Goal: Task Accomplishment & Management: Manage account settings

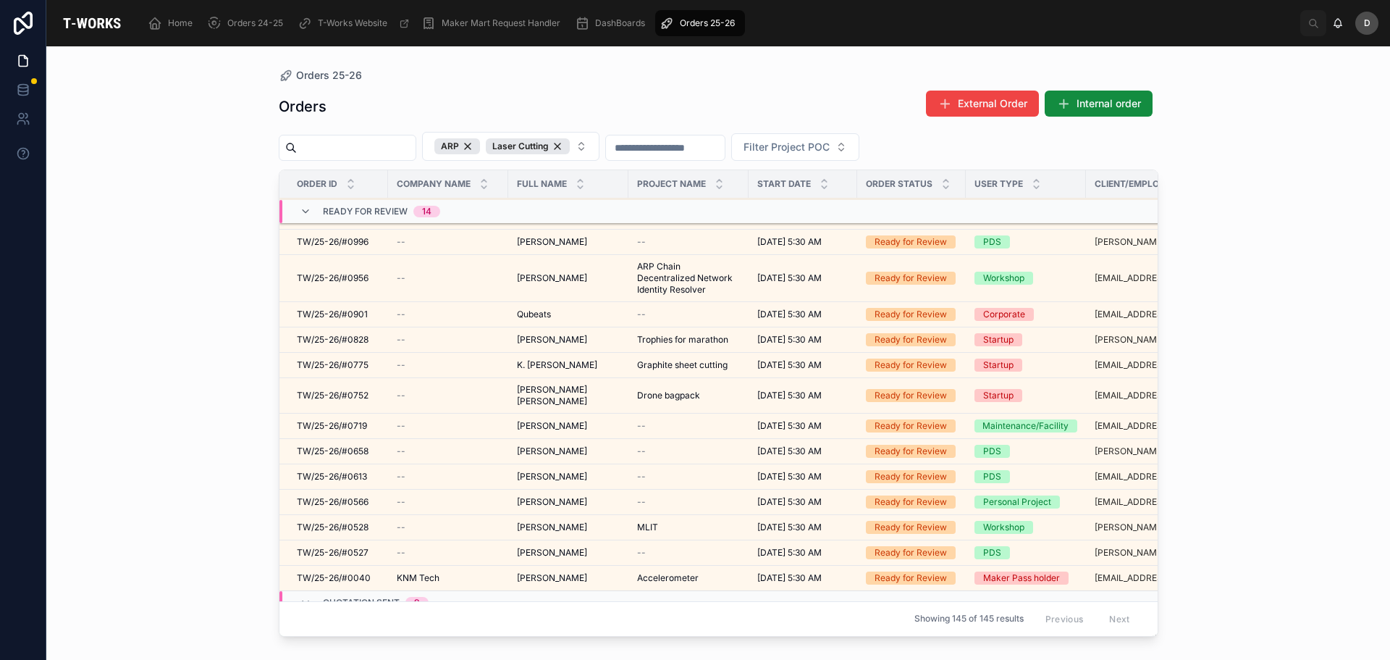
scroll to position [596, 0]
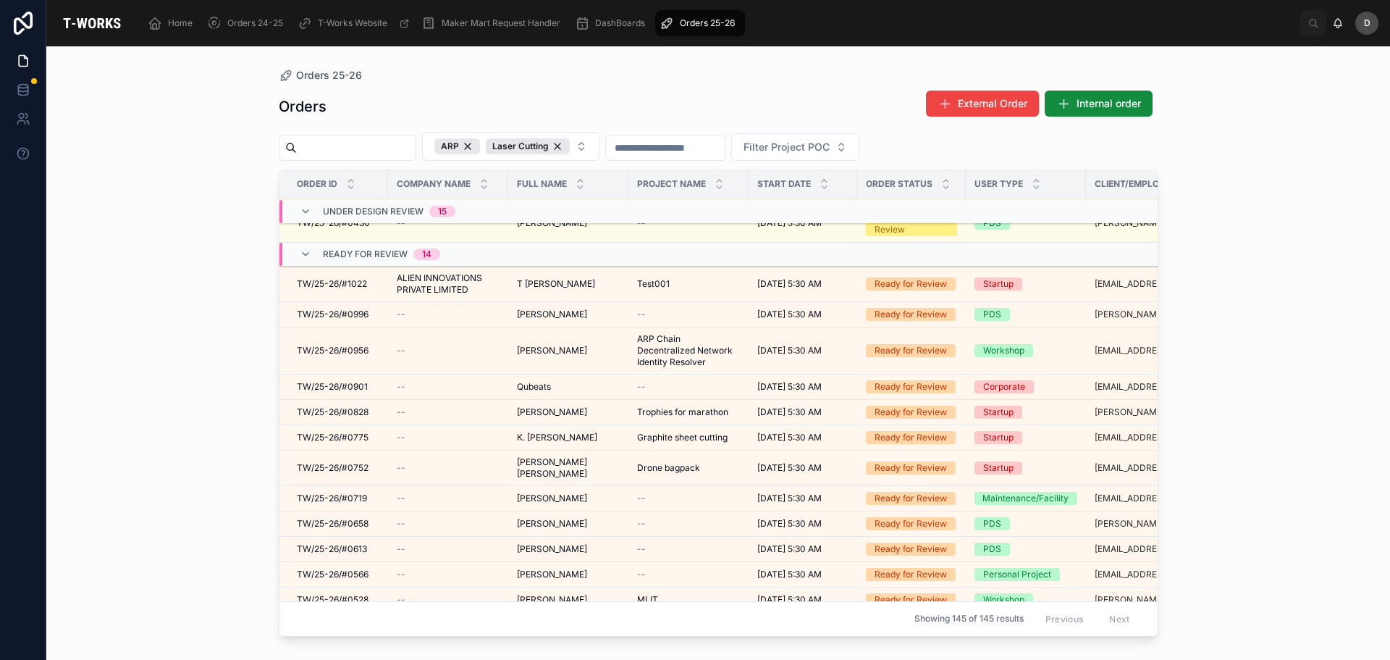
click at [703, 287] on div "Test001 Test001" at bounding box center [688, 284] width 103 height 12
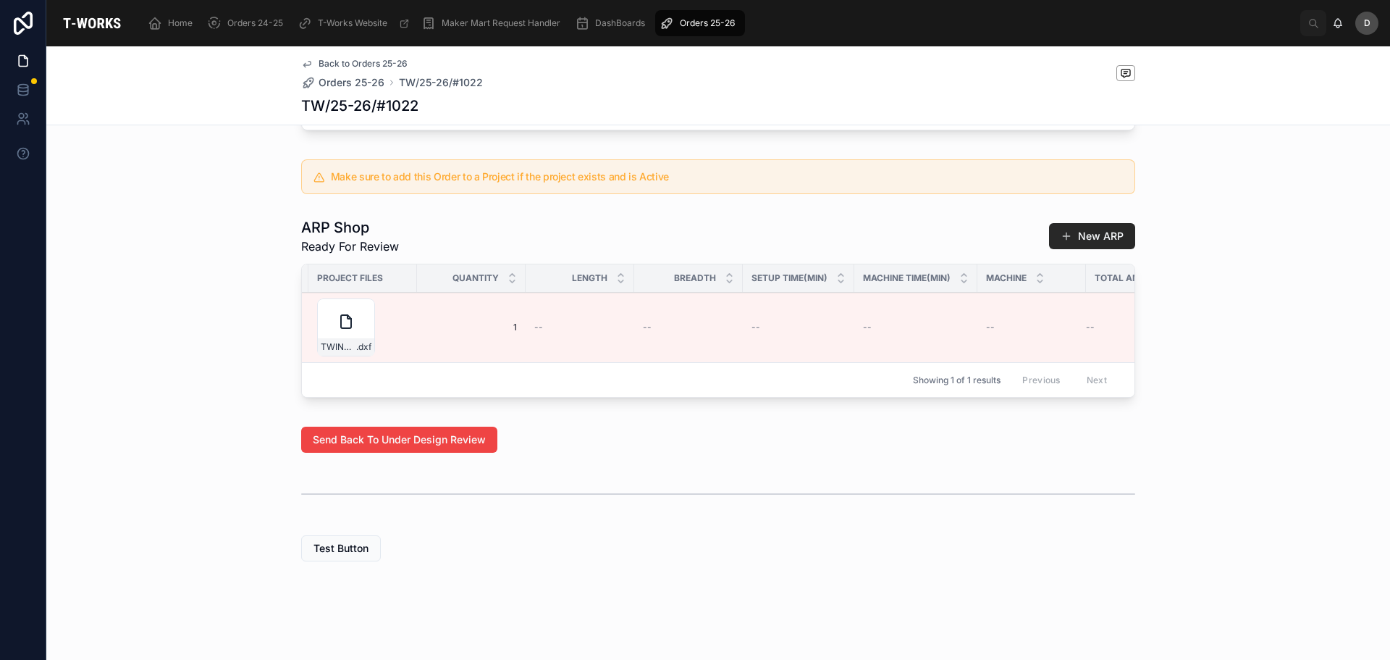
scroll to position [0, 730]
click at [0, 0] on button "Edit Details" at bounding box center [0, 0] width 0 height 0
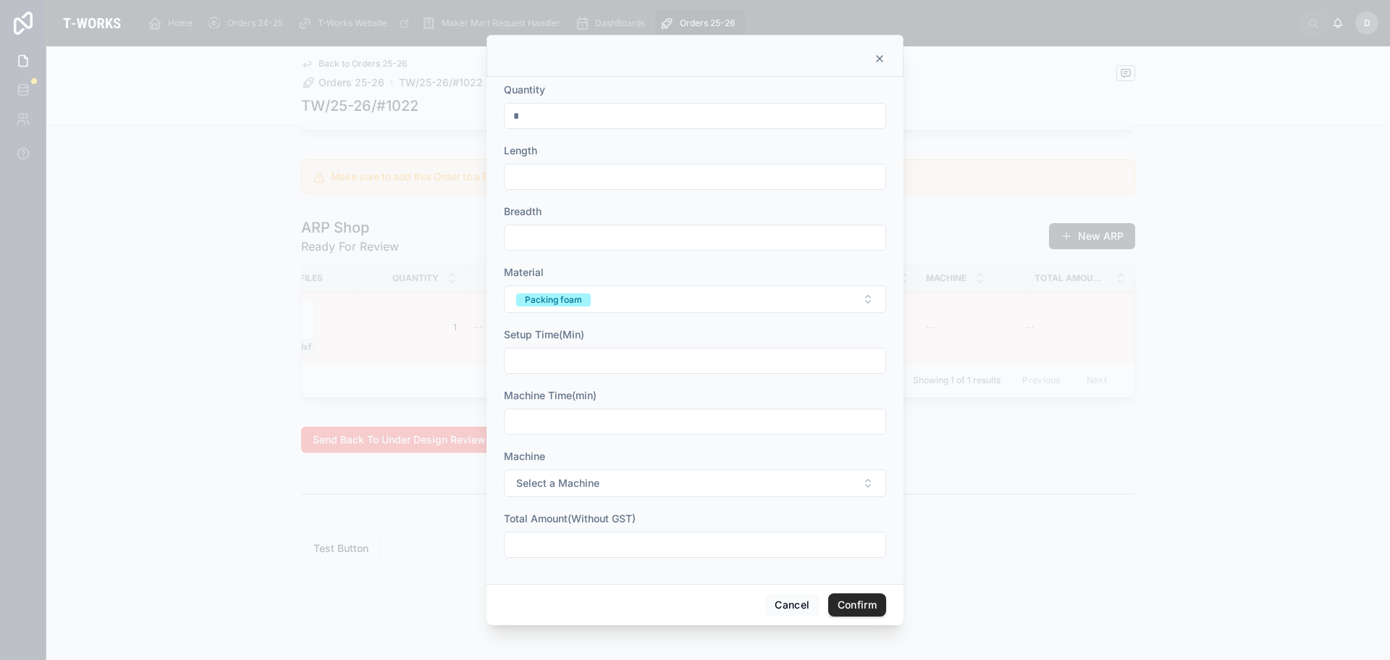
click at [600, 114] on input "*" at bounding box center [695, 116] width 381 height 20
click at [873, 62] on div at bounding box center [695, 59] width 381 height 12
click at [883, 56] on icon at bounding box center [880, 59] width 6 height 6
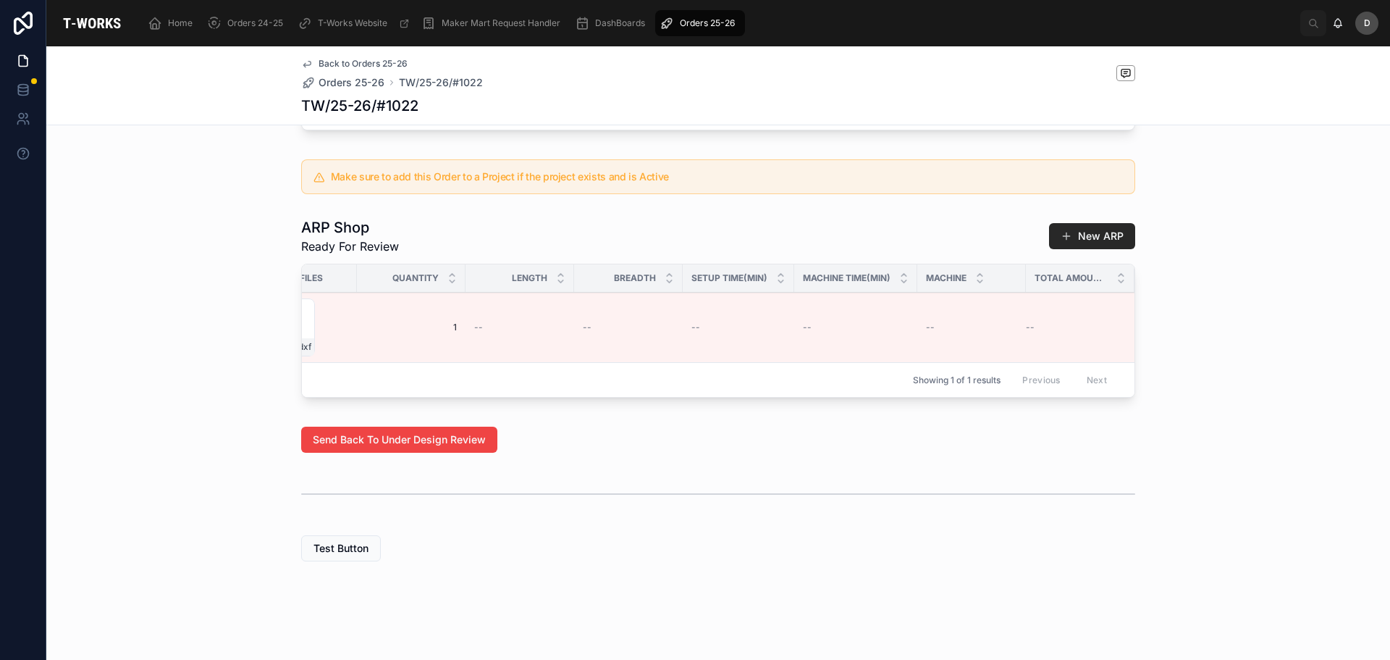
click at [0, 0] on span "Edit Details" at bounding box center [0, 0] width 0 height 0
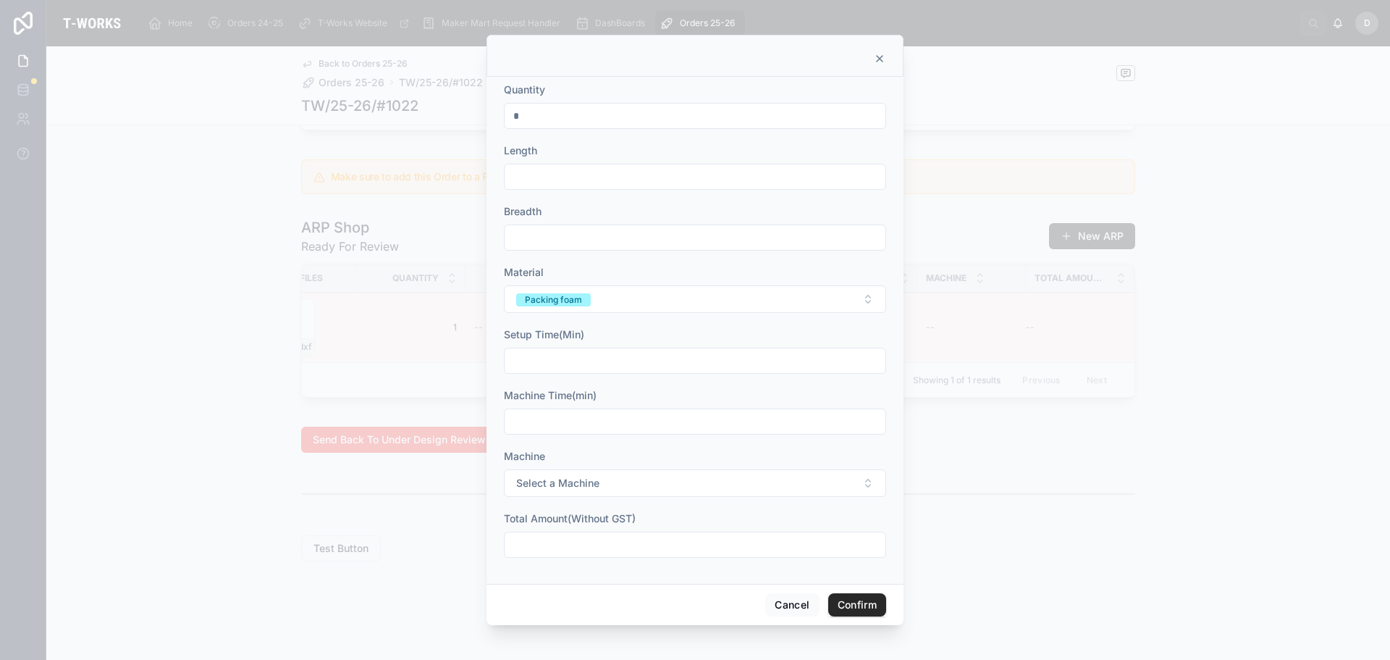
click at [671, 117] on input "*" at bounding box center [695, 116] width 381 height 20
type input "***"
click at [624, 177] on input "text" at bounding box center [695, 177] width 381 height 20
click at [876, 53] on icon at bounding box center [880, 59] width 12 height 12
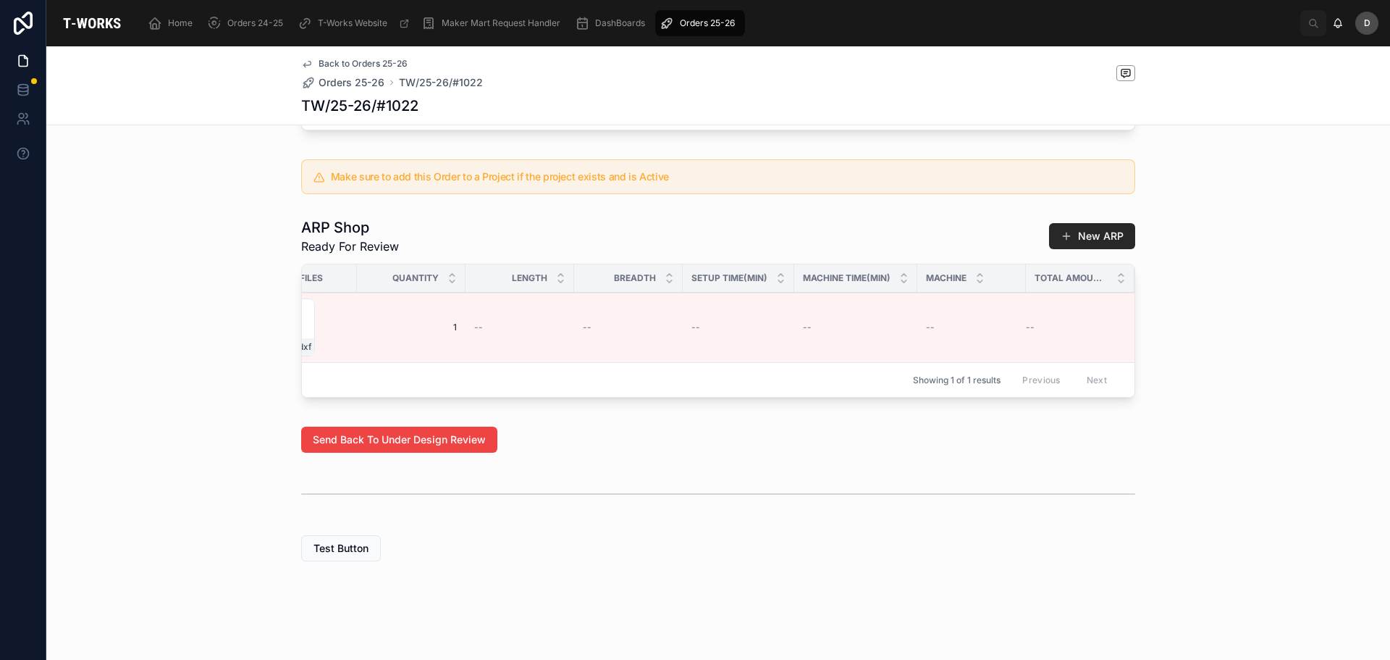
click at [716, 29] on div "Orders 25-26" at bounding box center [700, 23] width 81 height 23
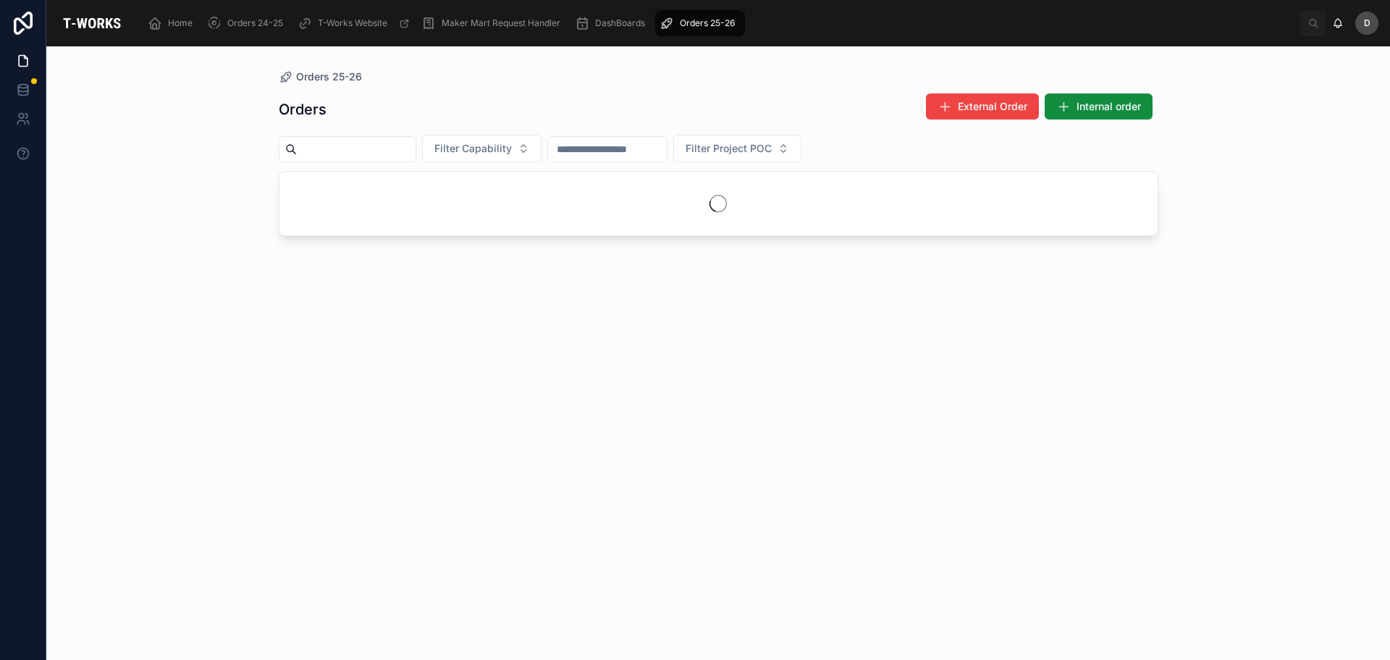
click at [343, 140] on input "text" at bounding box center [356, 149] width 119 height 20
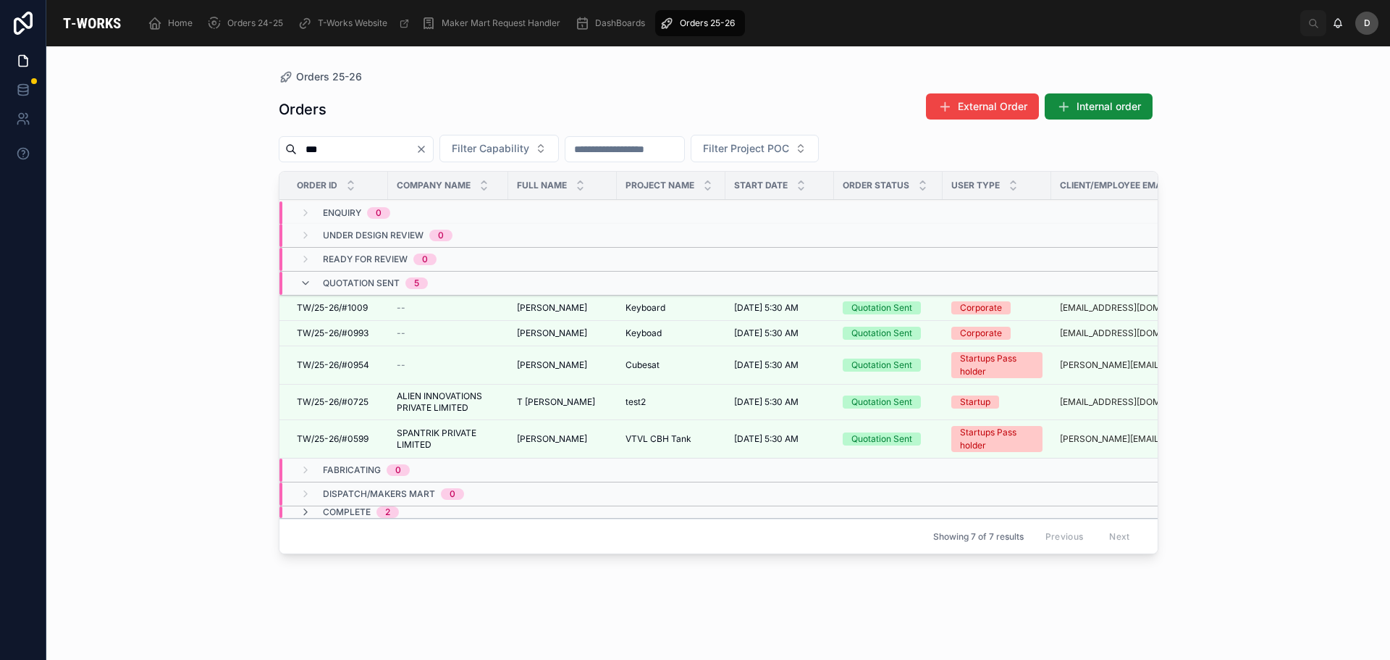
type input "***"
click at [304, 510] on icon at bounding box center [306, 512] width 12 height 12
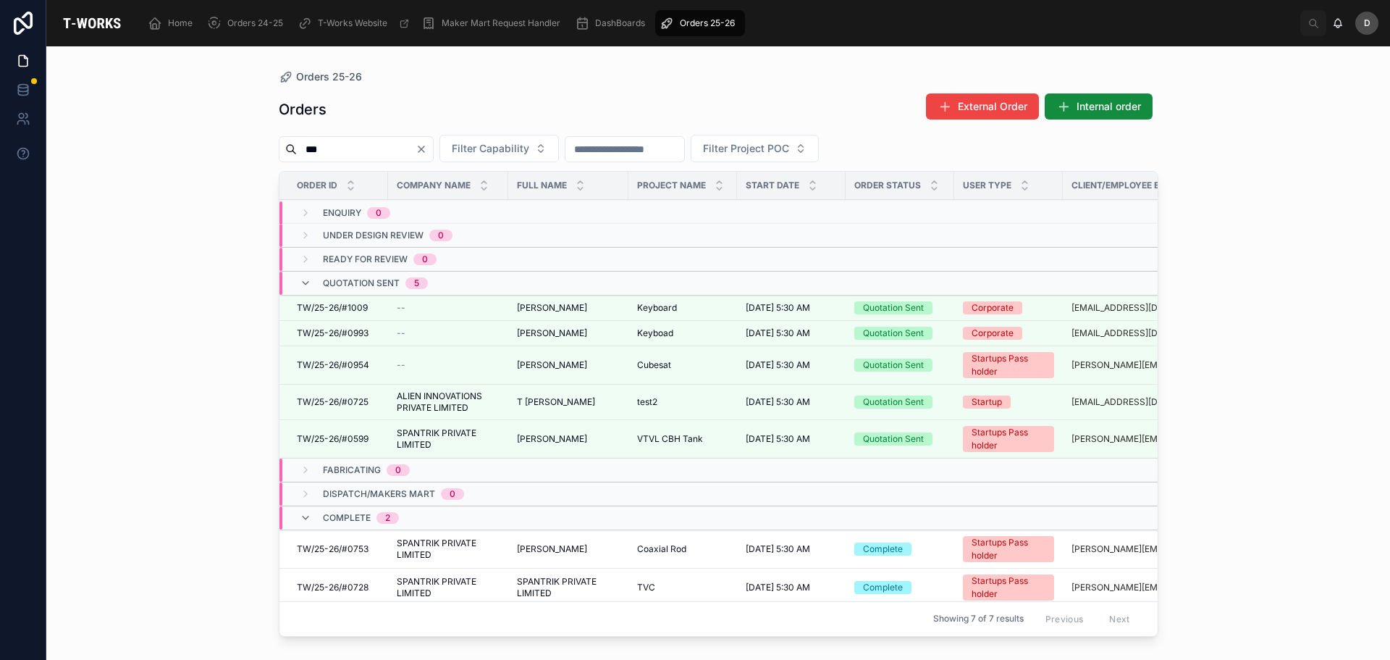
scroll to position [15, 0]
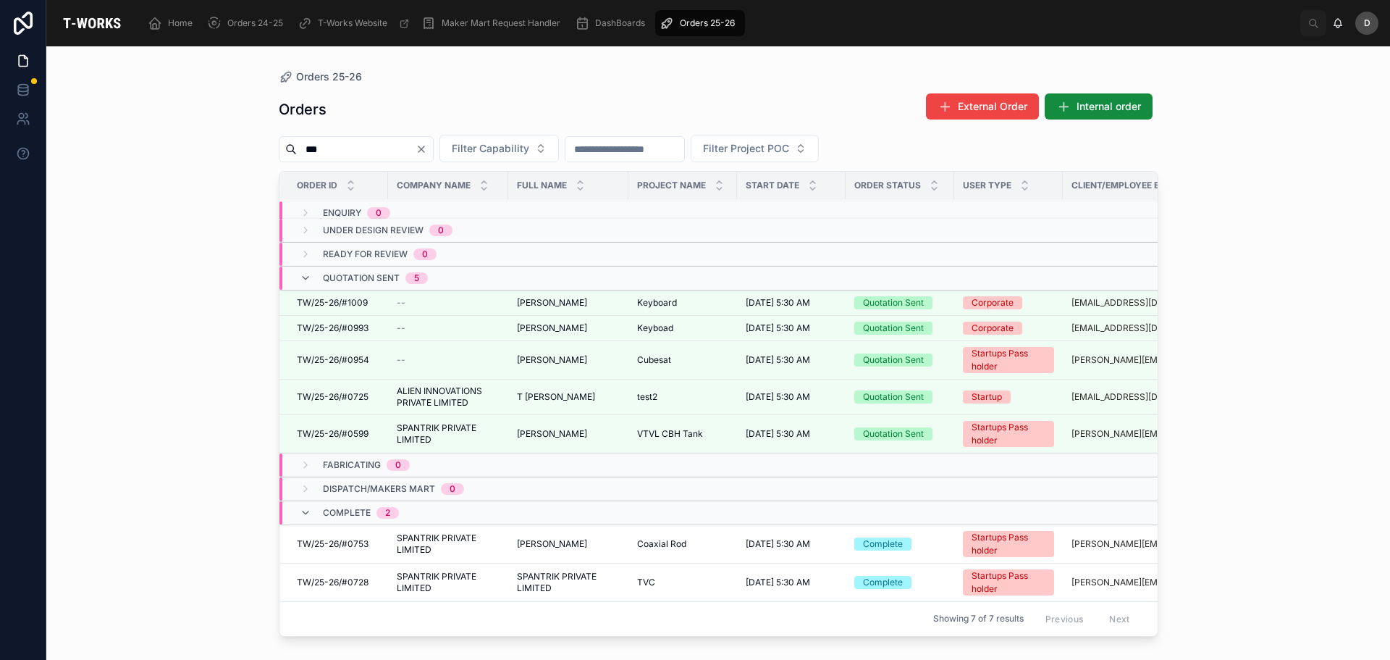
click at [668, 391] on div "test2 test2" at bounding box center [682, 397] width 91 height 12
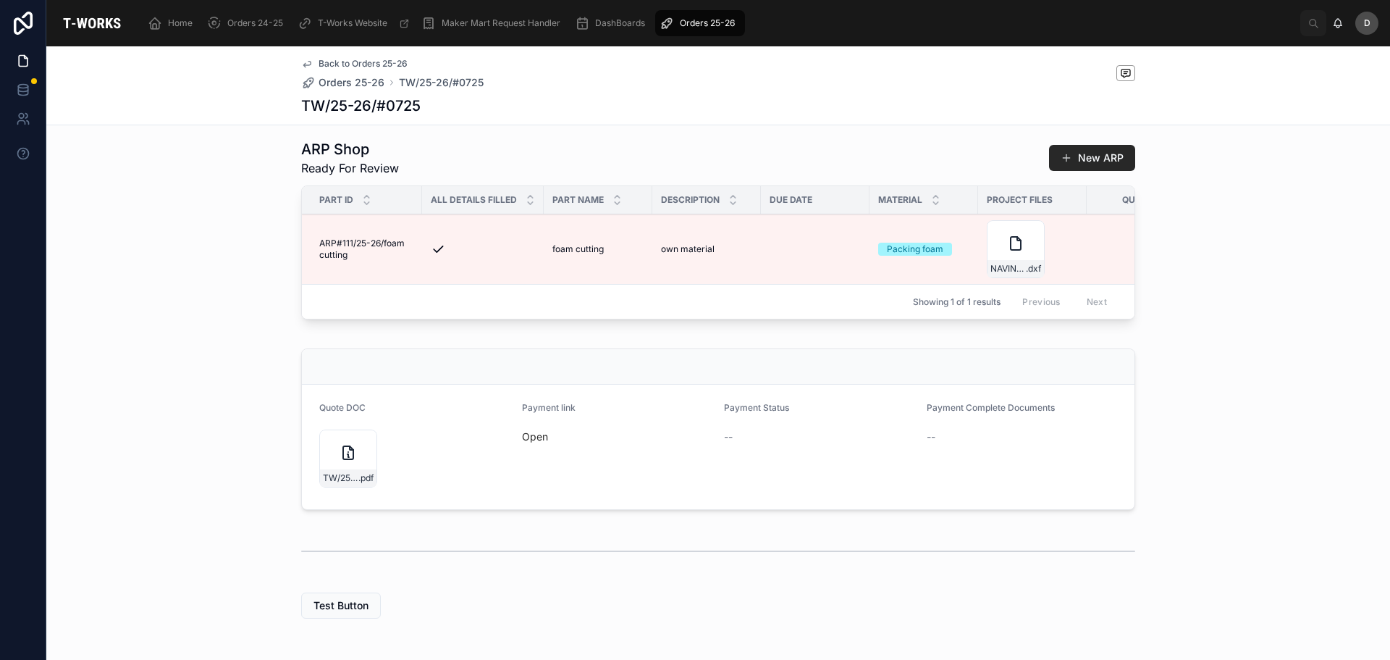
scroll to position [445, 0]
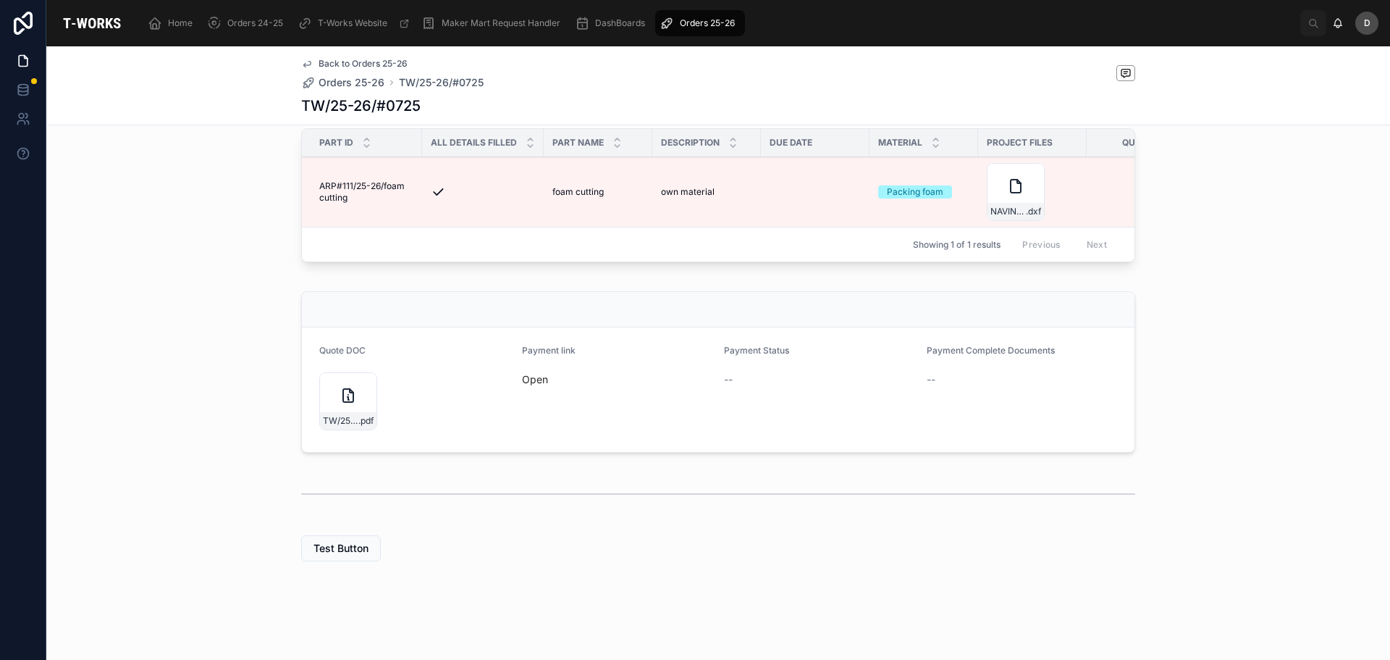
click at [351, 403] on icon at bounding box center [348, 395] width 17 height 17
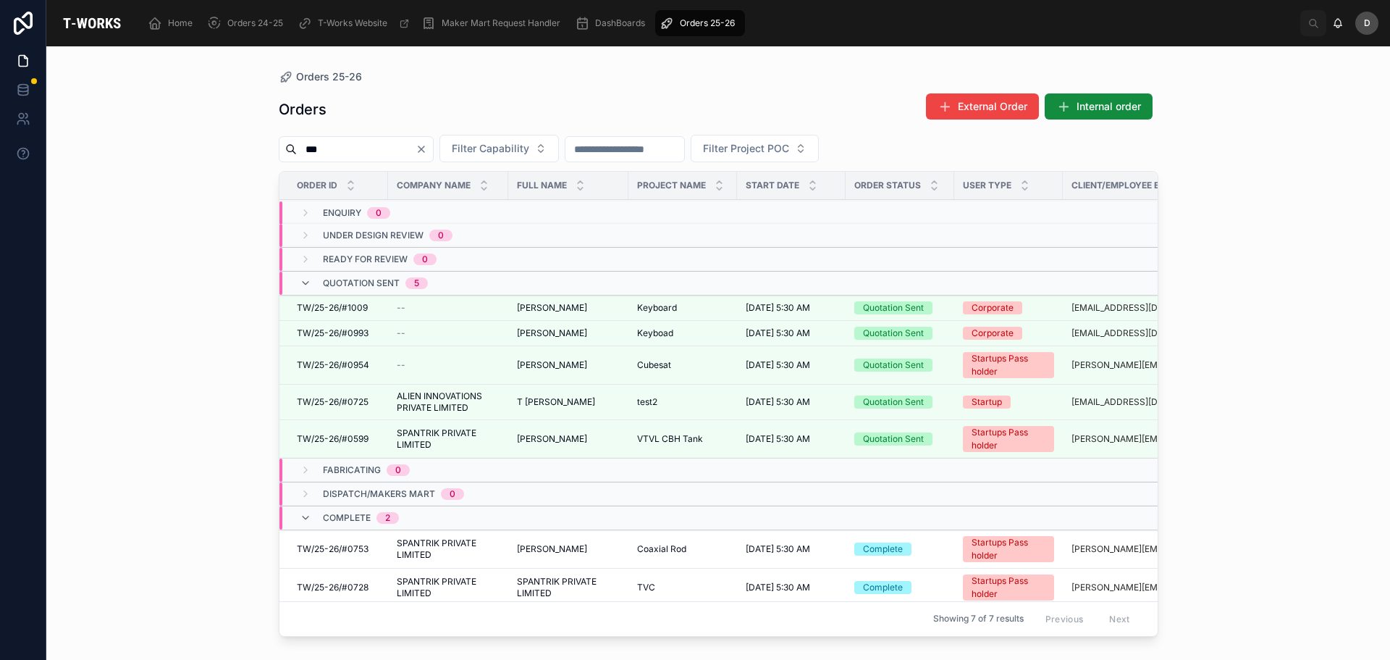
click at [548, 406] on span "T [PERSON_NAME]" at bounding box center [556, 402] width 78 height 12
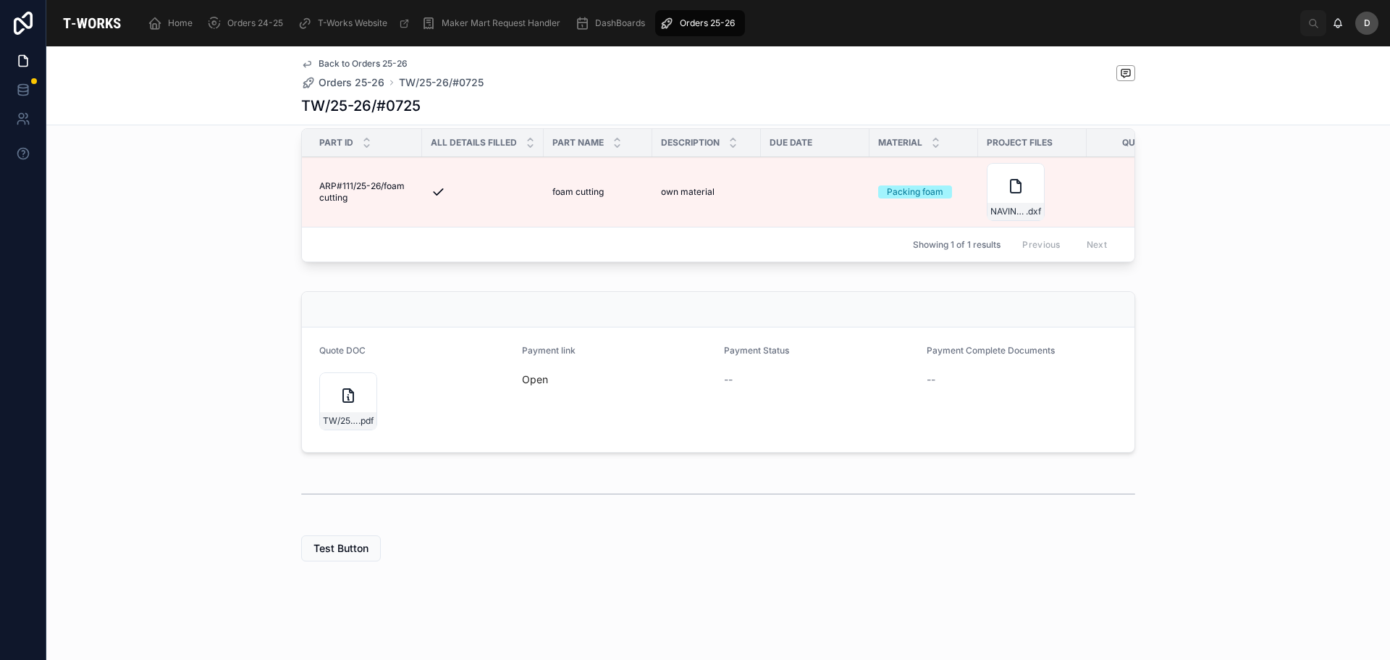
scroll to position [445, 0]
click at [532, 379] on link "Open" at bounding box center [535, 379] width 26 height 12
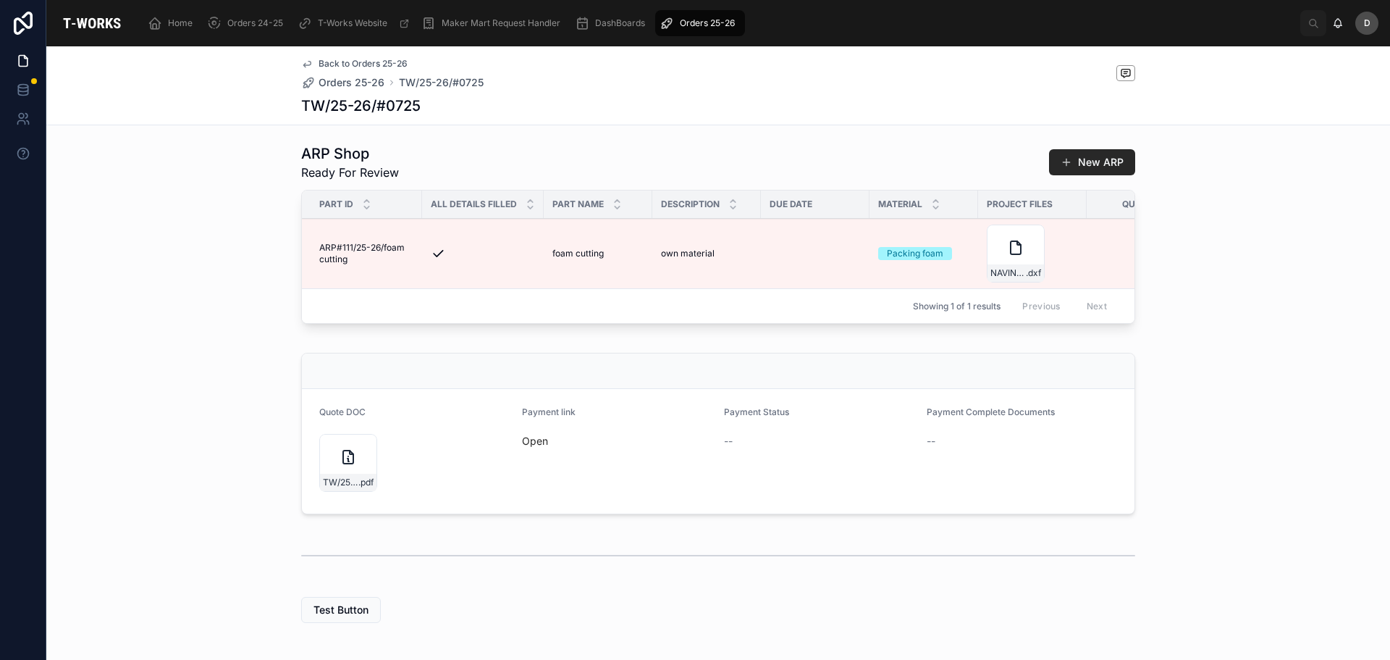
scroll to position [0, 0]
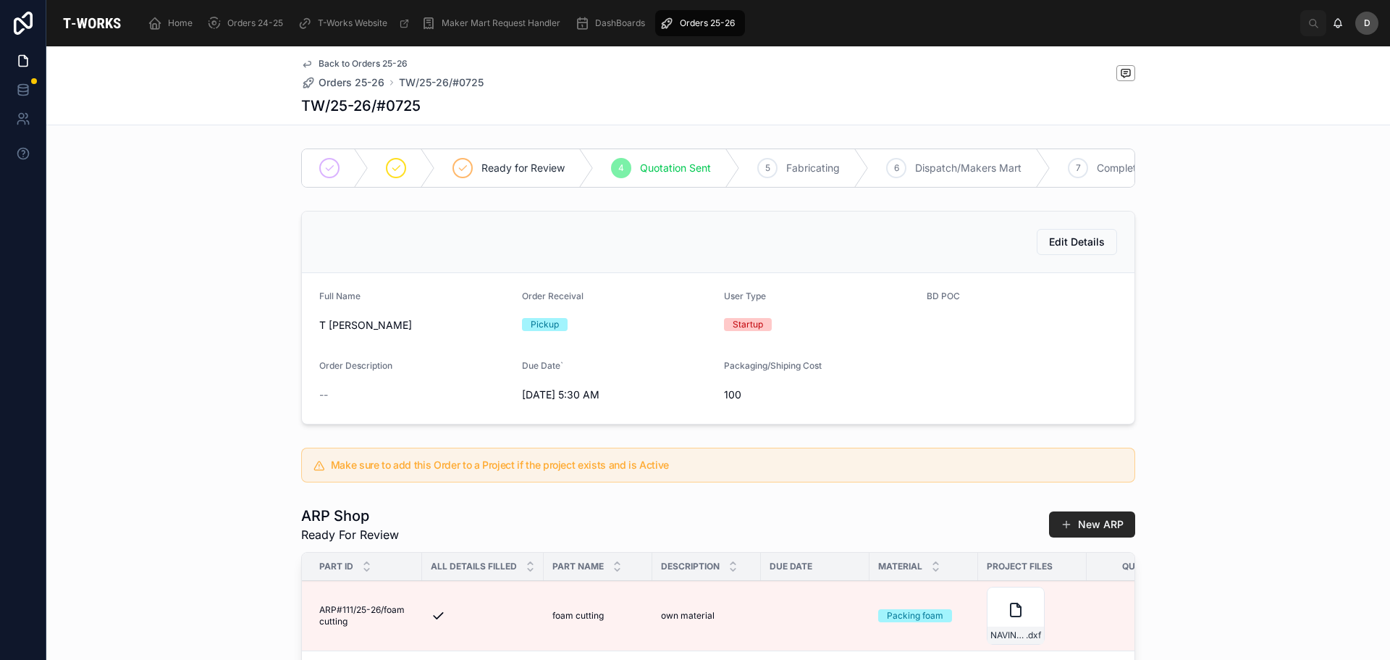
click at [193, 28] on span "Home" at bounding box center [180, 23] width 25 height 12
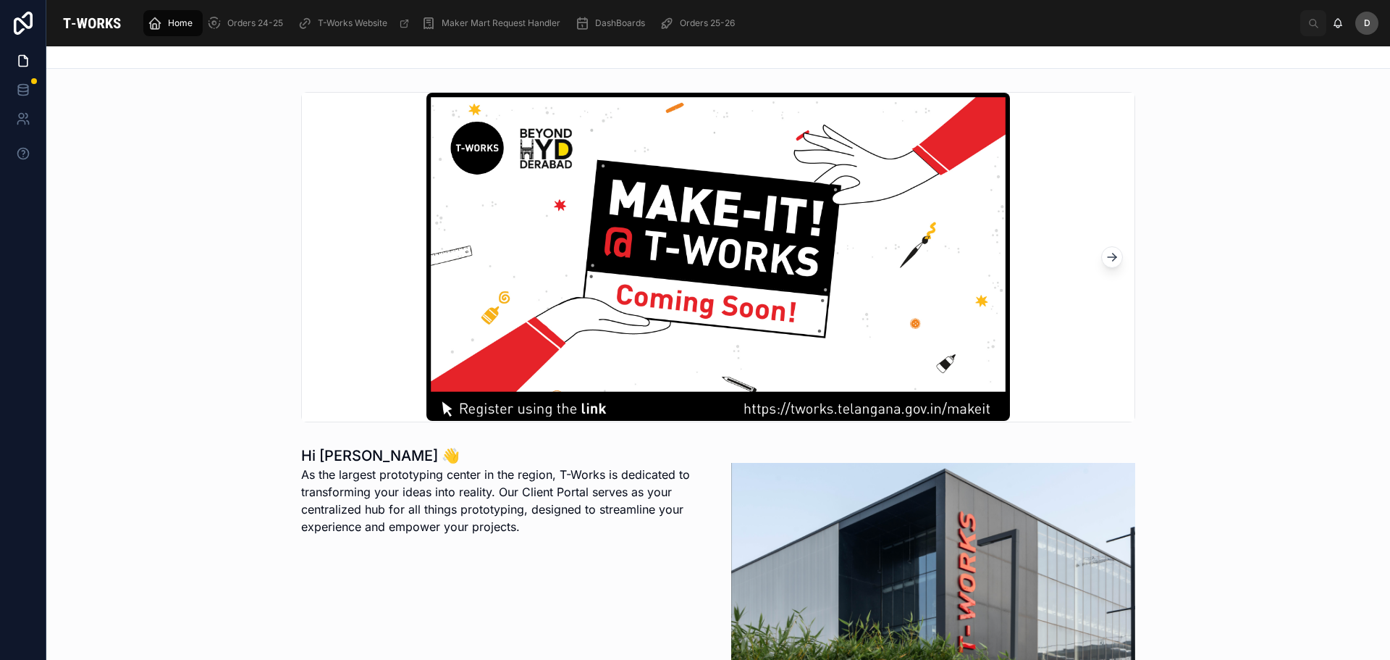
click at [235, 13] on div "Orders 24-25" at bounding box center [248, 23] width 82 height 23
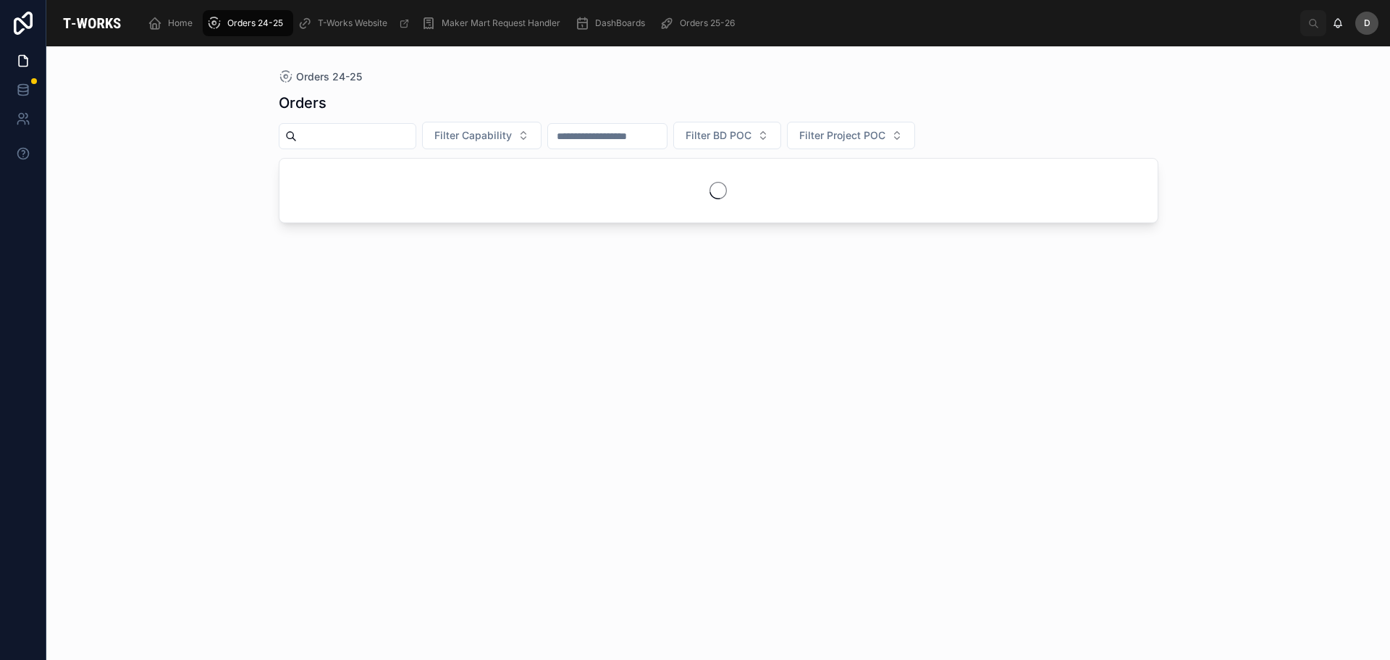
click at [542, 143] on button "Filter Capability" at bounding box center [481, 136] width 119 height 28
click at [524, 235] on div "Laser Cutting" at bounding box center [517, 240] width 201 height 23
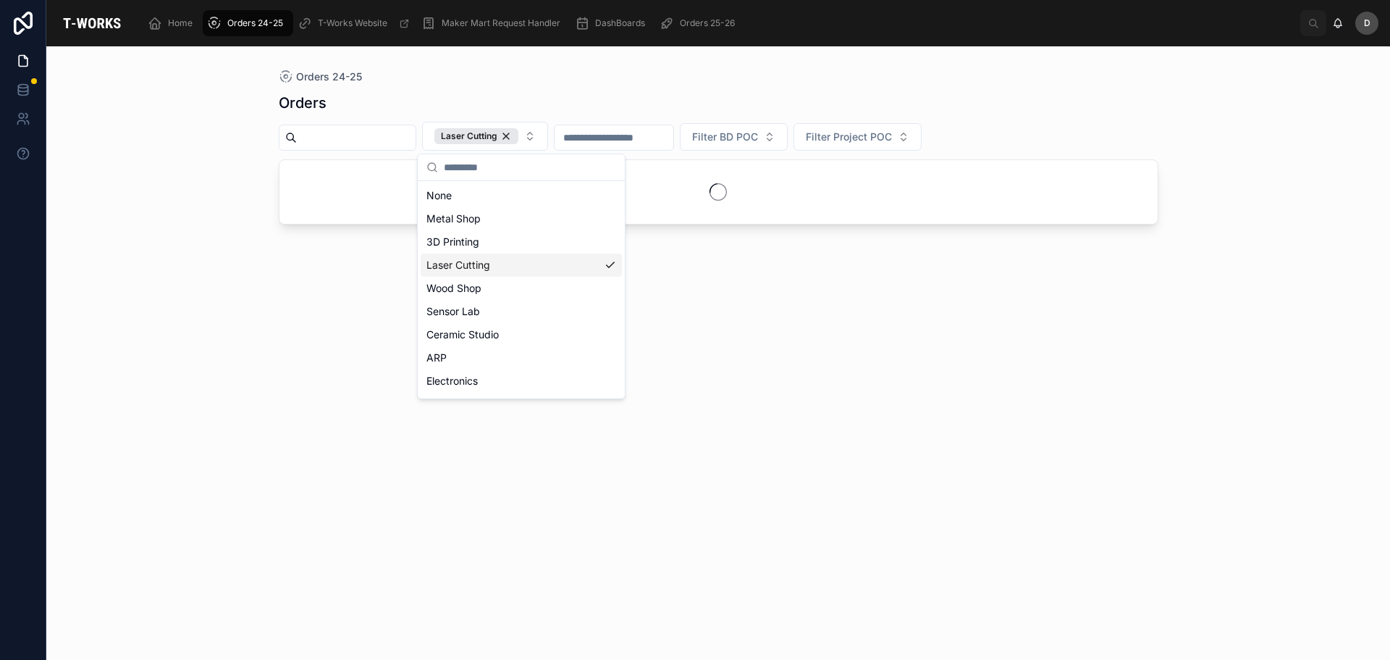
click at [908, 388] on div "Orders Laser Cutting Filter BD POC Filter Project POC" at bounding box center [719, 363] width 880 height 558
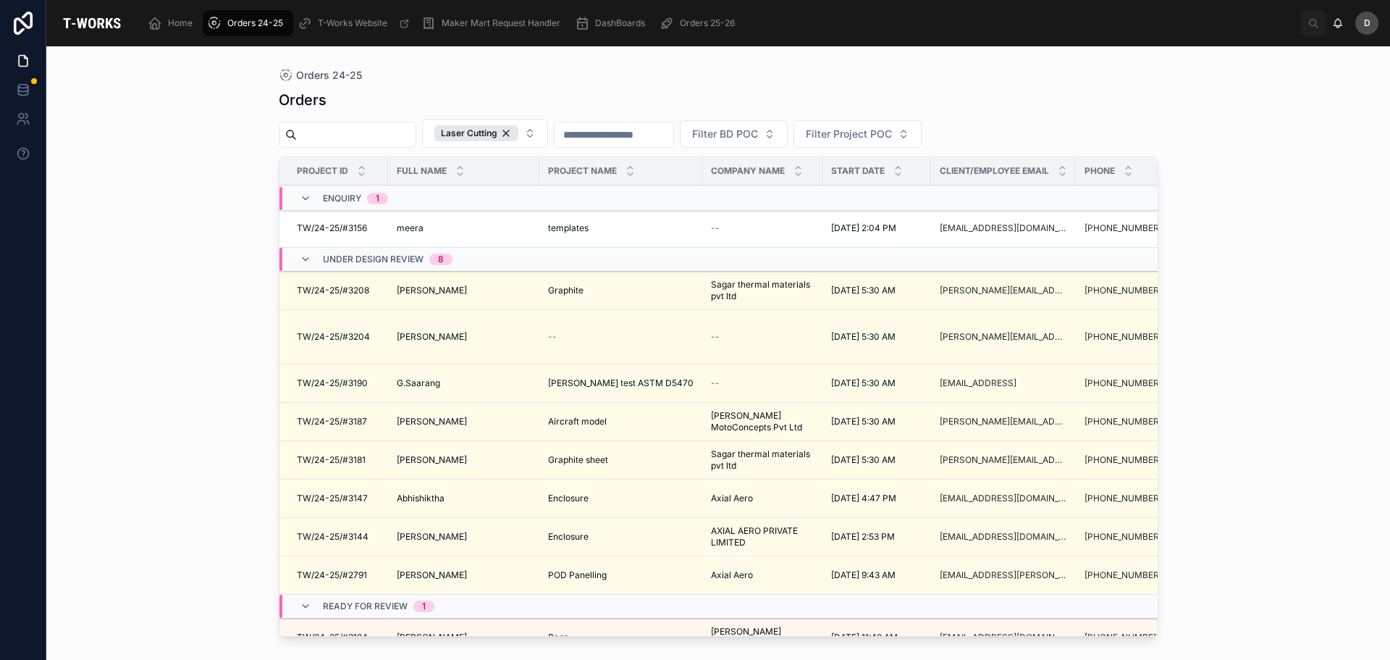
click at [674, 135] on input "text" at bounding box center [614, 135] width 119 height 20
click at [346, 195] on span "Enquiry" at bounding box center [342, 199] width 38 height 12
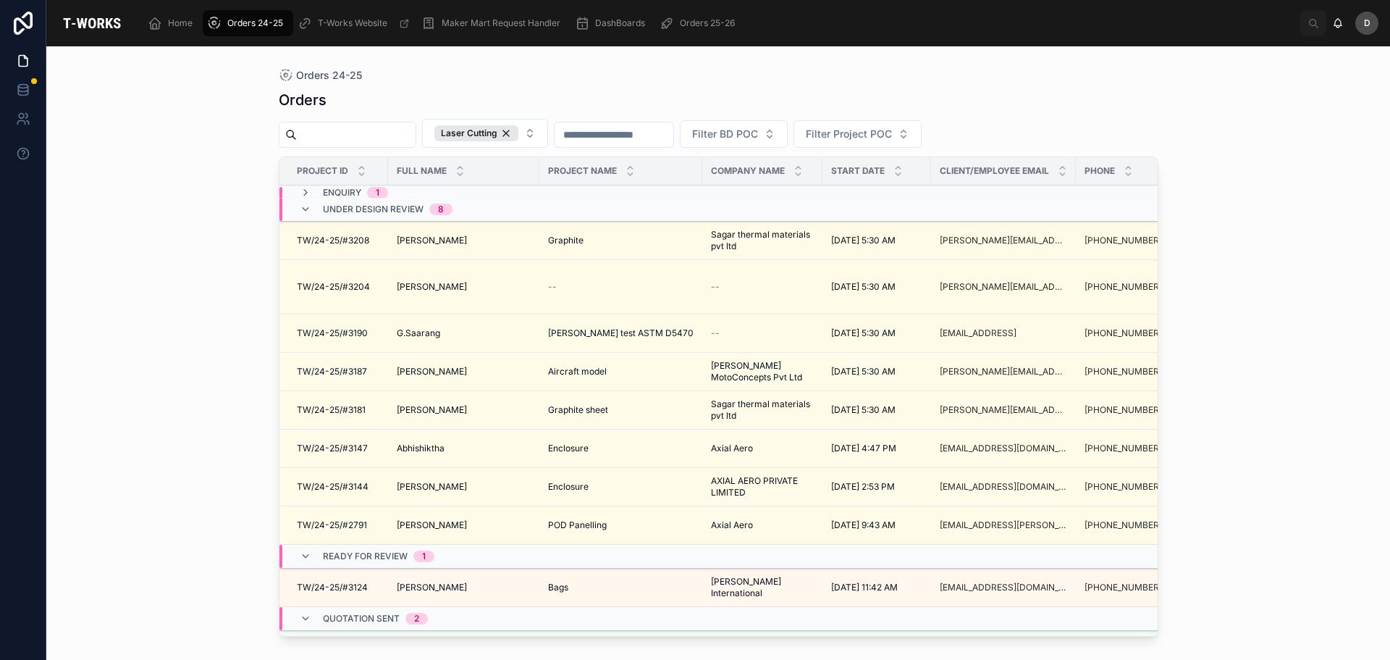
click at [306, 193] on icon at bounding box center [306, 193] width 12 height 12
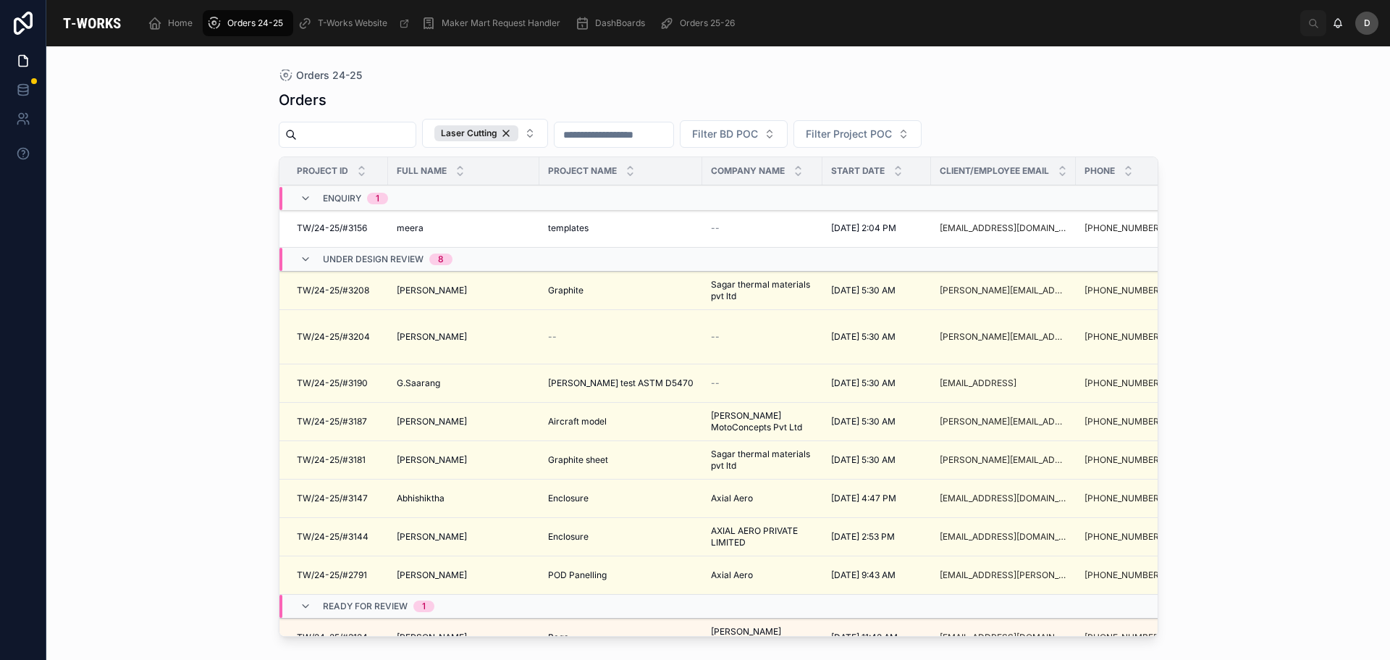
click at [309, 203] on icon at bounding box center [306, 199] width 12 height 12
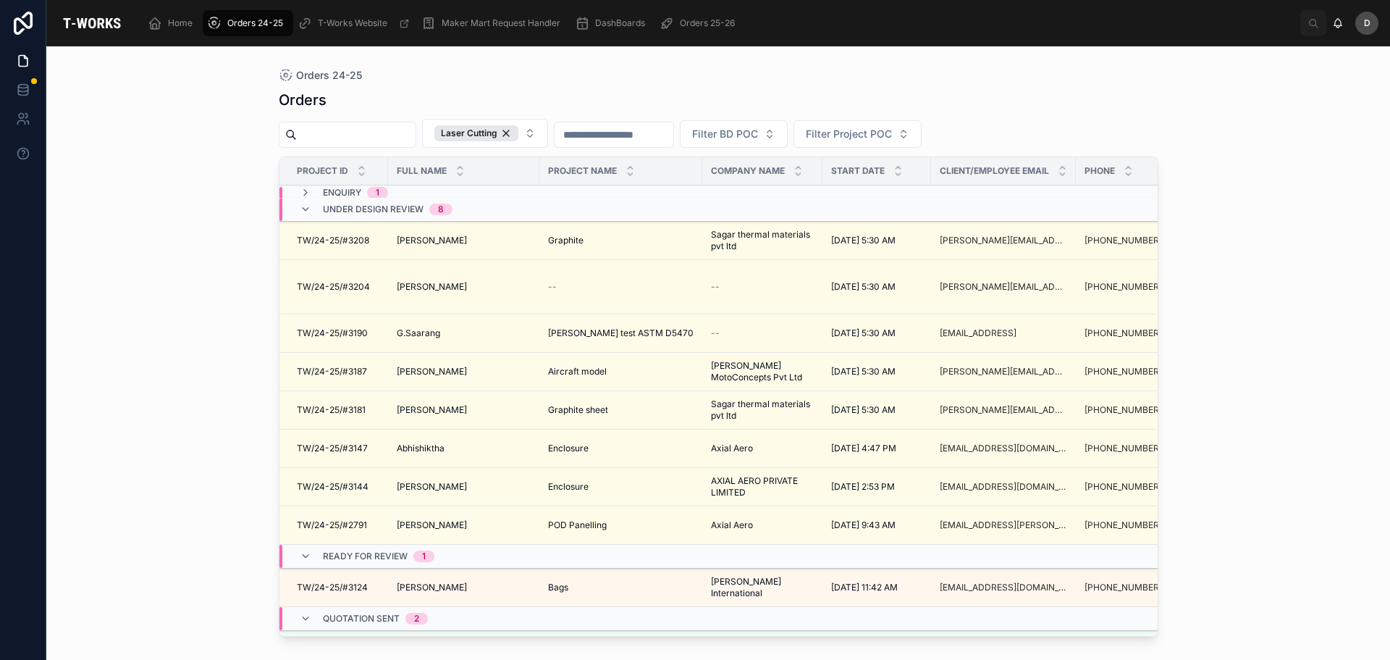
click at [308, 214] on icon at bounding box center [306, 210] width 12 height 12
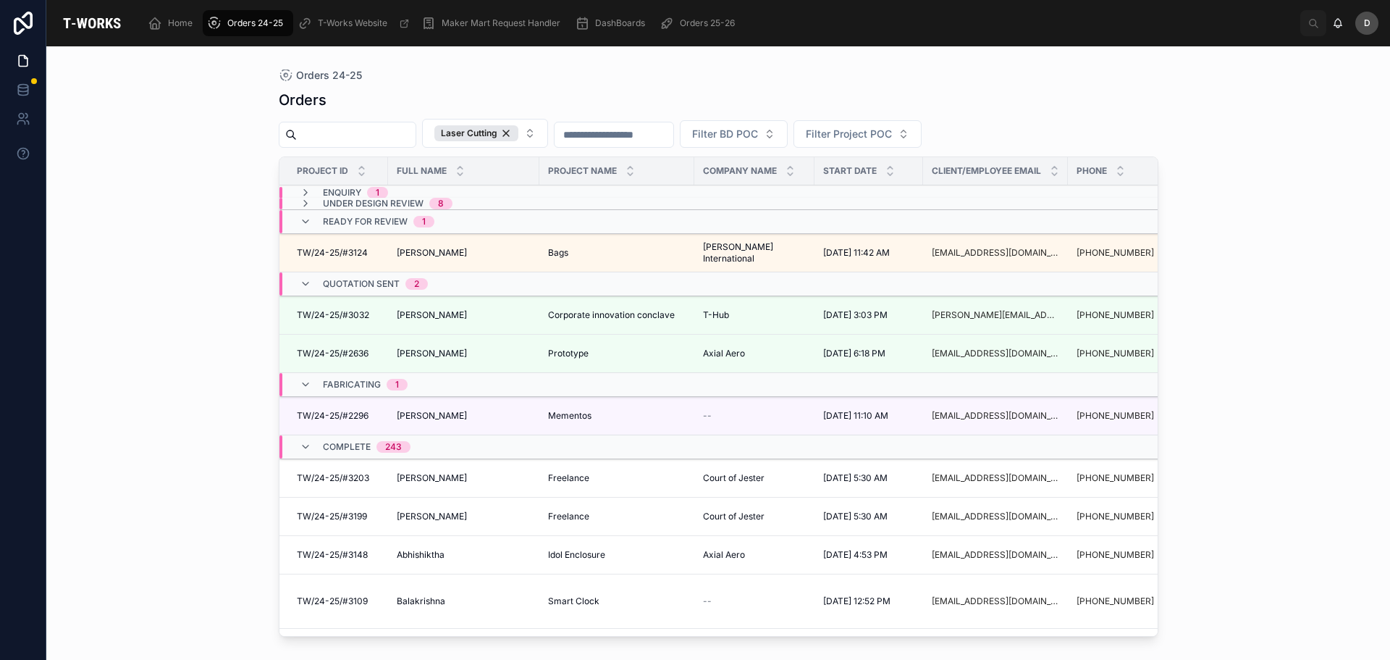
click at [548, 132] on button "Laser Cutting" at bounding box center [485, 133] width 126 height 29
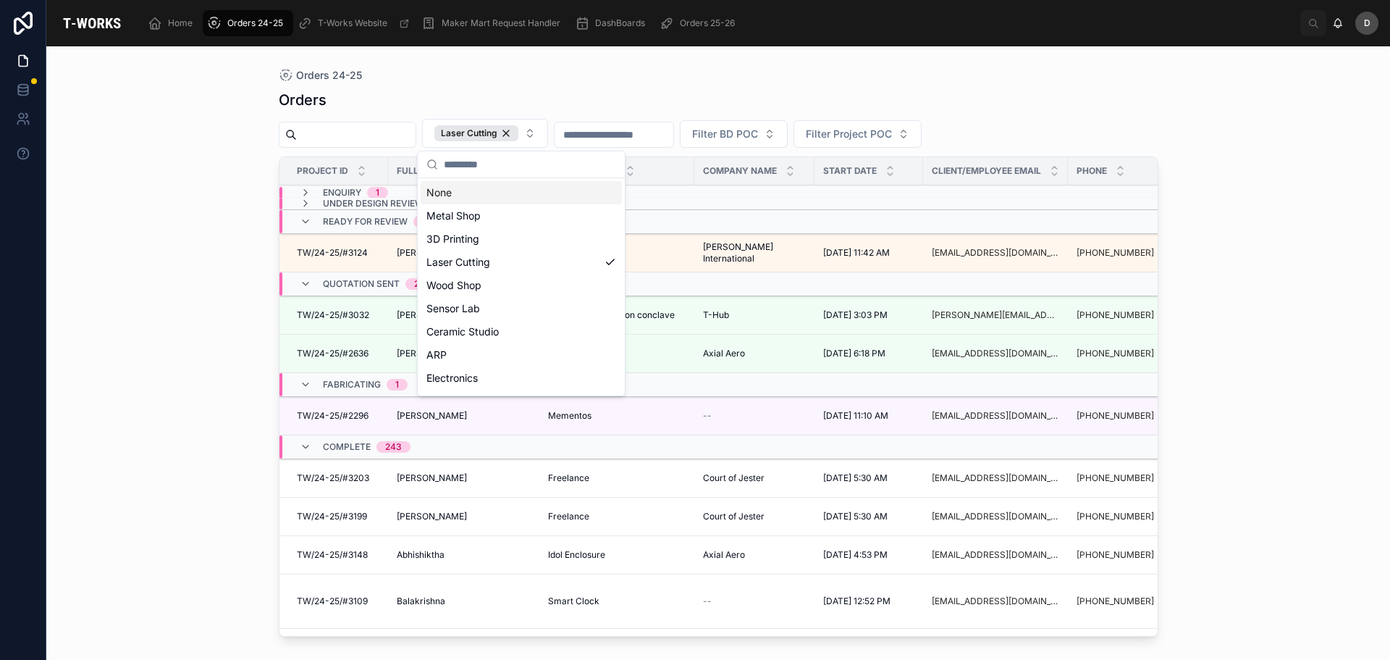
click at [442, 76] on div "Orders 24-25" at bounding box center [719, 76] width 880 height 12
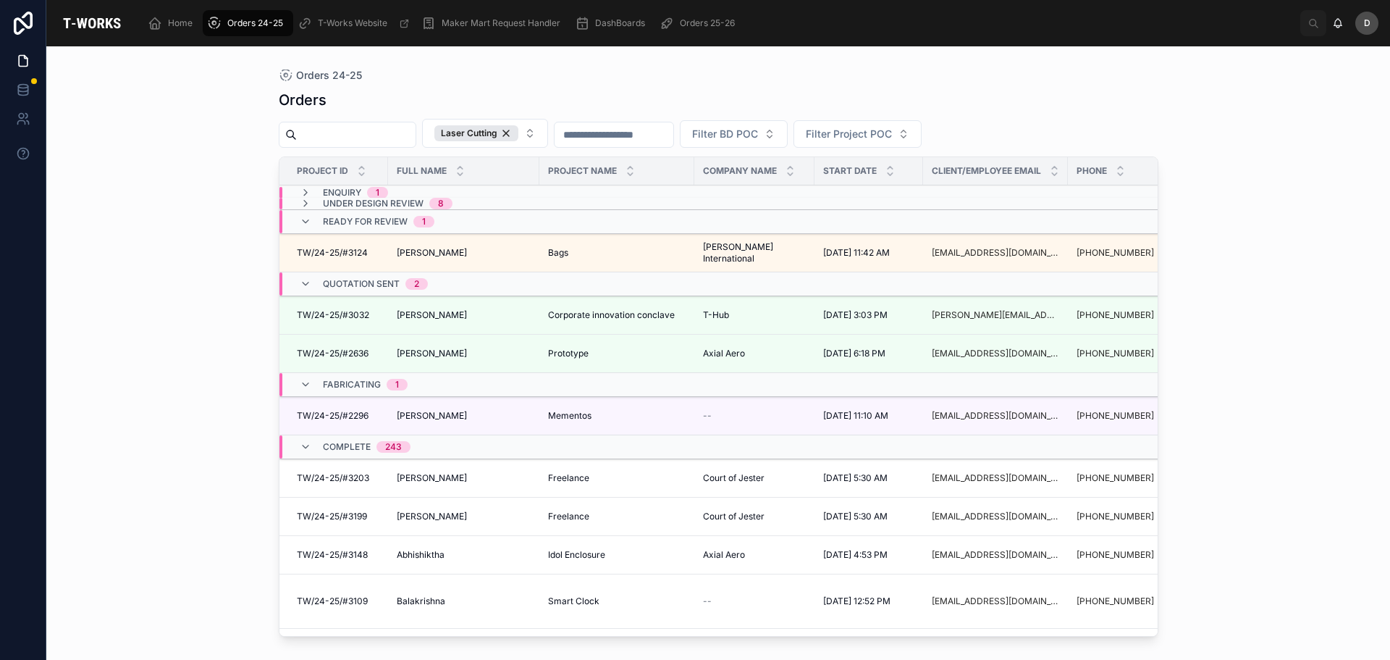
click at [659, 143] on input "text" at bounding box center [614, 135] width 119 height 20
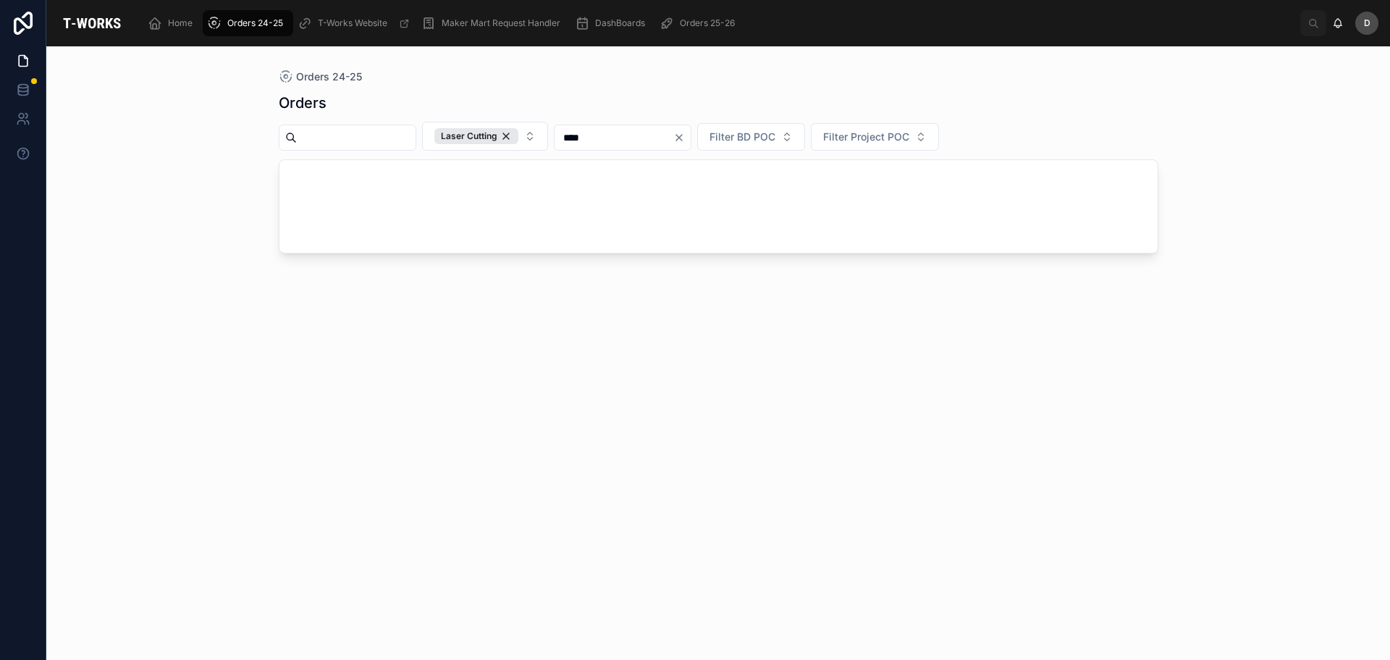
type input "****"
click at [685, 139] on icon "Clear" at bounding box center [680, 138] width 12 height 12
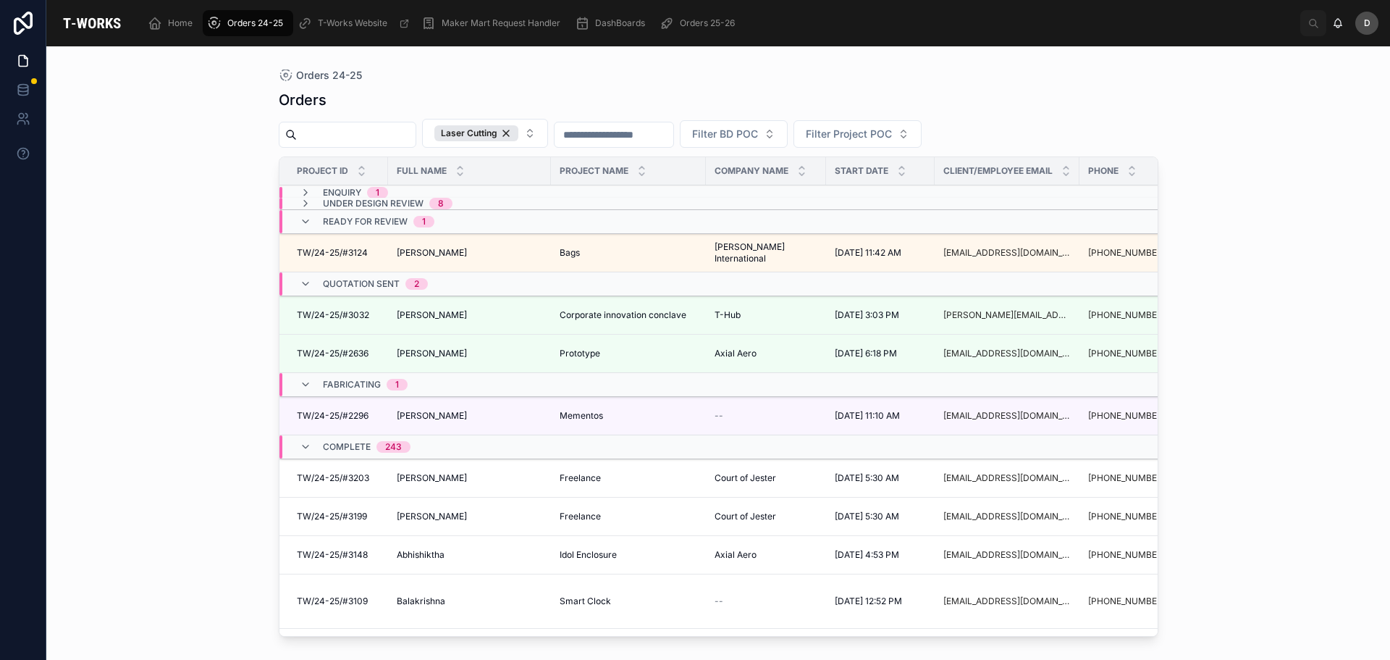
click at [303, 192] on icon at bounding box center [306, 193] width 12 height 12
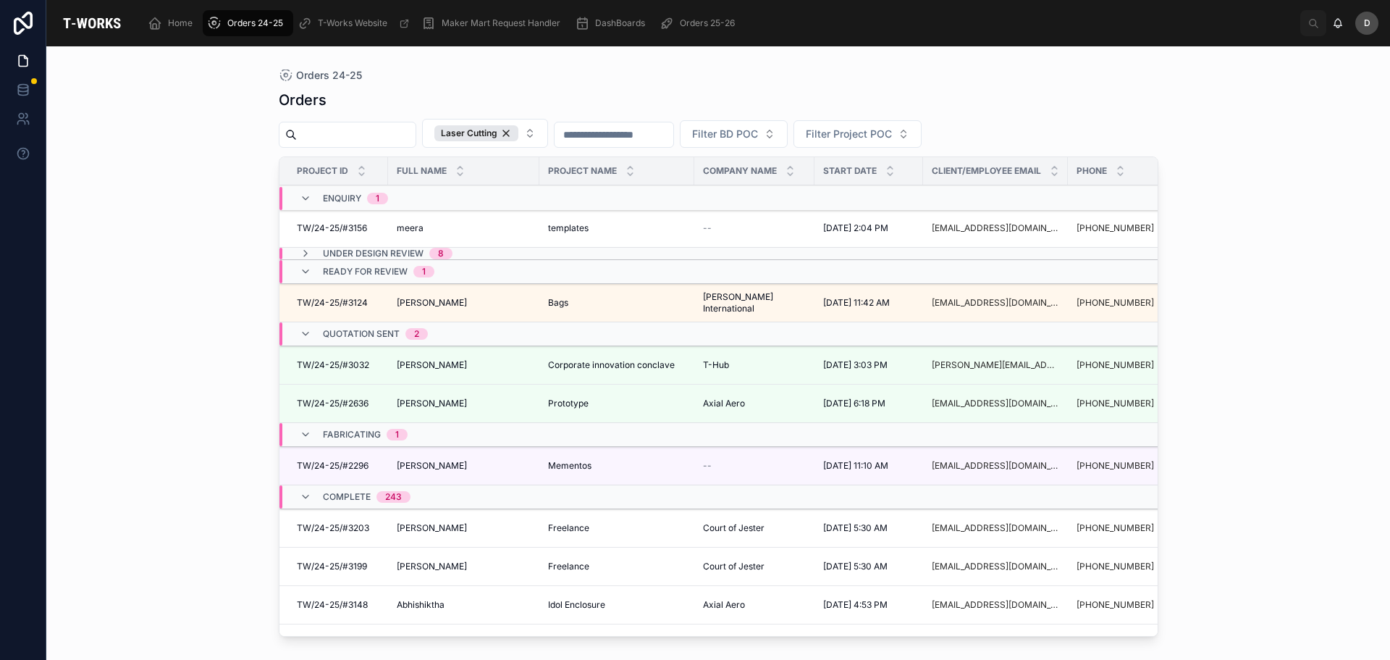
click at [548, 127] on button "Laser Cutting" at bounding box center [485, 133] width 126 height 29
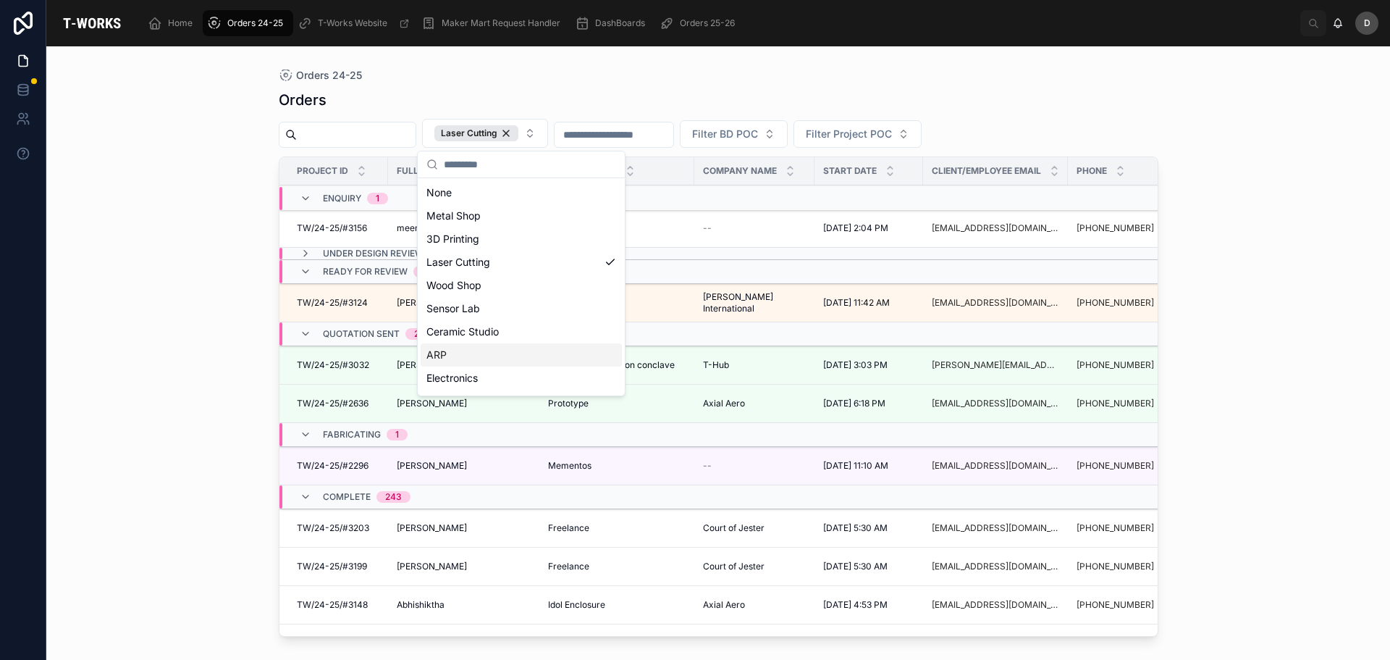
click at [502, 357] on div "ARP" at bounding box center [521, 354] width 201 height 23
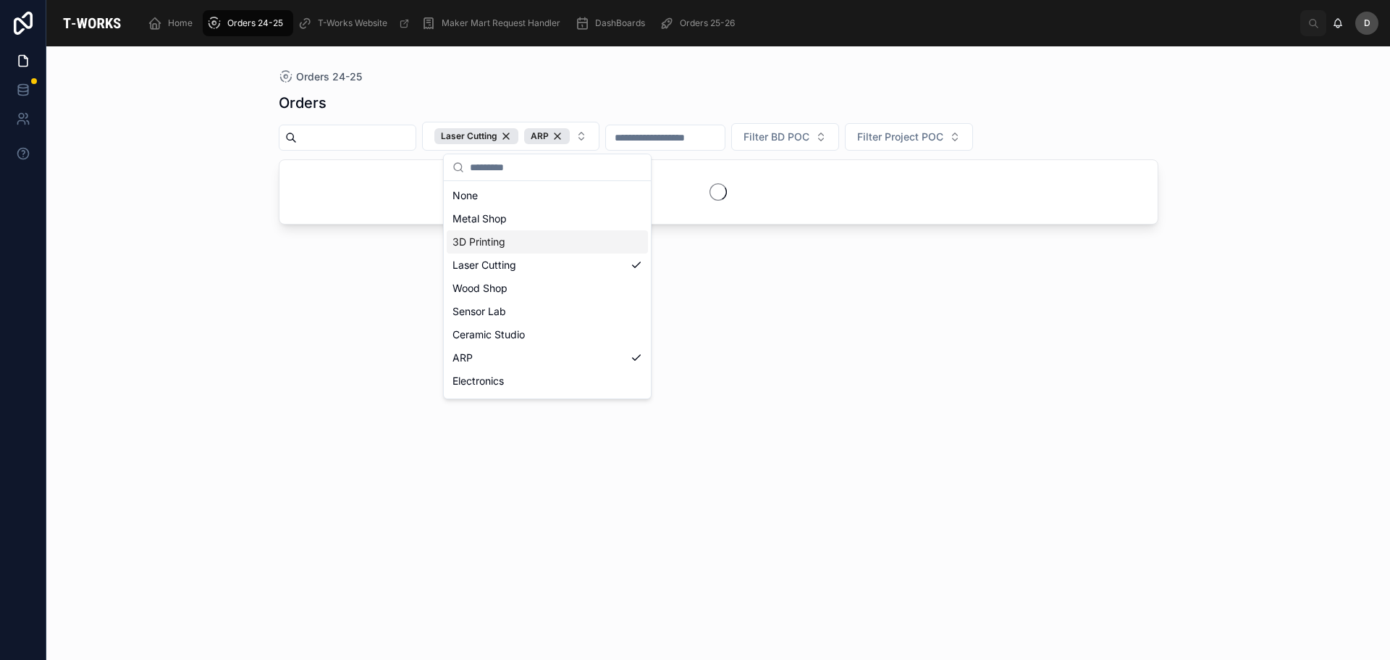
click at [702, 285] on div "Orders Laser Cutting ARP Filter BD POC Filter Project POC" at bounding box center [719, 363] width 880 height 558
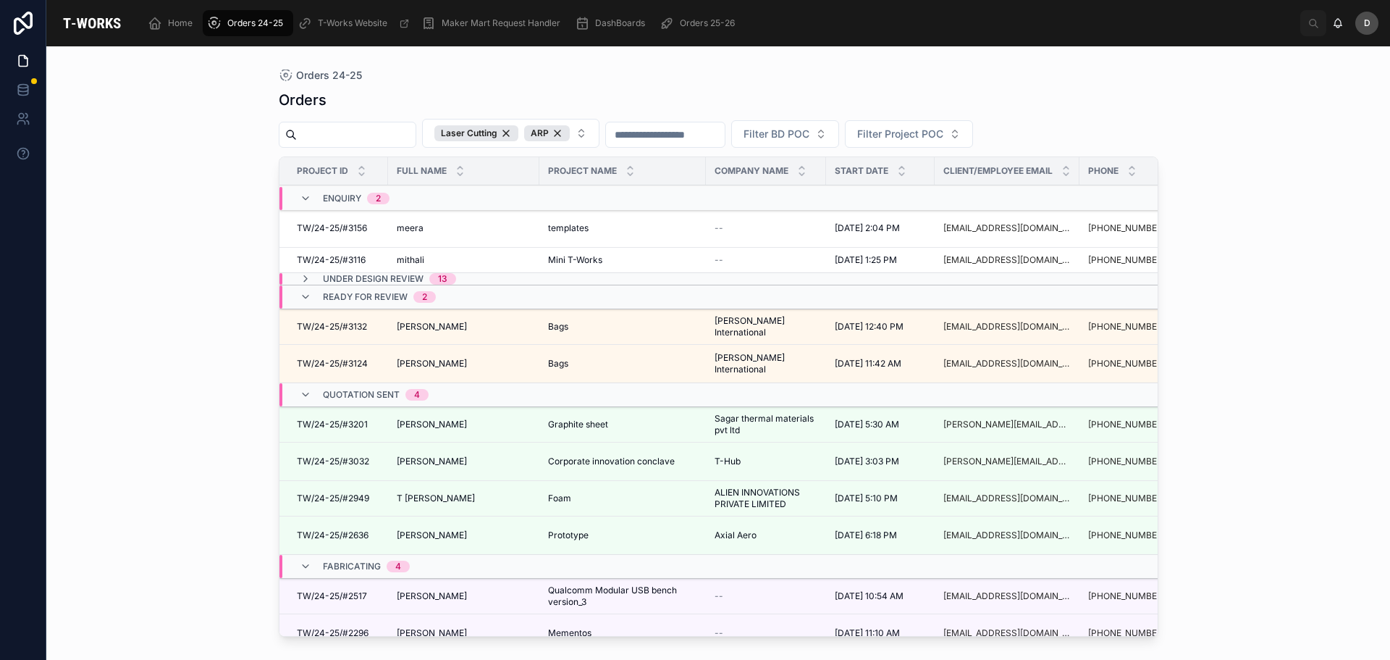
click at [309, 280] on icon at bounding box center [306, 279] width 12 height 12
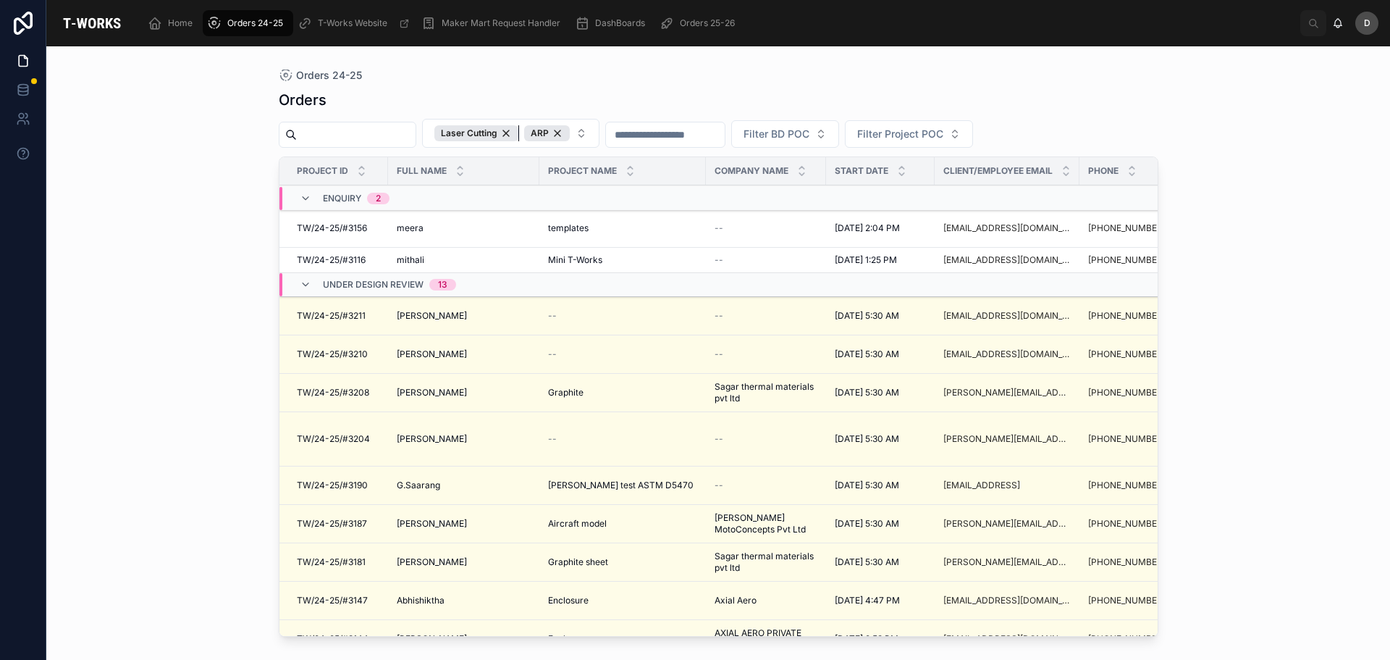
click at [519, 129] on div "Laser Cutting" at bounding box center [477, 133] width 84 height 16
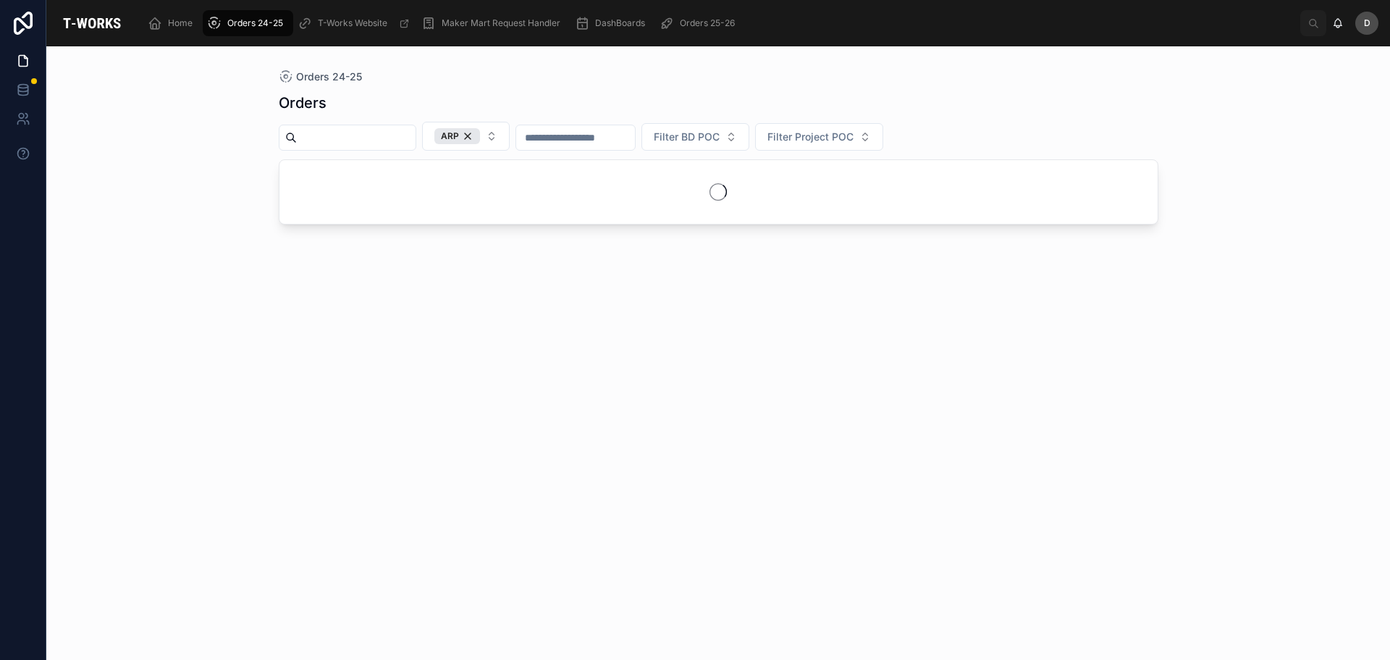
click at [480, 134] on div "ARP" at bounding box center [458, 136] width 46 height 16
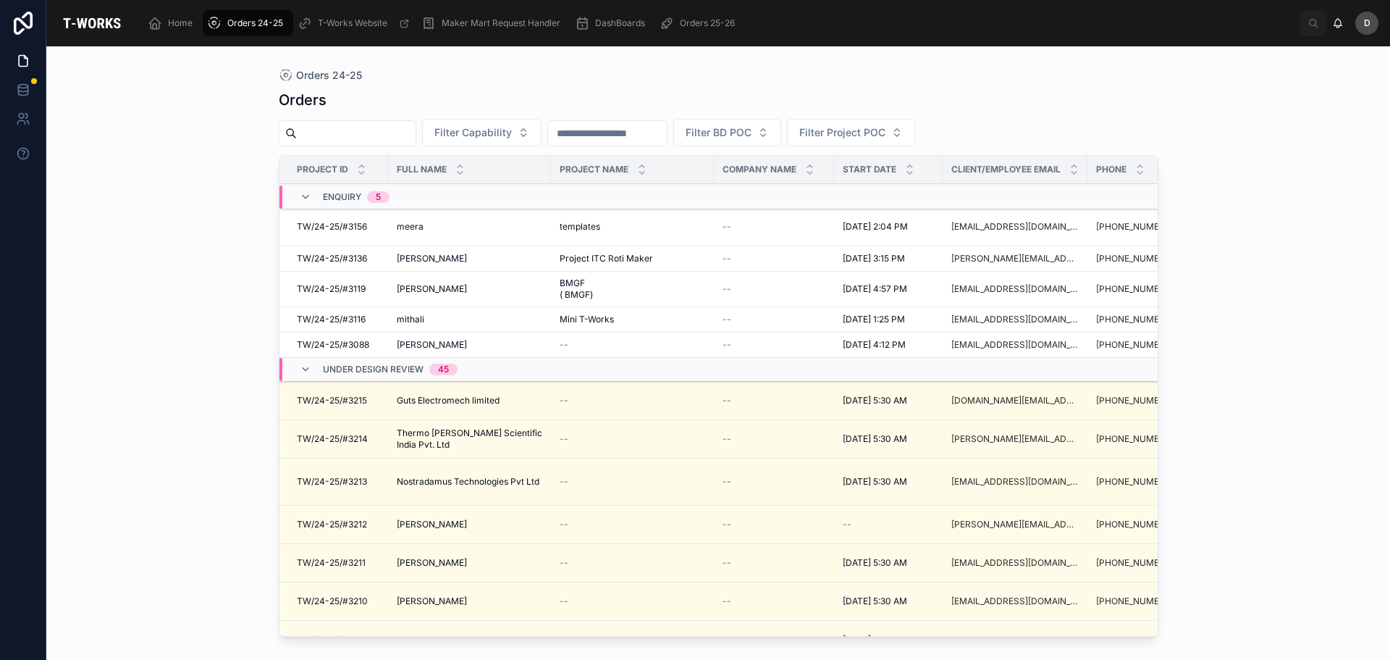
click at [706, 27] on span "Orders 25-26" at bounding box center [707, 23] width 55 height 12
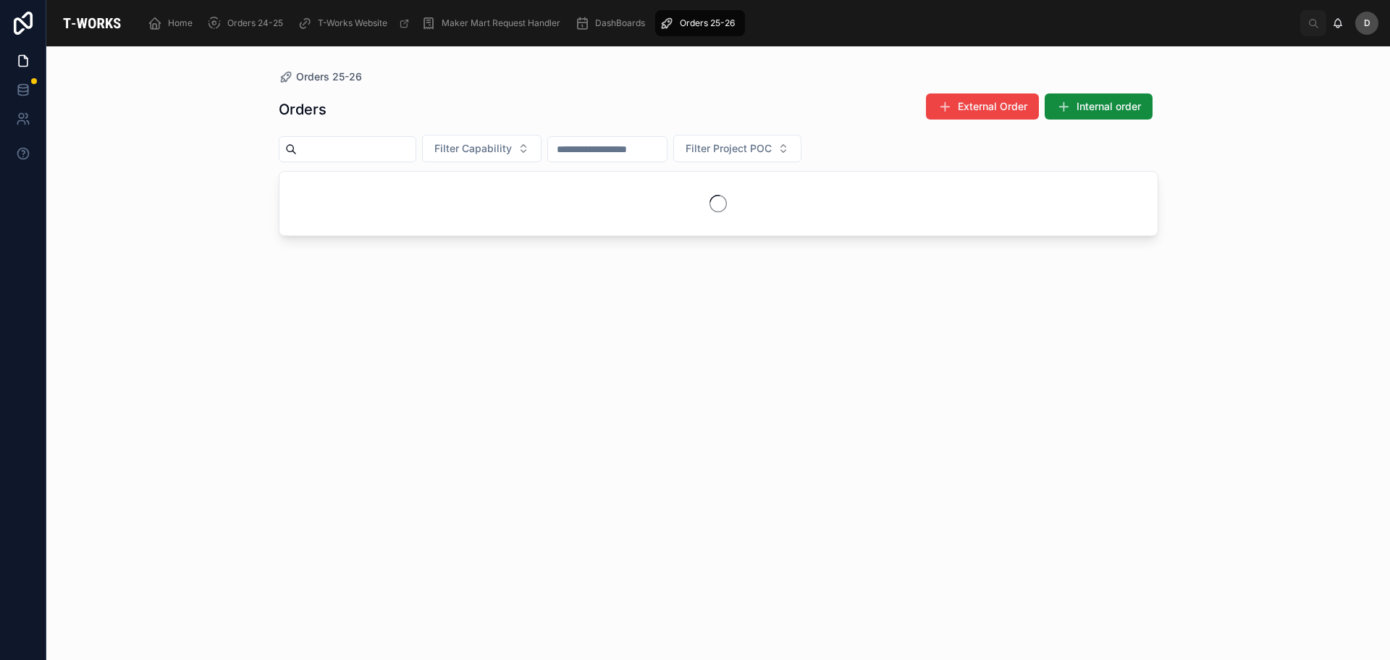
click at [542, 151] on button "Filter Capability" at bounding box center [481, 149] width 119 height 28
click at [502, 260] on div "Laser Cutting" at bounding box center [517, 253] width 201 height 23
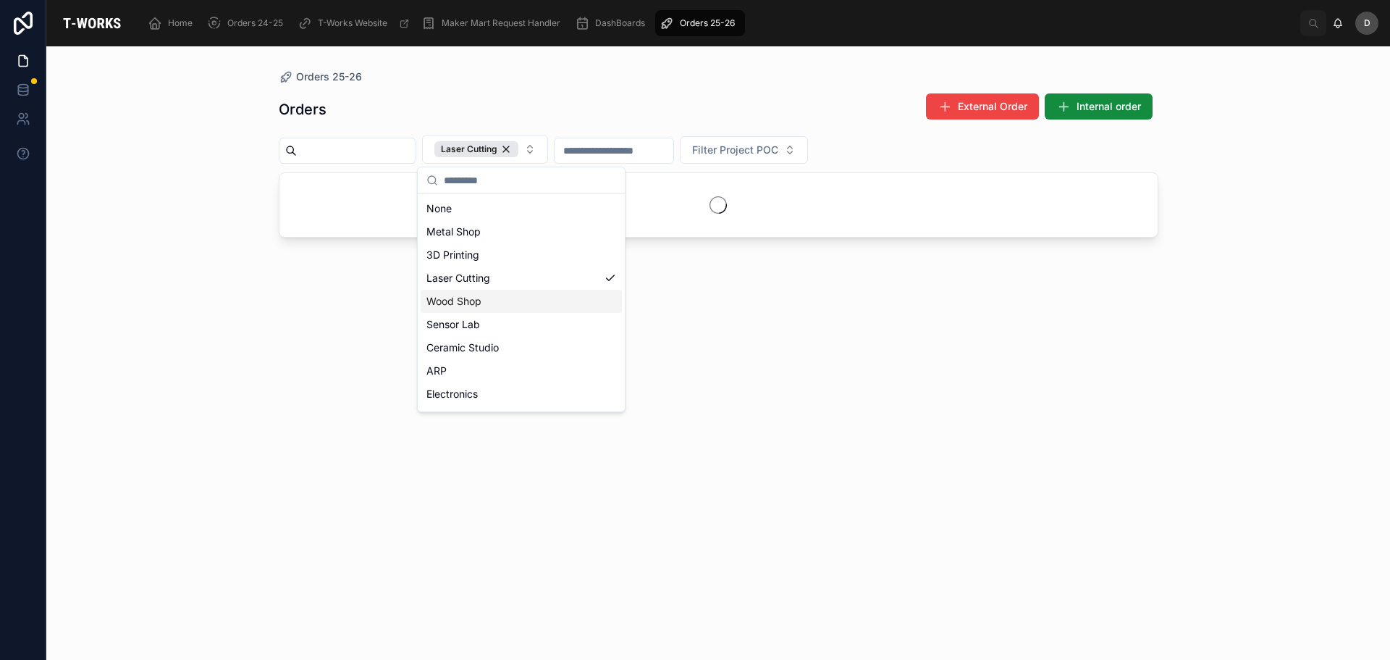
click at [726, 343] on div "Orders External Order Internal order Laser Cutting Filter Project POC" at bounding box center [719, 363] width 880 height 558
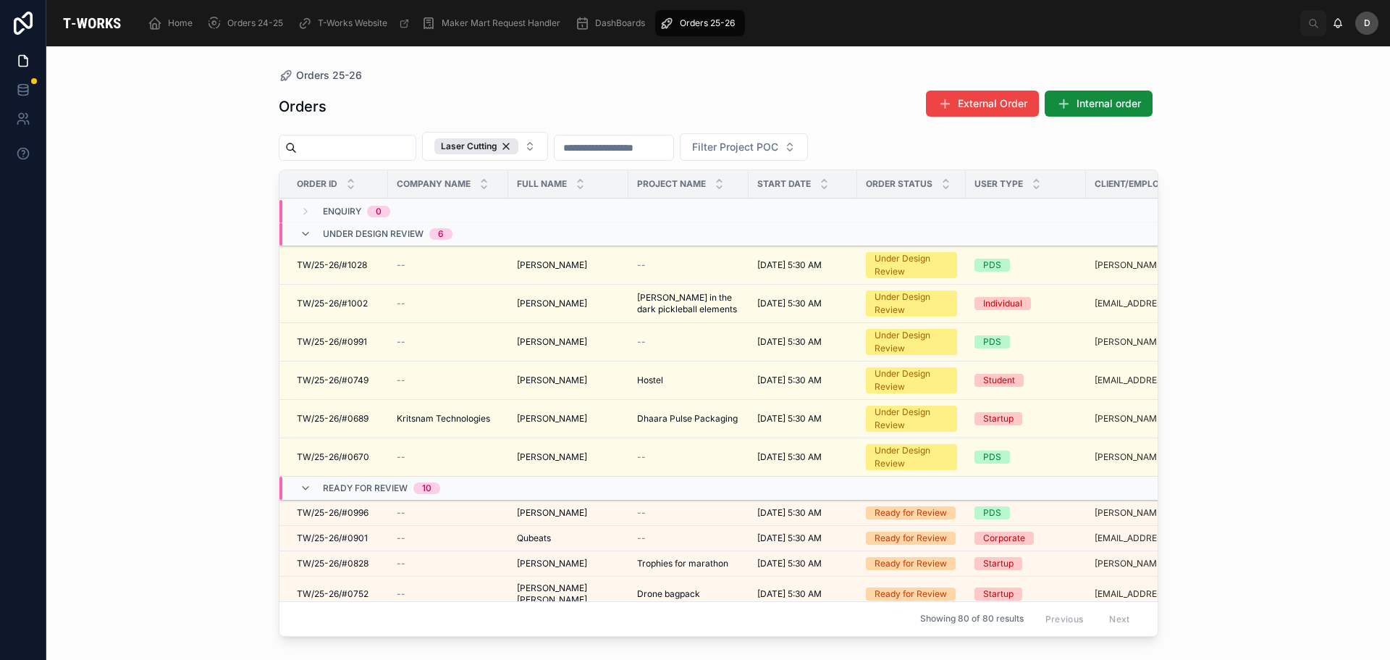
click at [566, 264] on span "[PERSON_NAME]" at bounding box center [552, 265] width 70 height 12
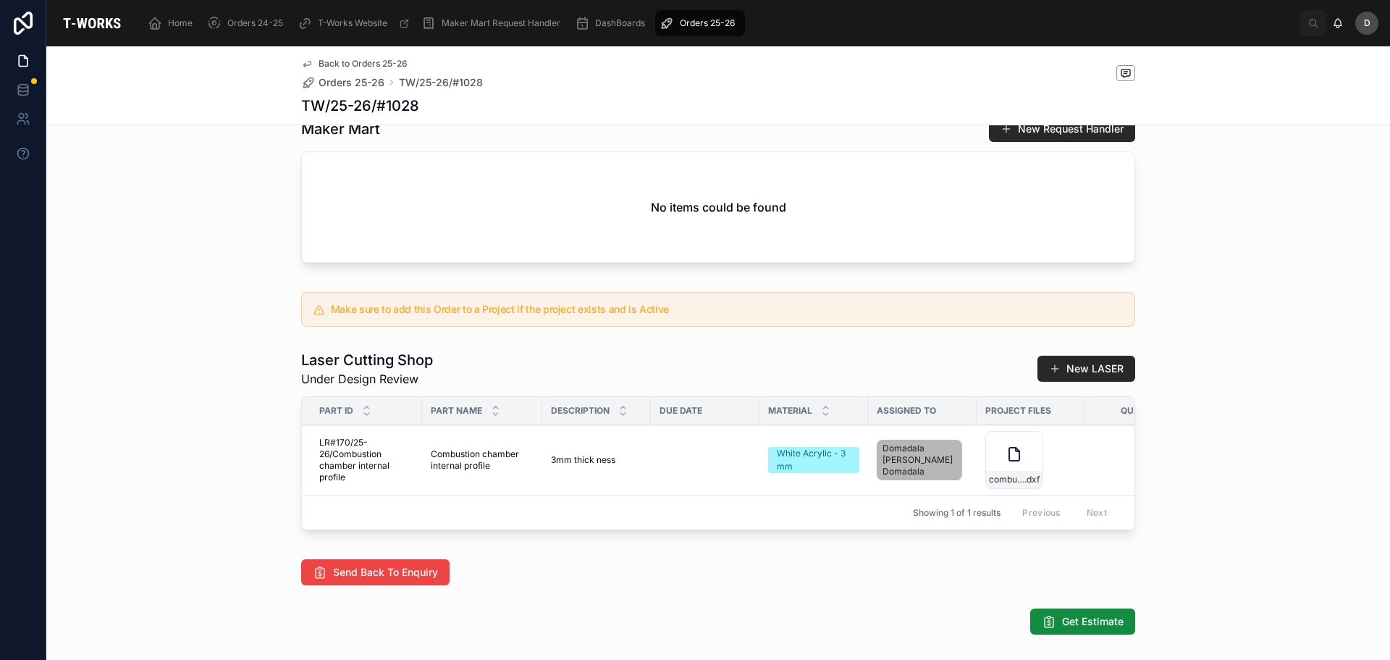
scroll to position [362, 0]
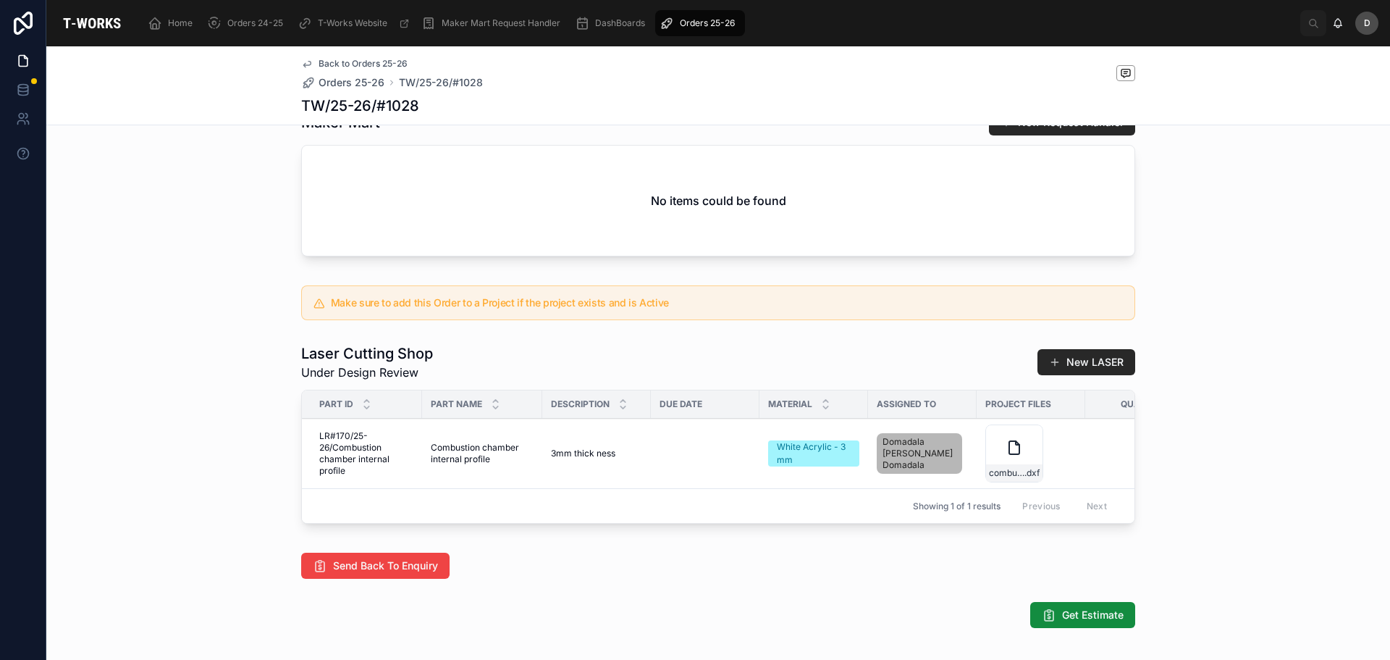
click at [0, 0] on div "Add Files Remove Part" at bounding box center [0, 0] width 0 height 0
click at [1026, 476] on div "combustion-chamber-internal-profile .dxf" at bounding box center [1014, 472] width 56 height 17
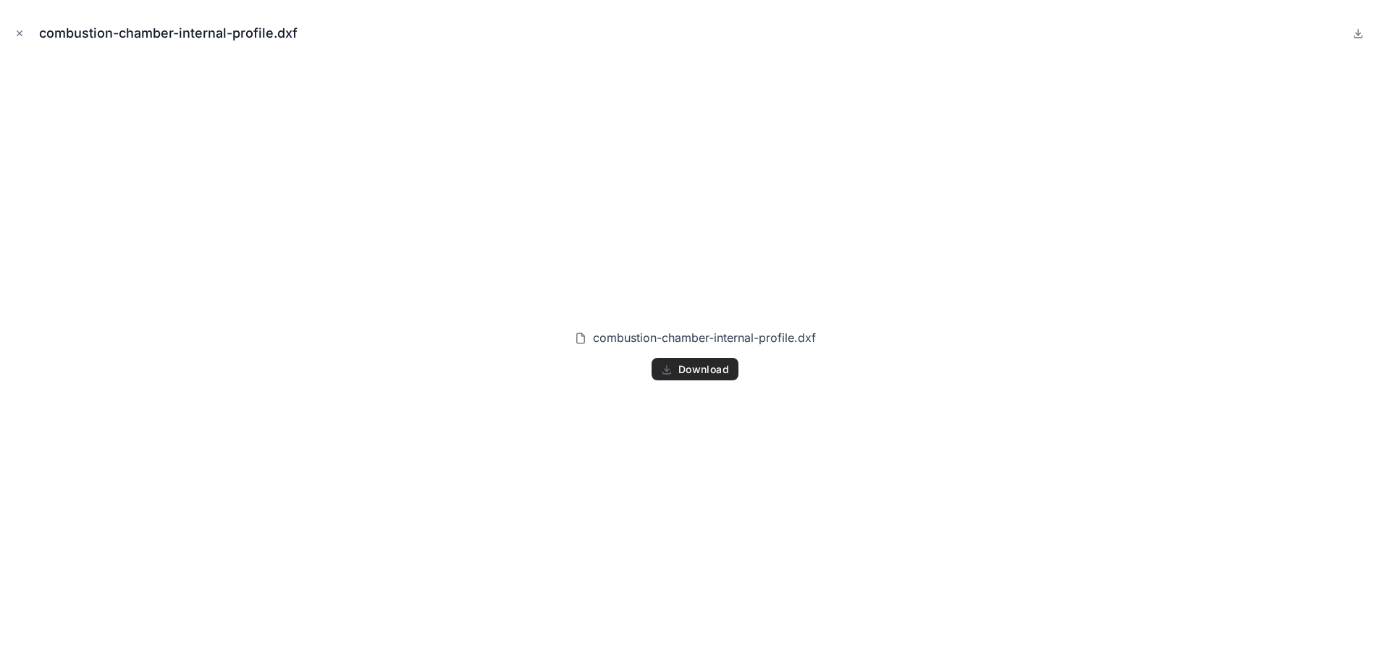
click at [715, 372] on span "Download" at bounding box center [704, 369] width 51 height 13
click at [20, 23] on div "combustion-chamber-internal-profile.dxf" at bounding box center [695, 33] width 1367 height 43
click at [16, 32] on icon "Close modal" at bounding box center [19, 33] width 10 height 10
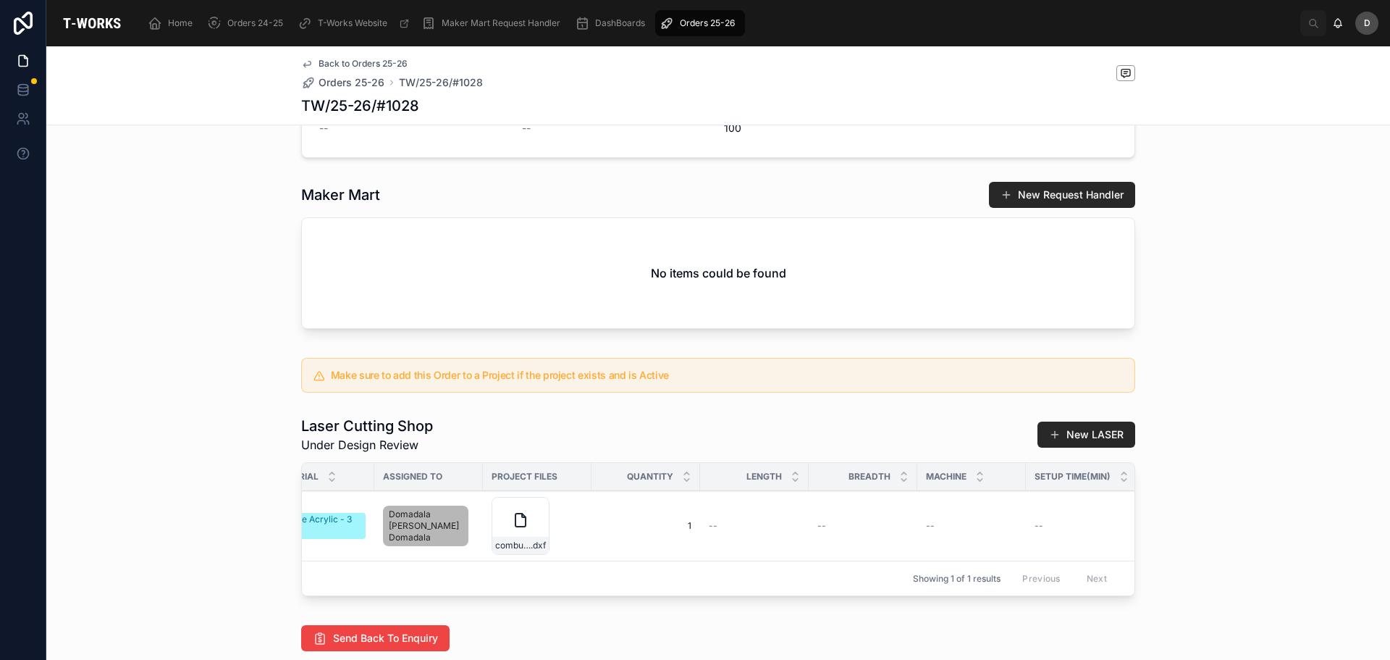
scroll to position [0, 729]
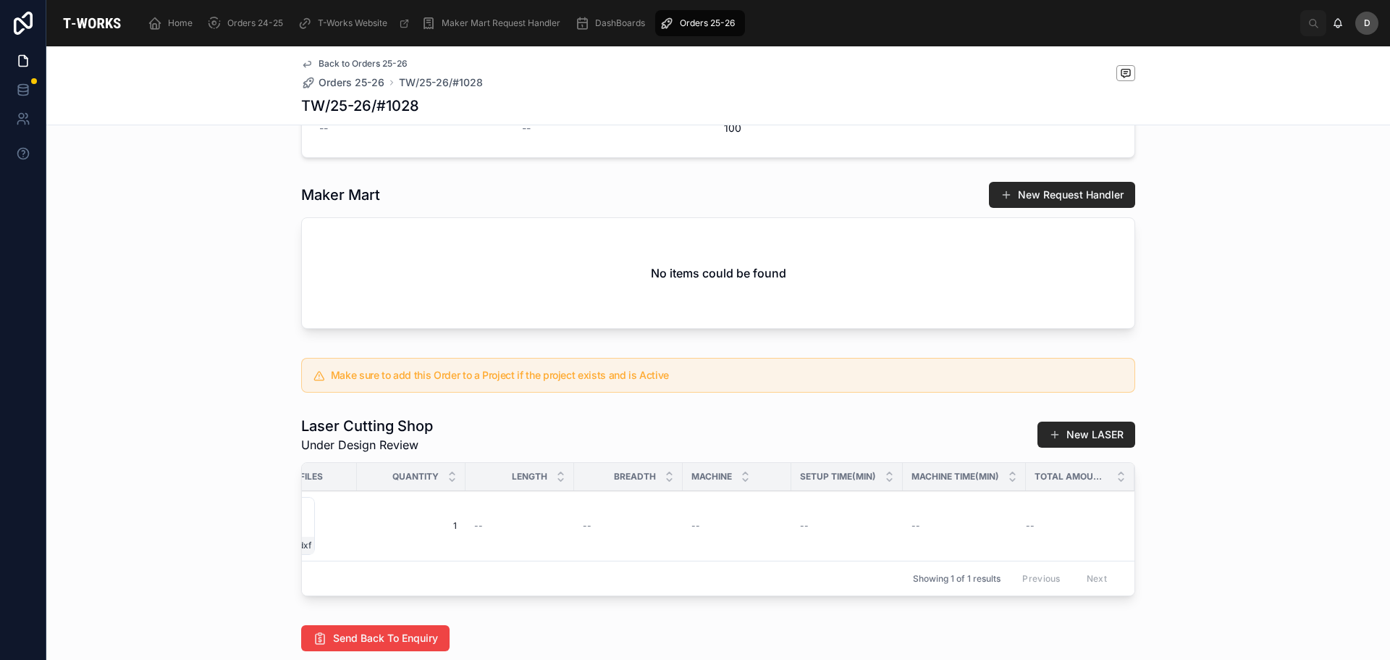
click at [0, 0] on span "Add Files" at bounding box center [0, 0] width 0 height 0
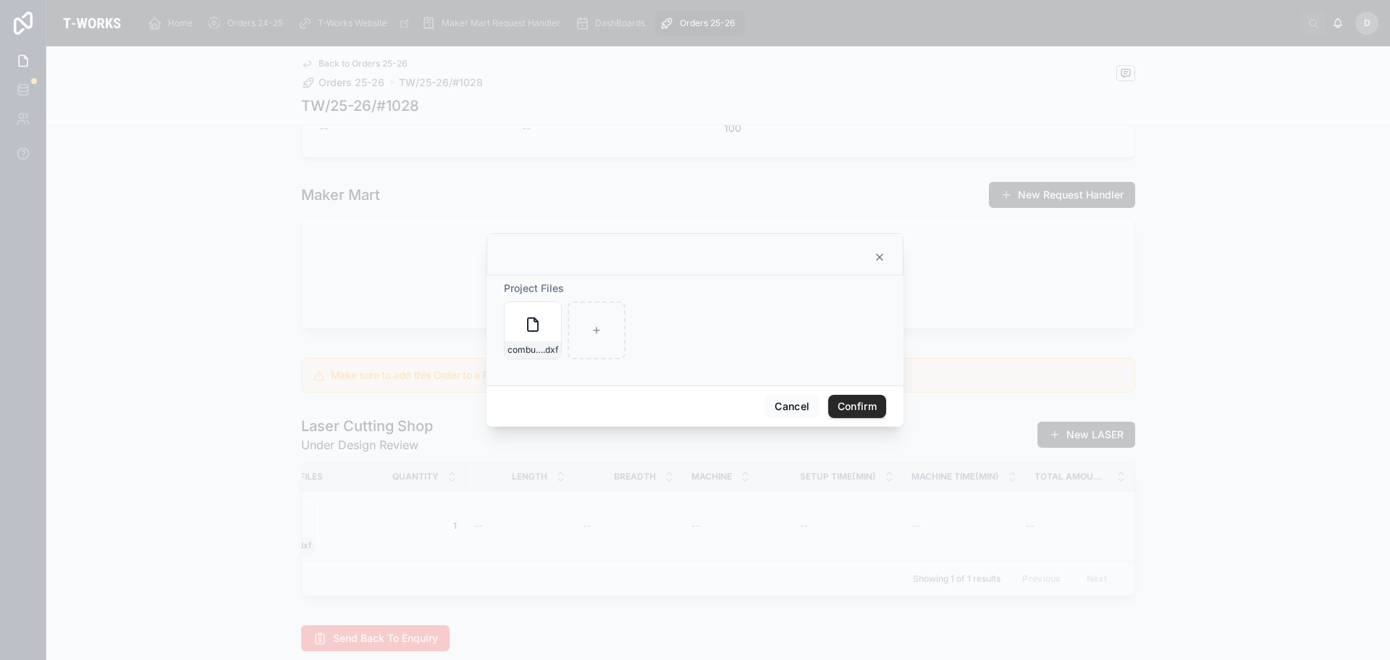
click at [884, 262] on icon at bounding box center [880, 257] width 12 height 12
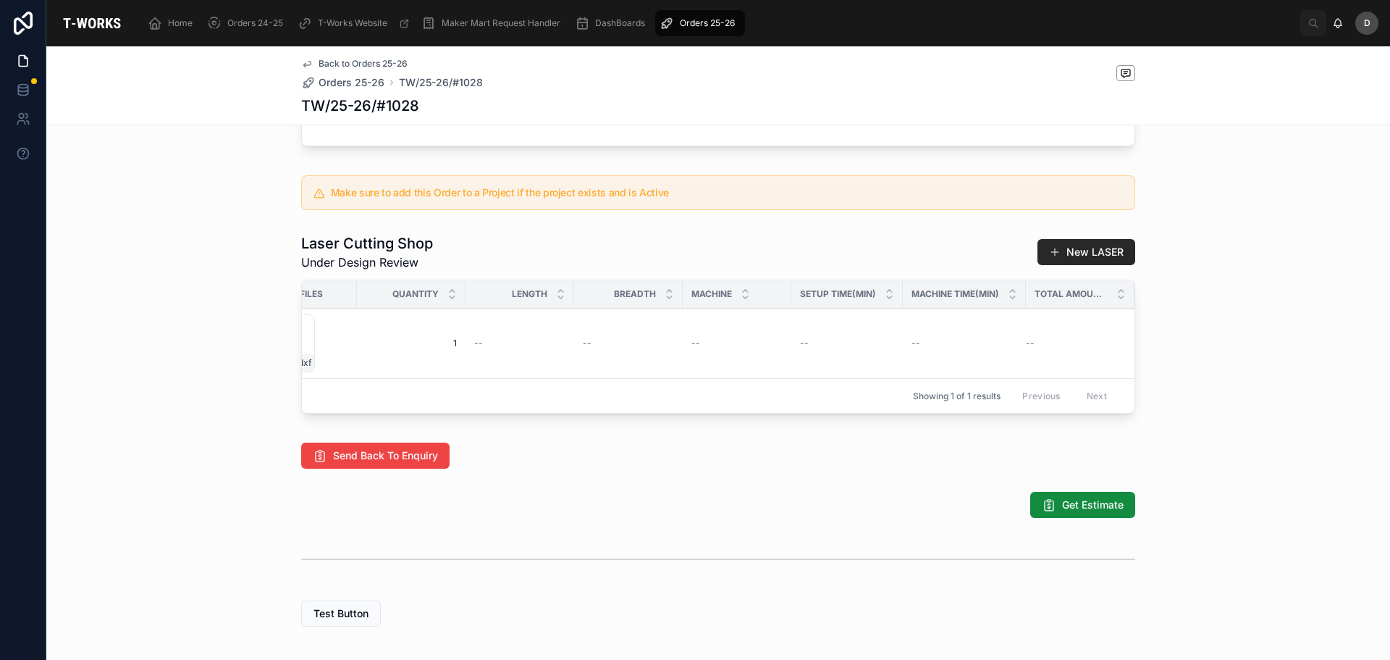
scroll to position [559, 0]
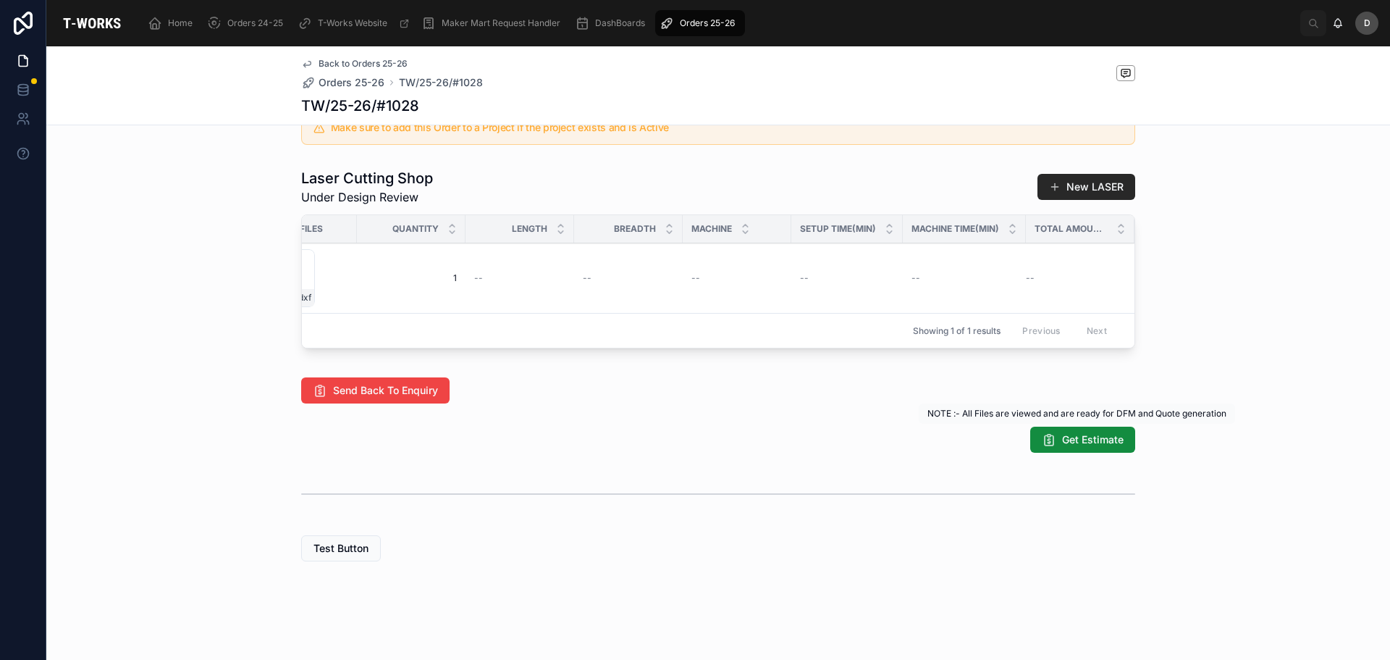
click at [1075, 442] on span "Get Estimate" at bounding box center [1093, 439] width 62 height 14
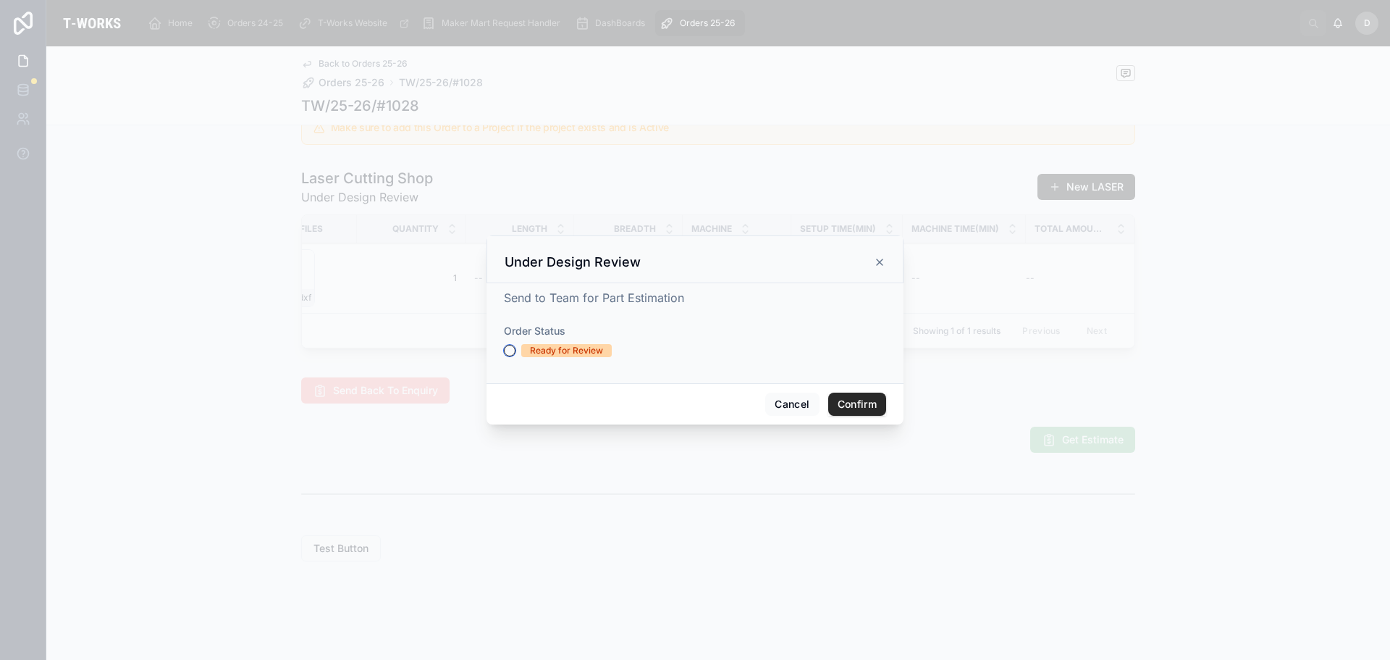
click at [508, 352] on button "Ready for Review" at bounding box center [510, 351] width 12 height 12
click at [877, 414] on button "Confirm" at bounding box center [857, 404] width 58 height 23
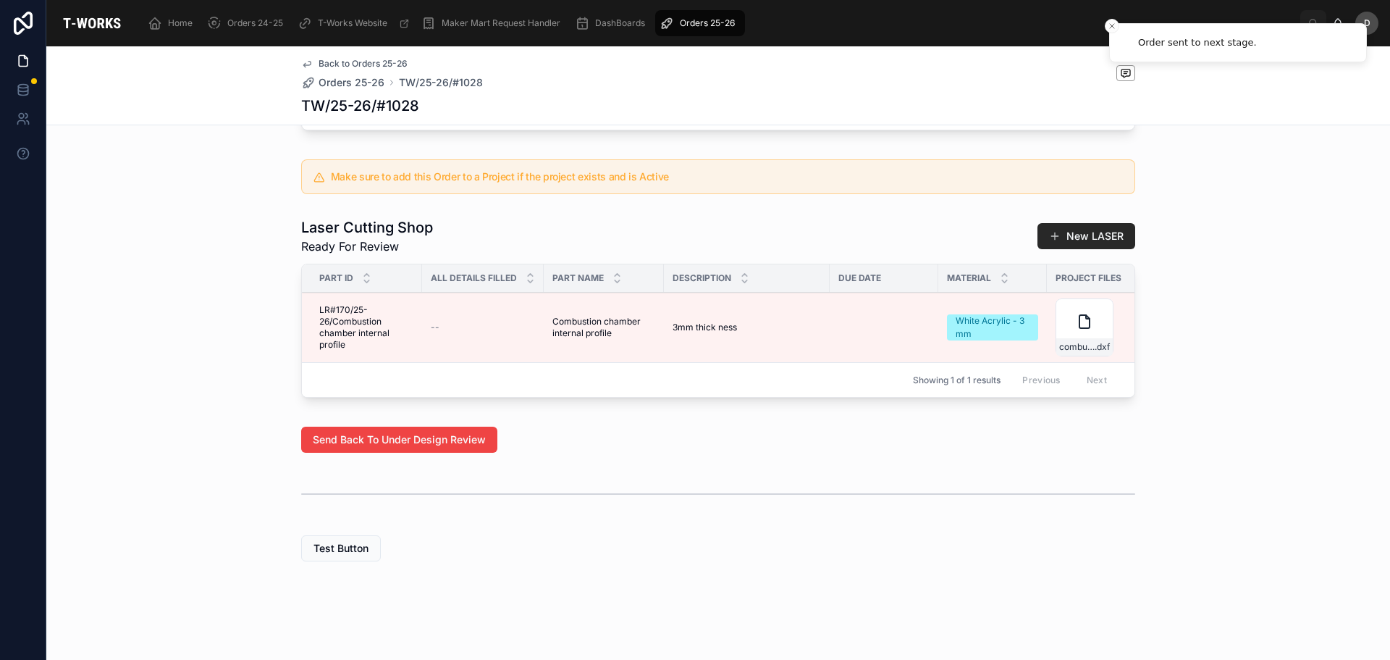
scroll to position [0, 799]
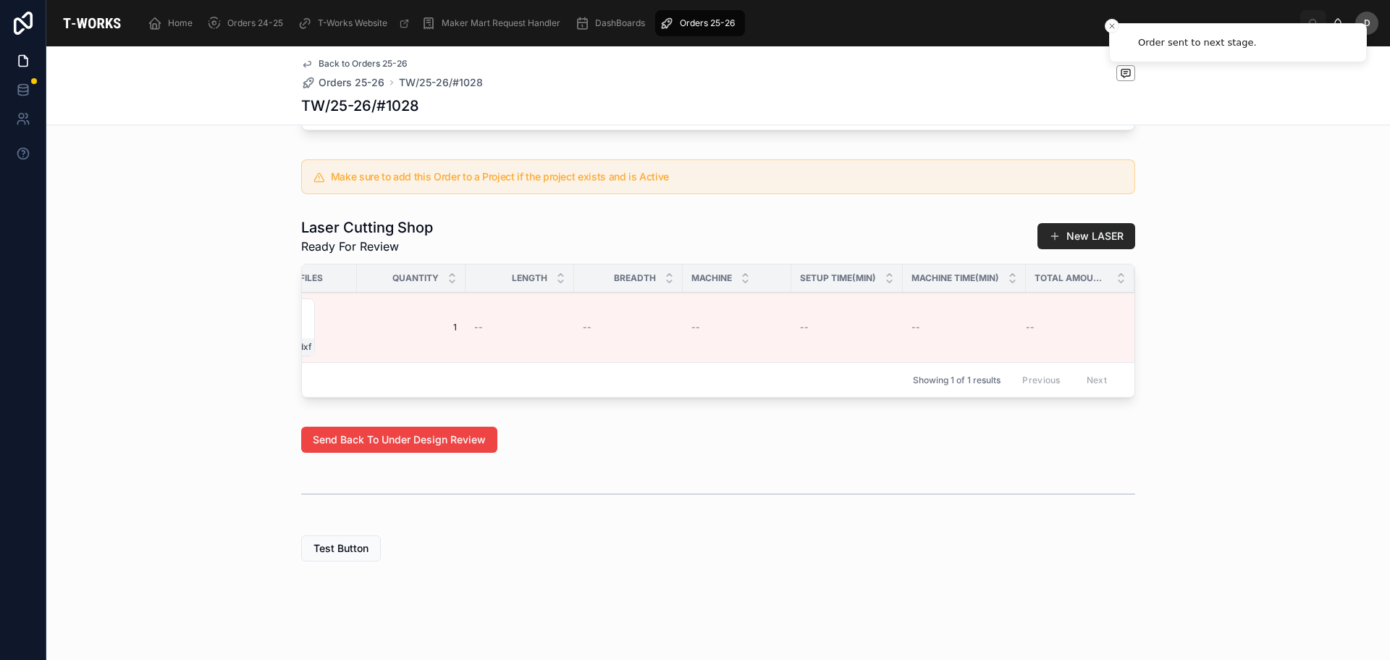
click at [0, 0] on button "Edit Details" at bounding box center [0, 0] width 0 height 0
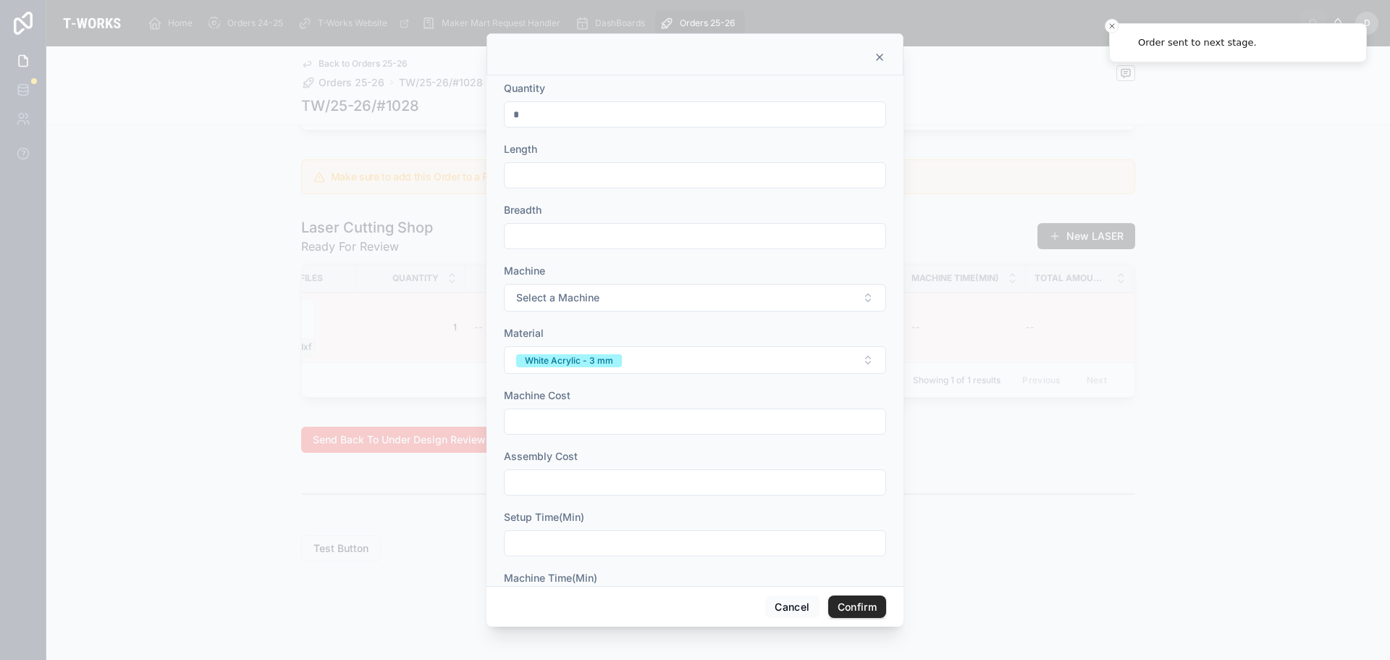
drag, startPoint x: 590, startPoint y: 177, endPoint x: 808, endPoint y: 282, distance: 242.6
click at [590, 177] on input "text" at bounding box center [695, 175] width 381 height 20
type input "*****"
click at [572, 247] on div at bounding box center [695, 236] width 382 height 26
click at [579, 241] on input "text" at bounding box center [695, 236] width 381 height 20
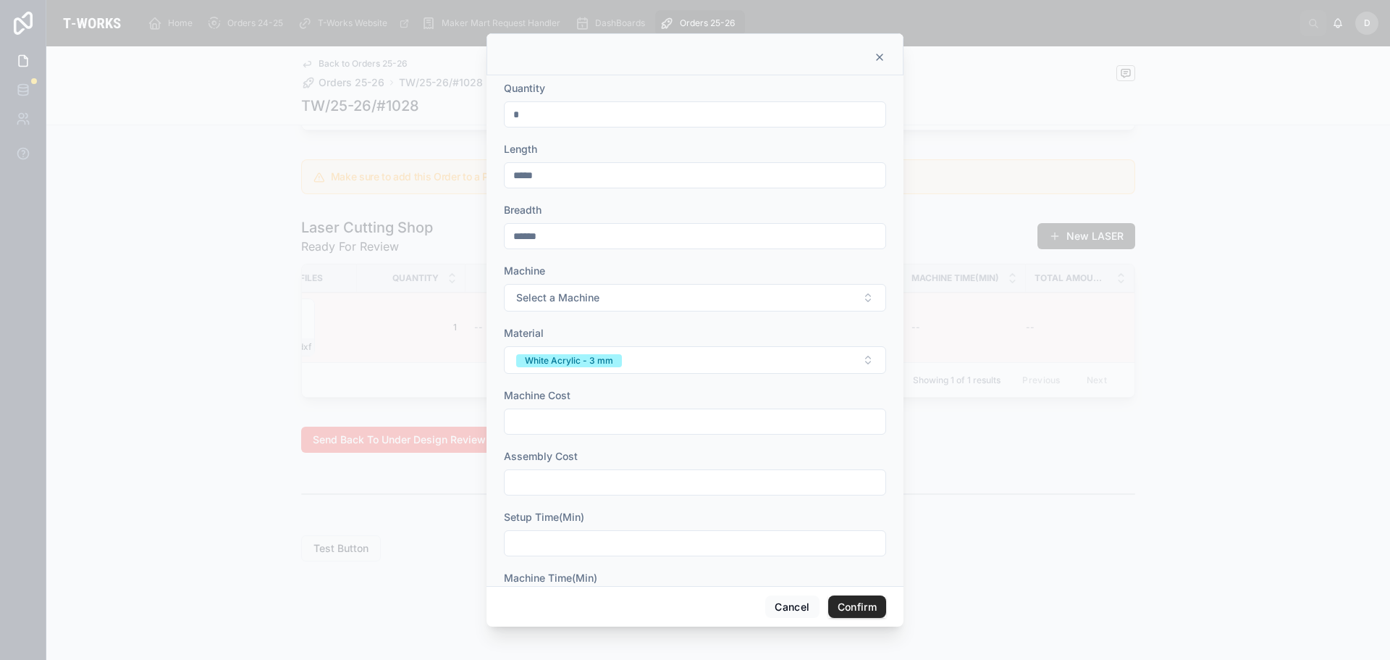
type input "******"
click at [608, 312] on form "Quantity * Length ***** Breadth ****** Machine Select a Machine Material White …" at bounding box center [695, 386] width 382 height 611
click at [622, 295] on button "Select a Machine" at bounding box center [695, 298] width 382 height 28
click at [619, 353] on span "Sill" at bounding box center [610, 355] width 30 height 13
drag, startPoint x: 564, startPoint y: 422, endPoint x: 583, endPoint y: 420, distance: 19.0
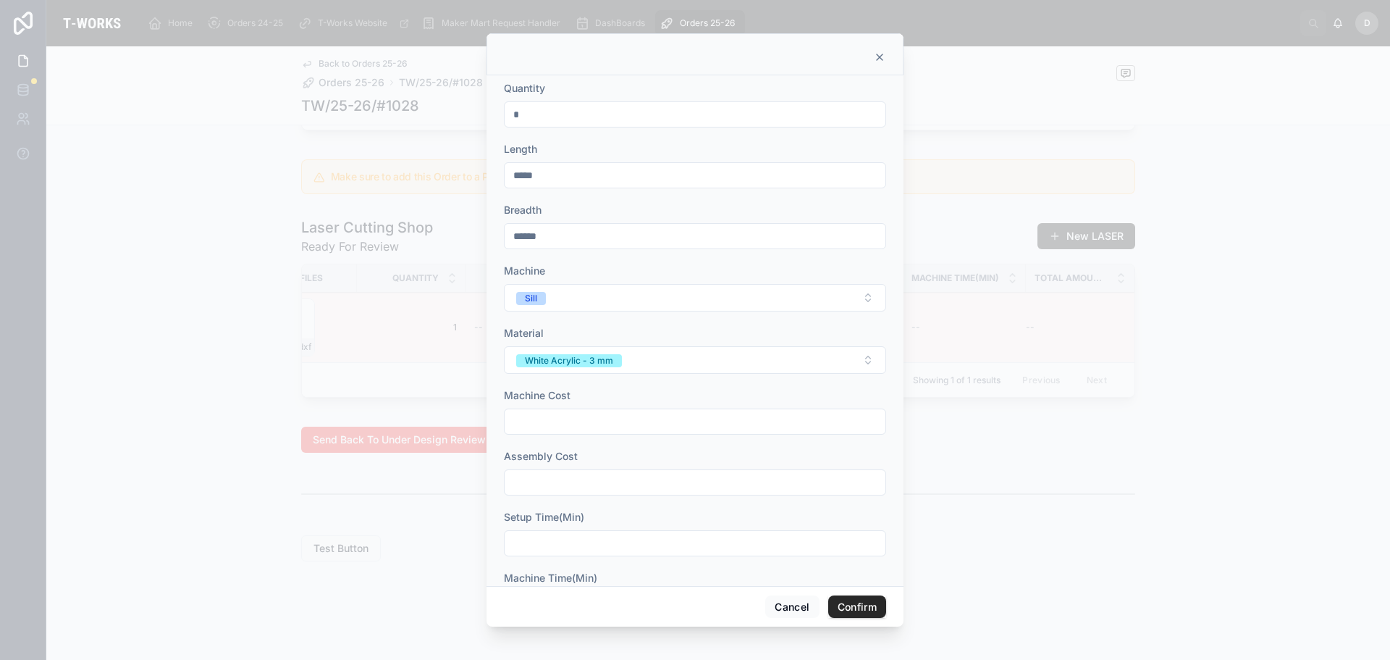
click at [564, 422] on input "text" at bounding box center [695, 421] width 381 height 20
type input "*"
click at [577, 479] on input "text" at bounding box center [695, 482] width 381 height 20
type input "*"
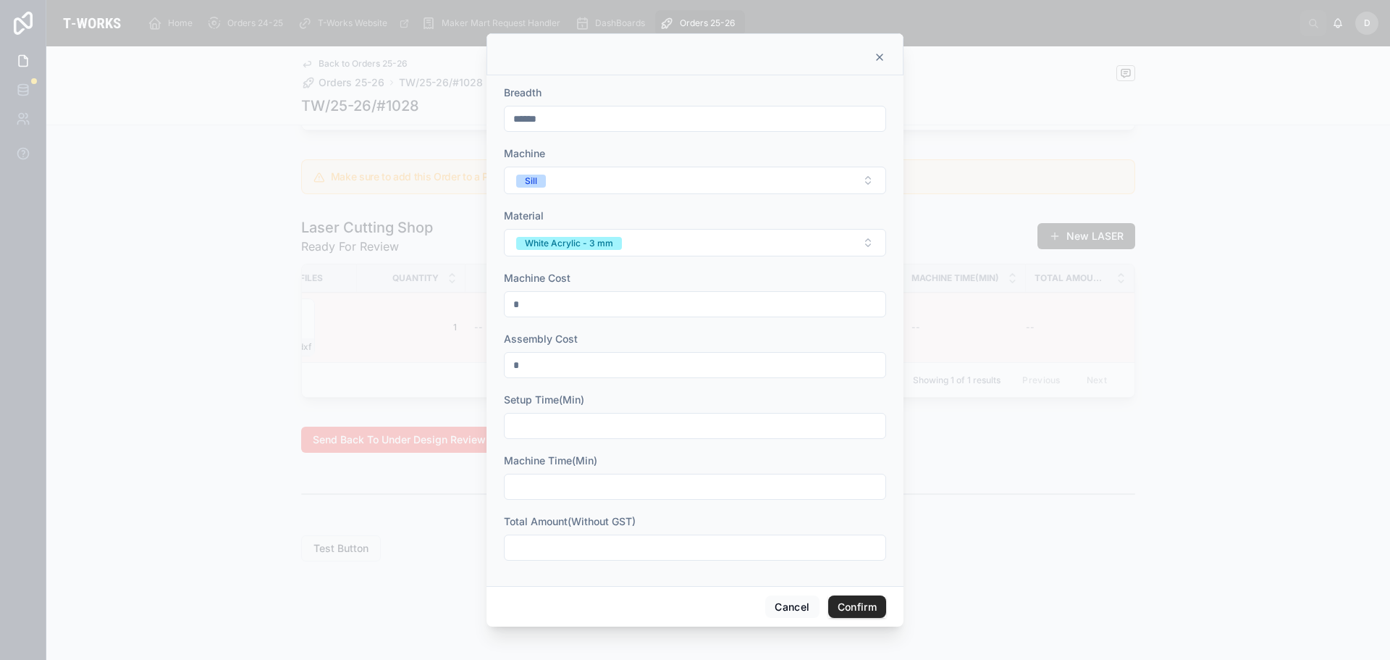
scroll to position [118, 0]
click at [571, 435] on div at bounding box center [695, 425] width 382 height 26
drag, startPoint x: 585, startPoint y: 424, endPoint x: 595, endPoint y: 435, distance: 14.9
click at [585, 424] on input "text" at bounding box center [695, 425] width 381 height 20
type input "*"
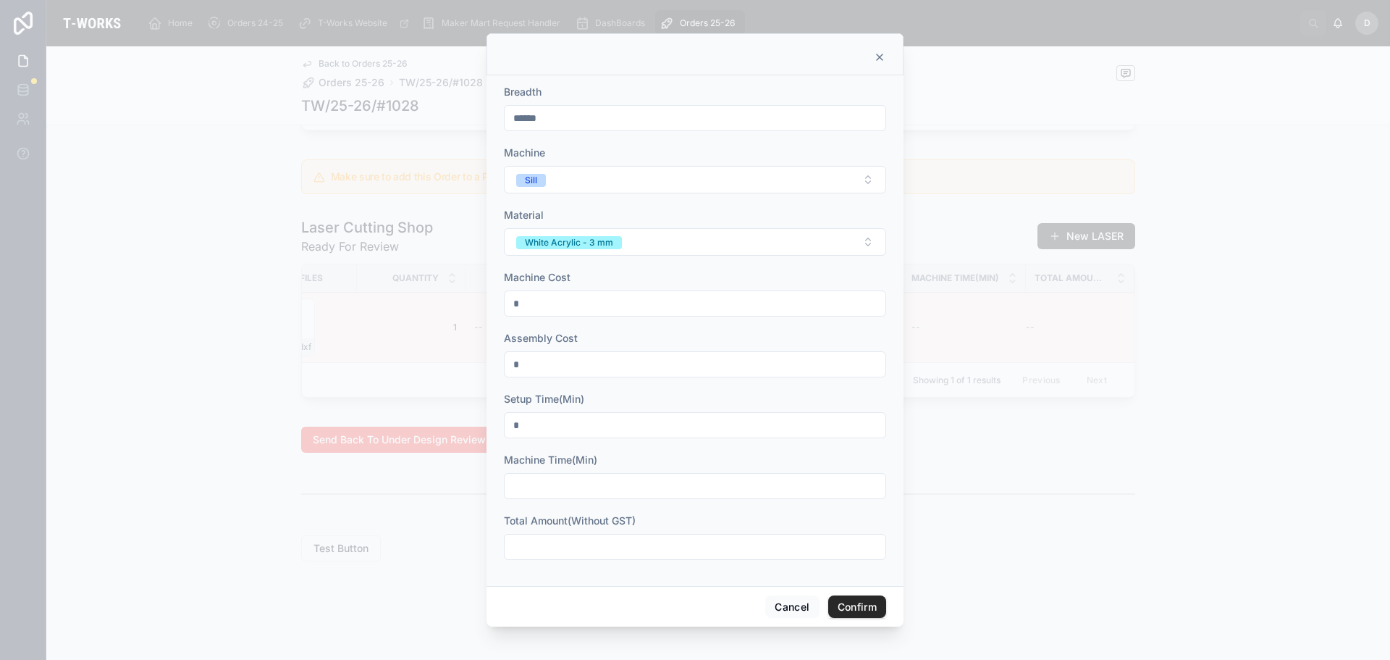
click at [581, 483] on input "text" at bounding box center [695, 486] width 381 height 20
type input "*"
click at [569, 553] on input "text" at bounding box center [695, 547] width 381 height 20
type input "****"
click at [855, 600] on button "Confirm" at bounding box center [857, 606] width 58 height 23
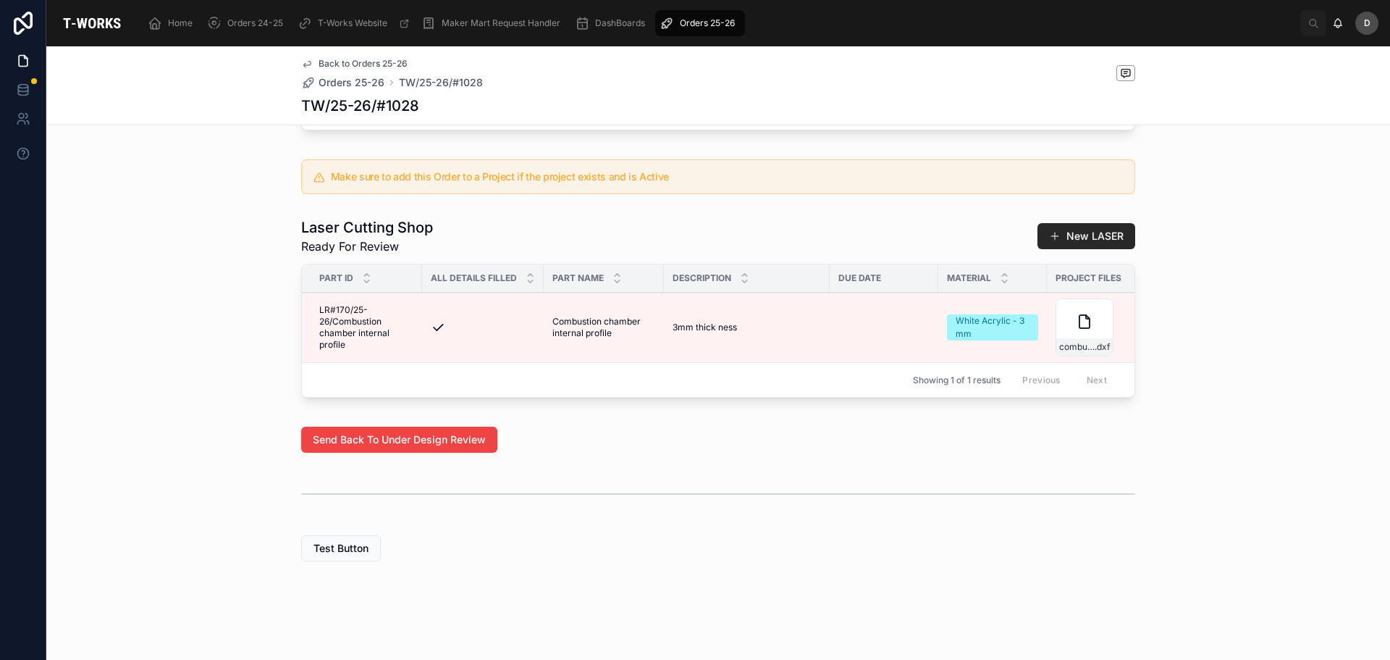
scroll to position [0, 799]
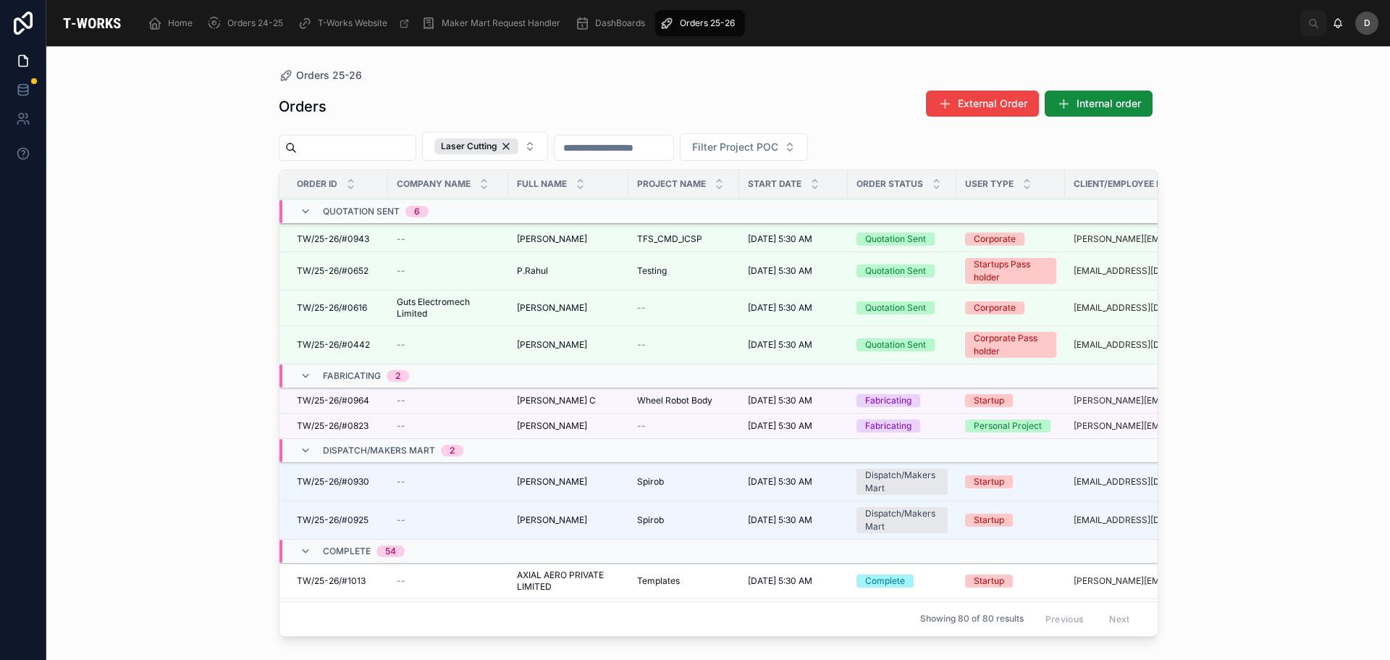
scroll to position [712, 0]
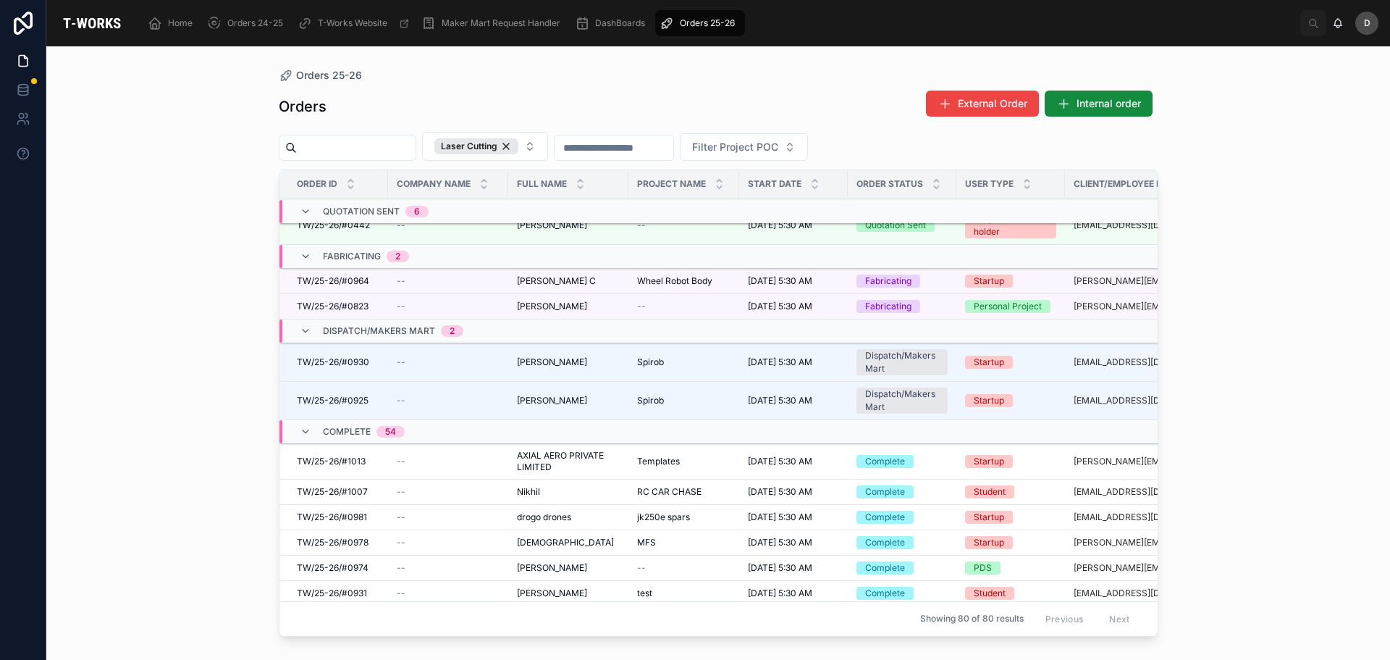
click at [307, 433] on icon at bounding box center [306, 432] width 12 height 12
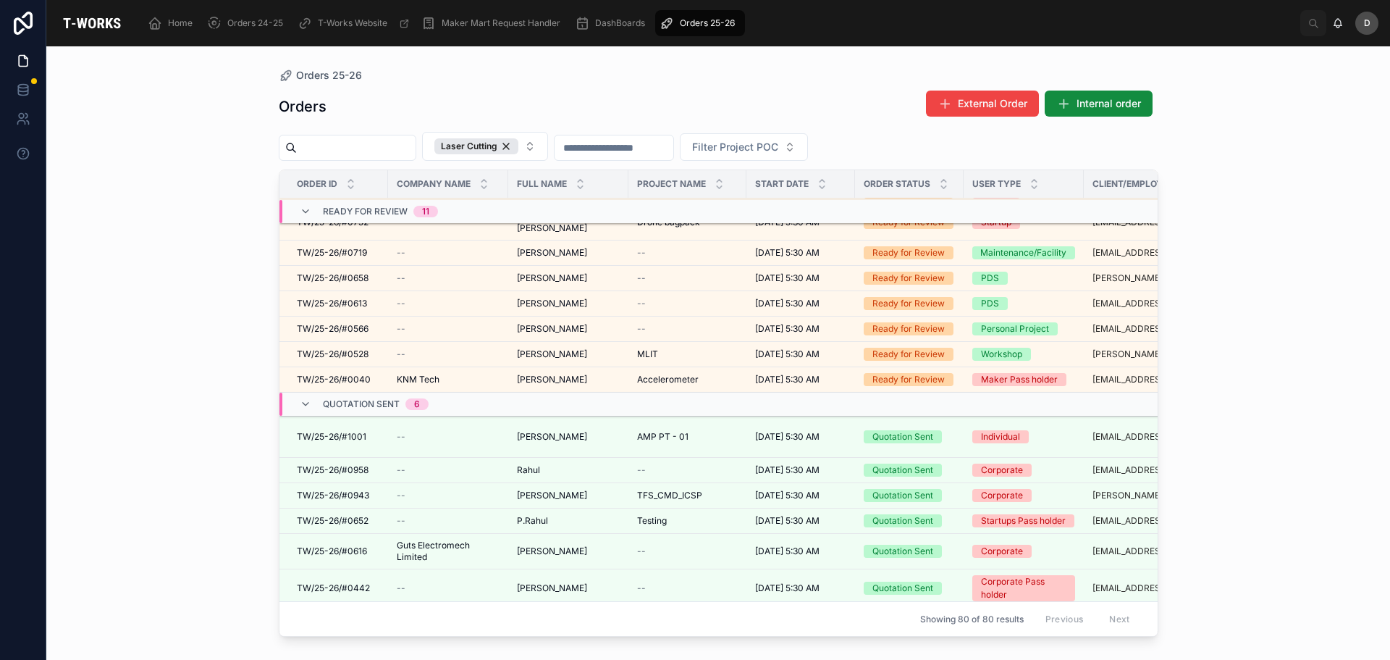
scroll to position [451, 0]
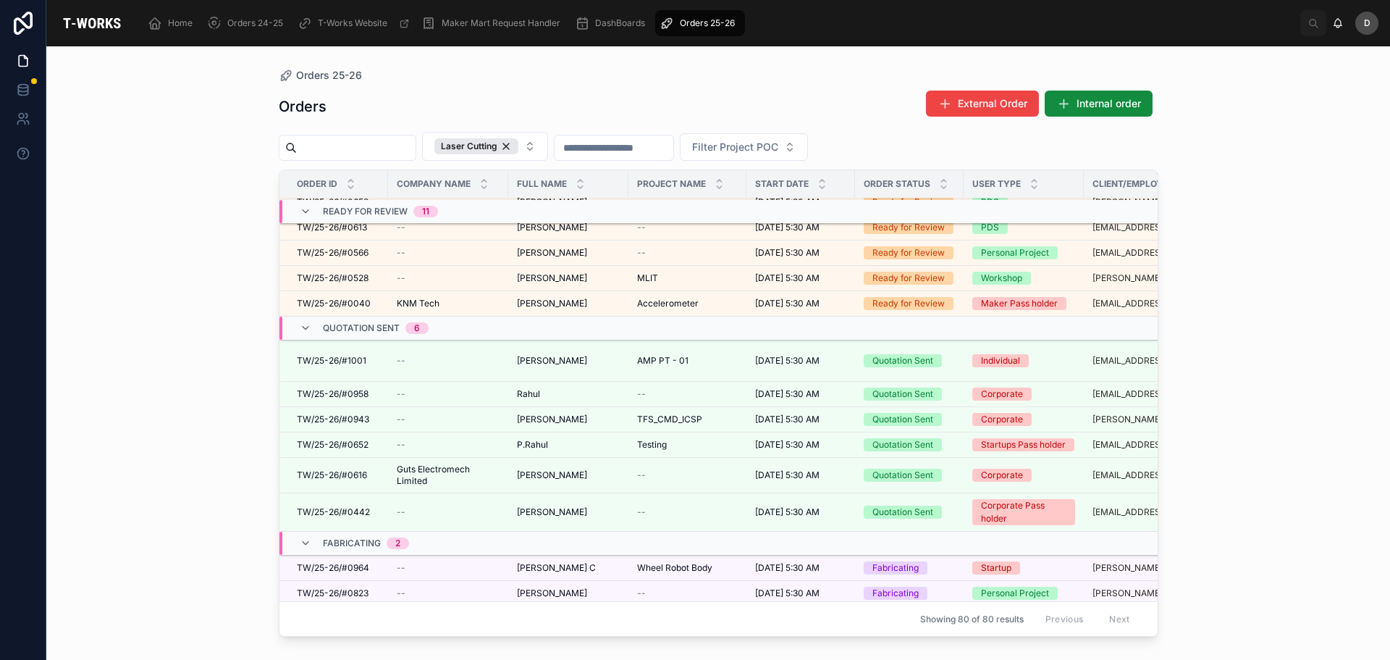
click at [565, 414] on span "[PERSON_NAME]" at bounding box center [552, 420] width 70 height 12
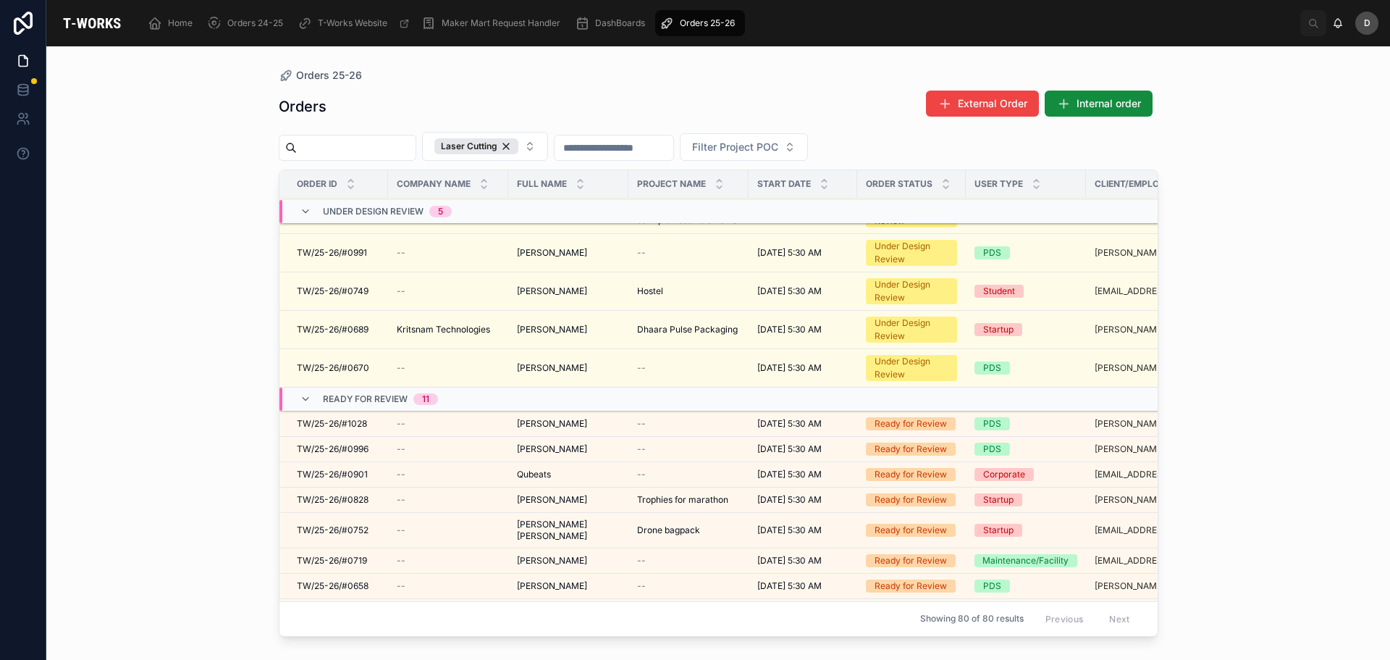
scroll to position [72, 0]
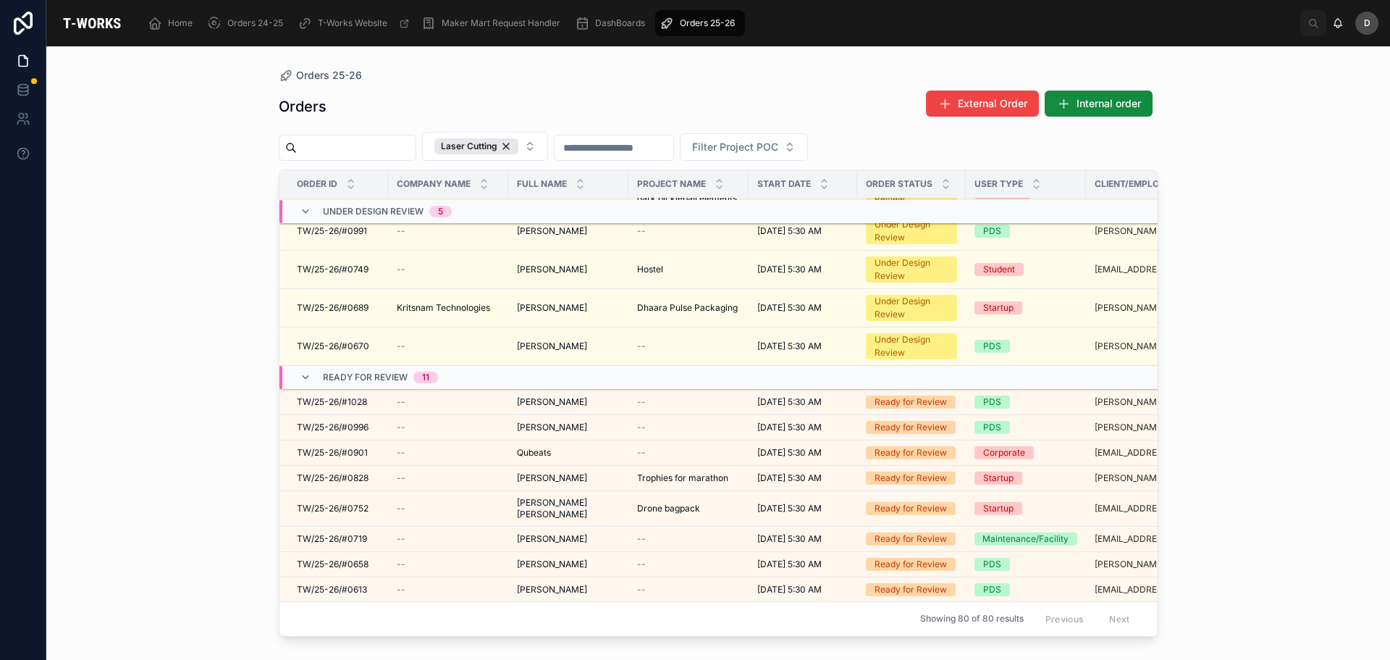
click at [548, 136] on button "Laser Cutting" at bounding box center [485, 146] width 126 height 29
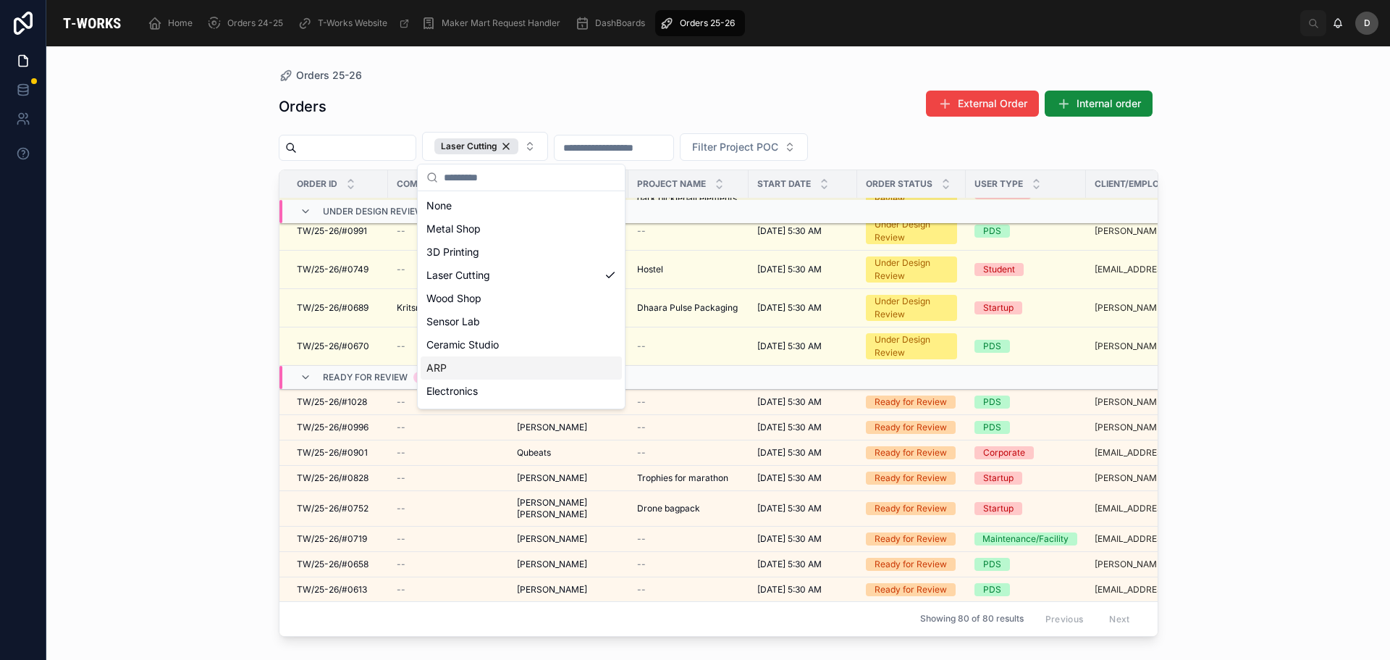
click at [511, 362] on div "ARP" at bounding box center [521, 367] width 201 height 23
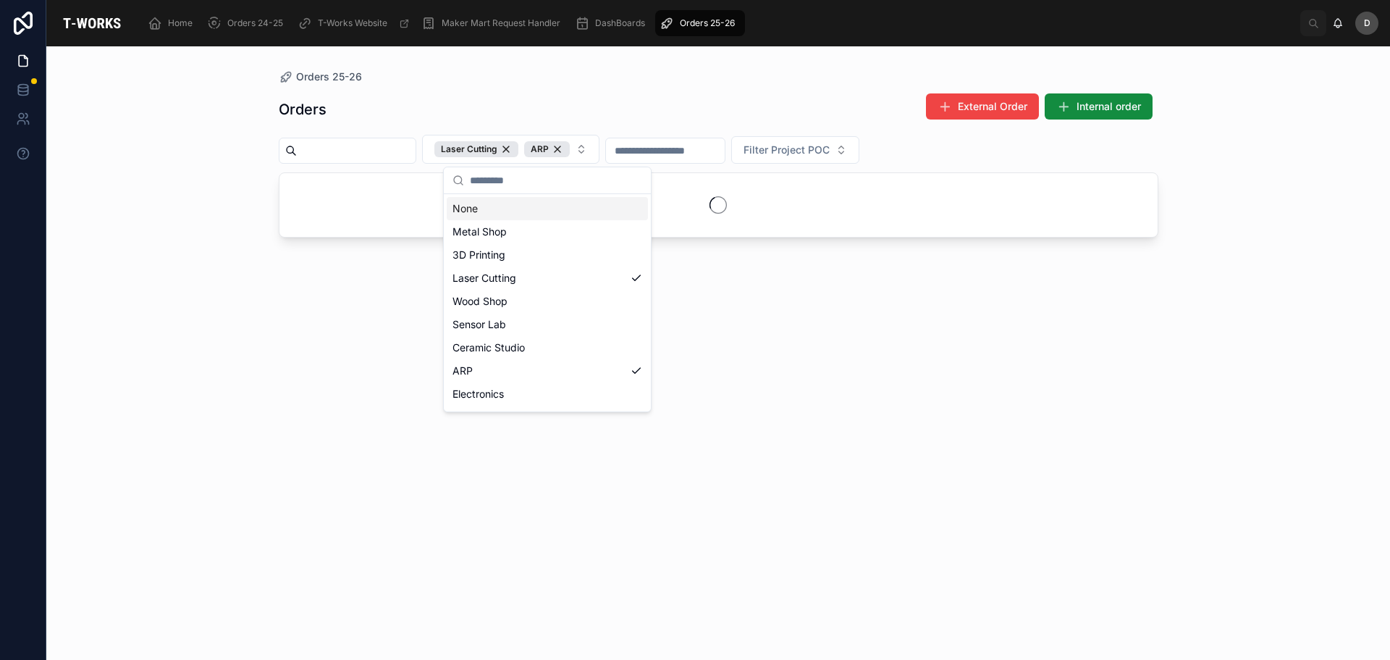
click at [654, 92] on div "Orders External Order Internal order Laser Cutting ARP Filter Project POC" at bounding box center [719, 363] width 880 height 558
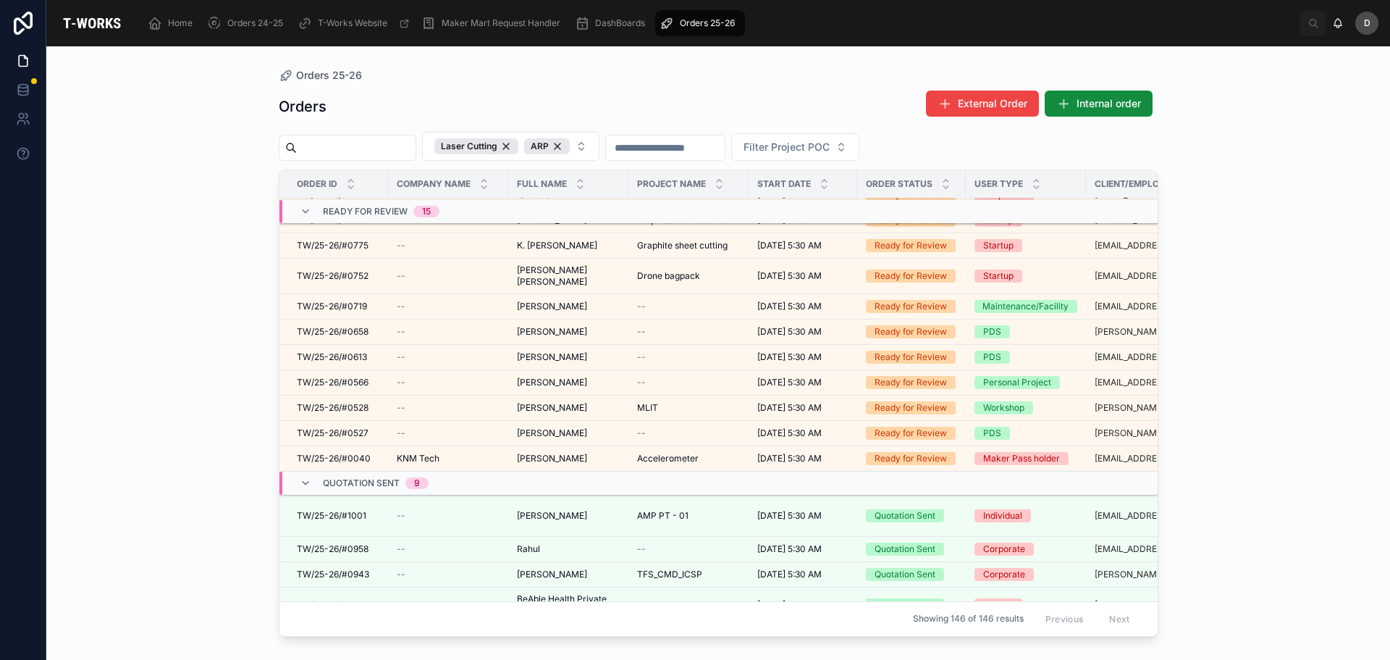
scroll to position [886, 0]
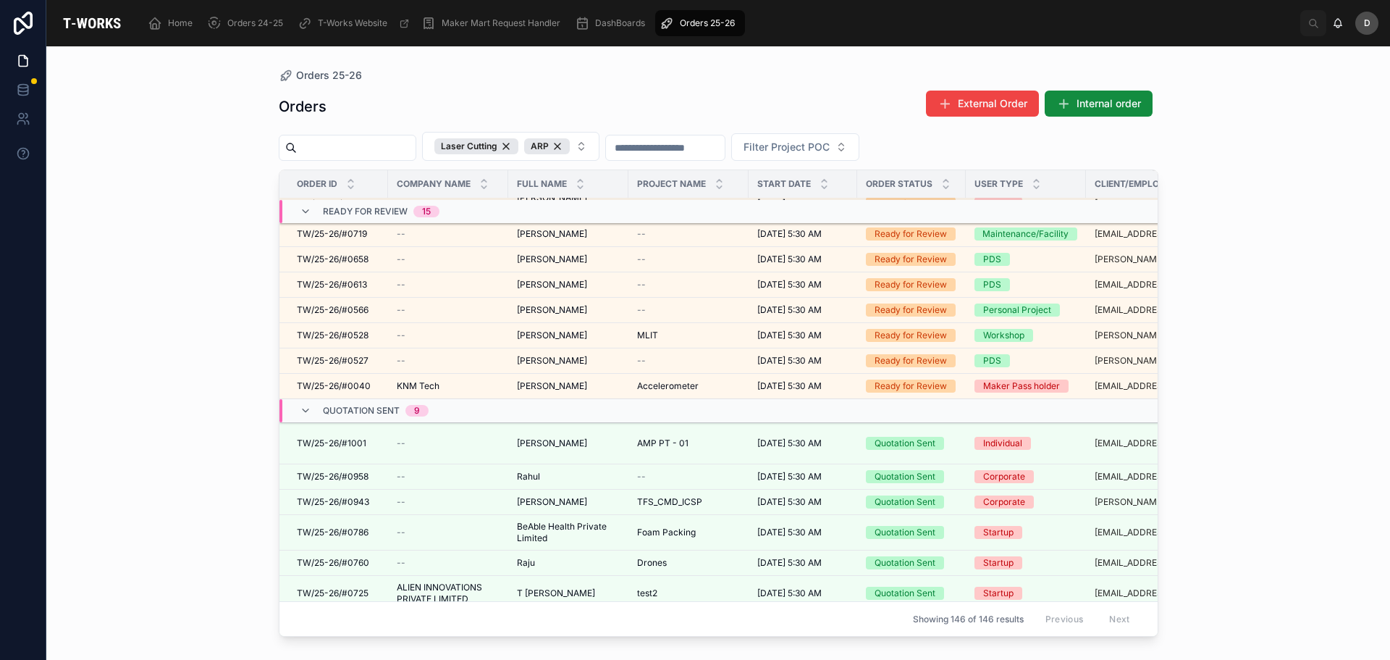
click at [681, 437] on span "AMP PT - 01" at bounding box center [662, 443] width 51 height 12
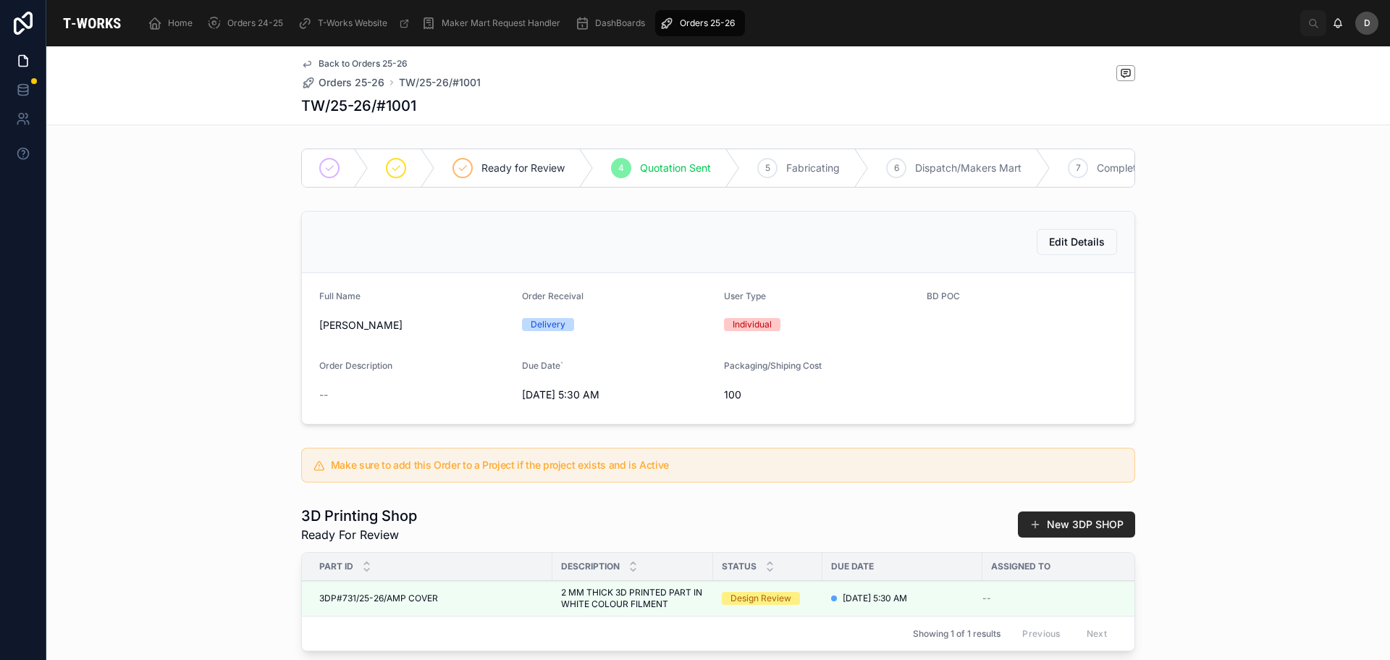
scroll to position [72, 0]
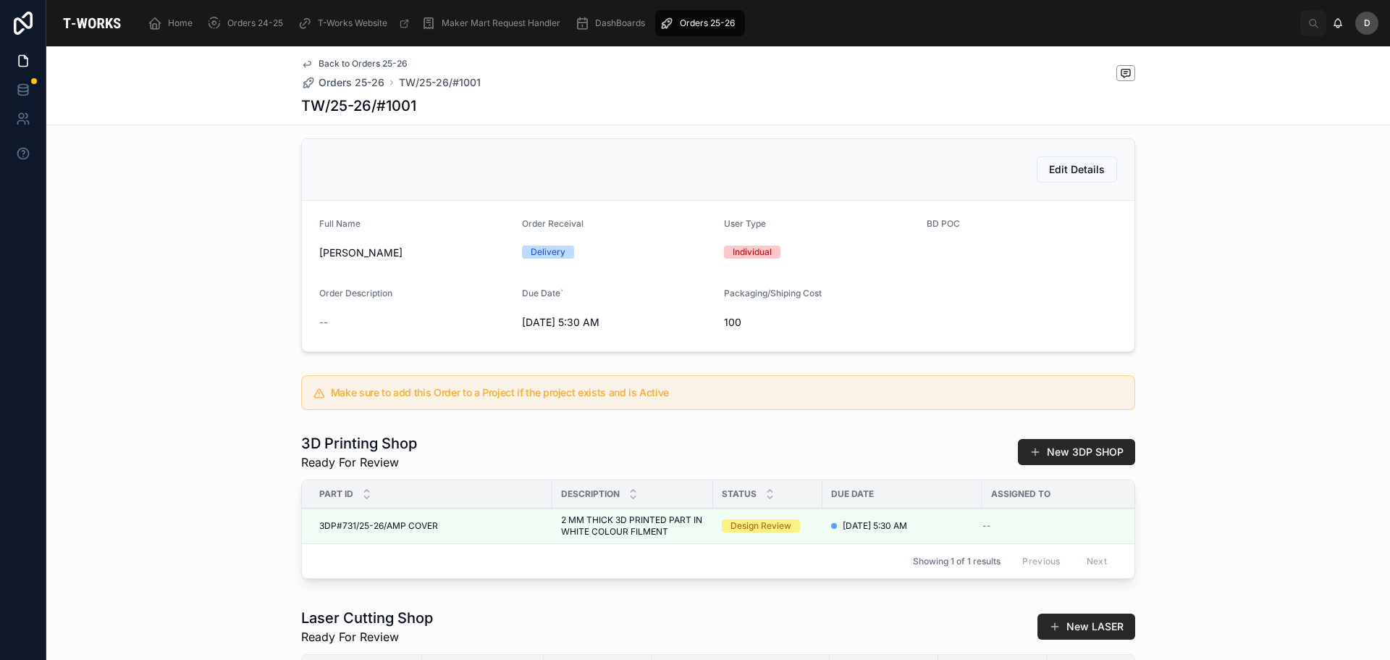
drag, startPoint x: 772, startPoint y: 600, endPoint x: 823, endPoint y: 605, distance: 51.0
click at [823, 590] on div "3D Printing Shop Ready For Review New 3DP SHOP Part ID Description Status Due D…" at bounding box center [718, 508] width 1344 height 163
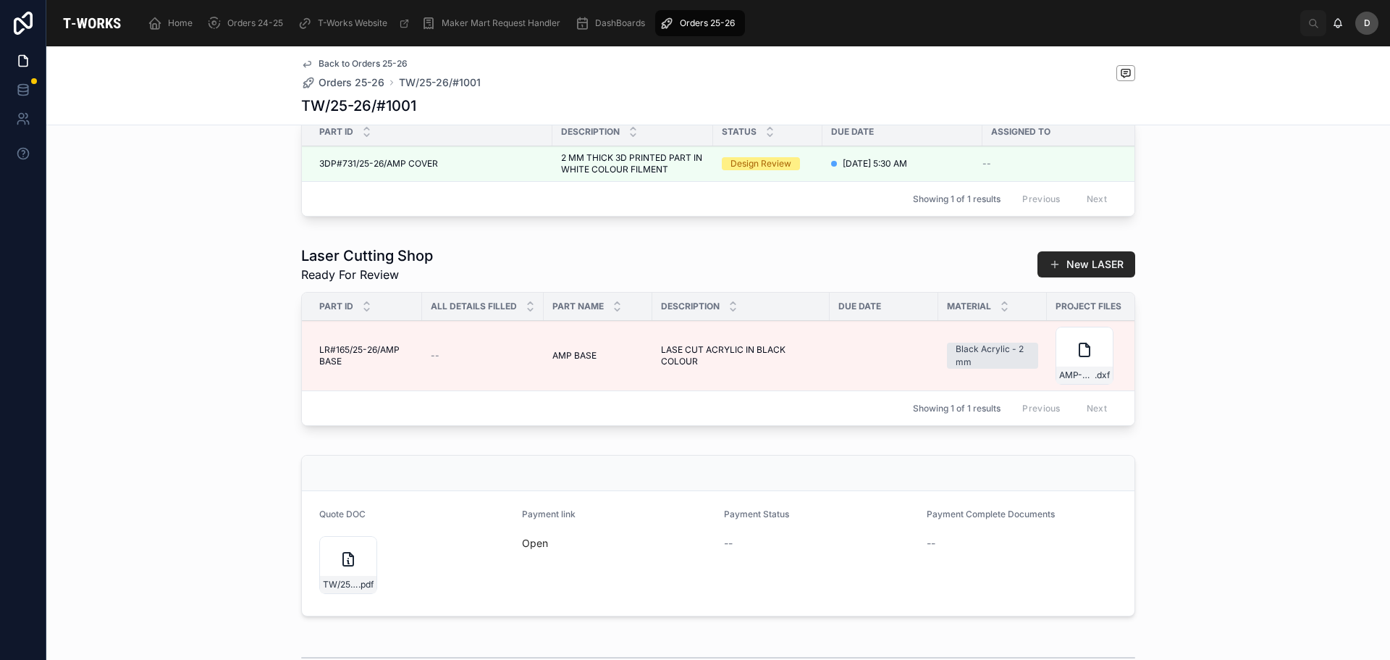
scroll to position [0, 240]
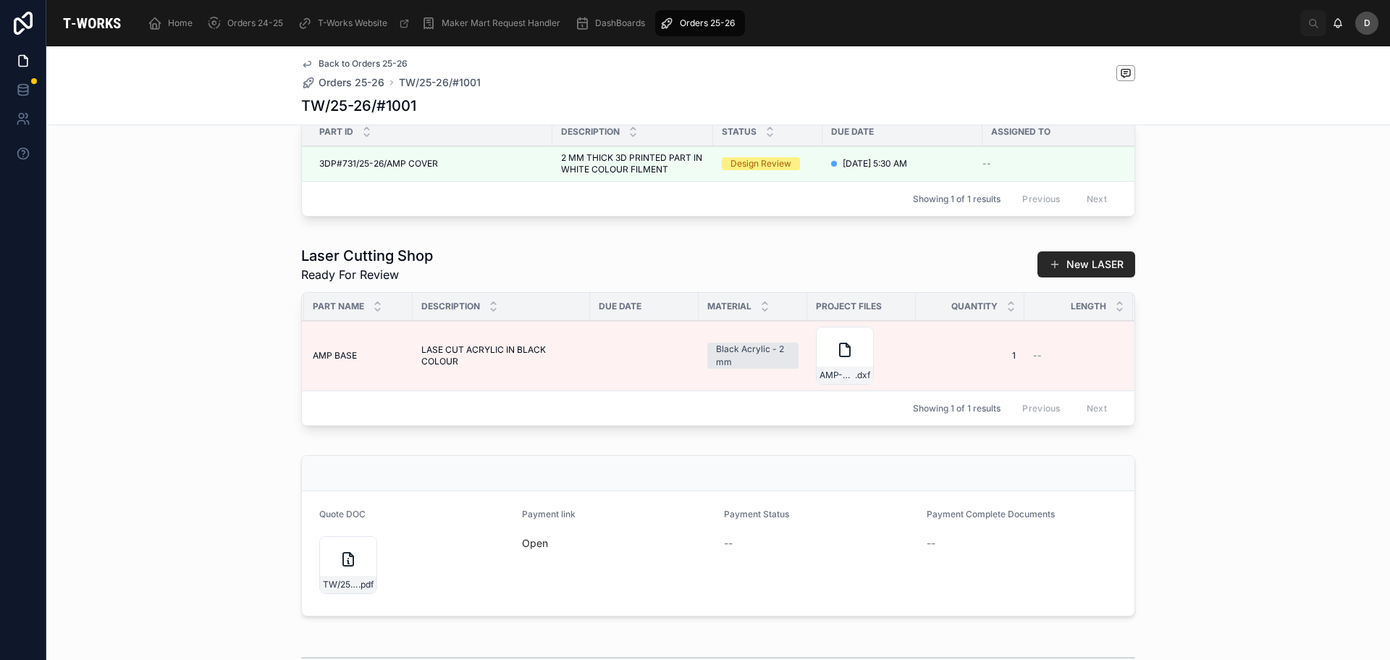
click at [350, 568] on icon at bounding box center [348, 558] width 17 height 17
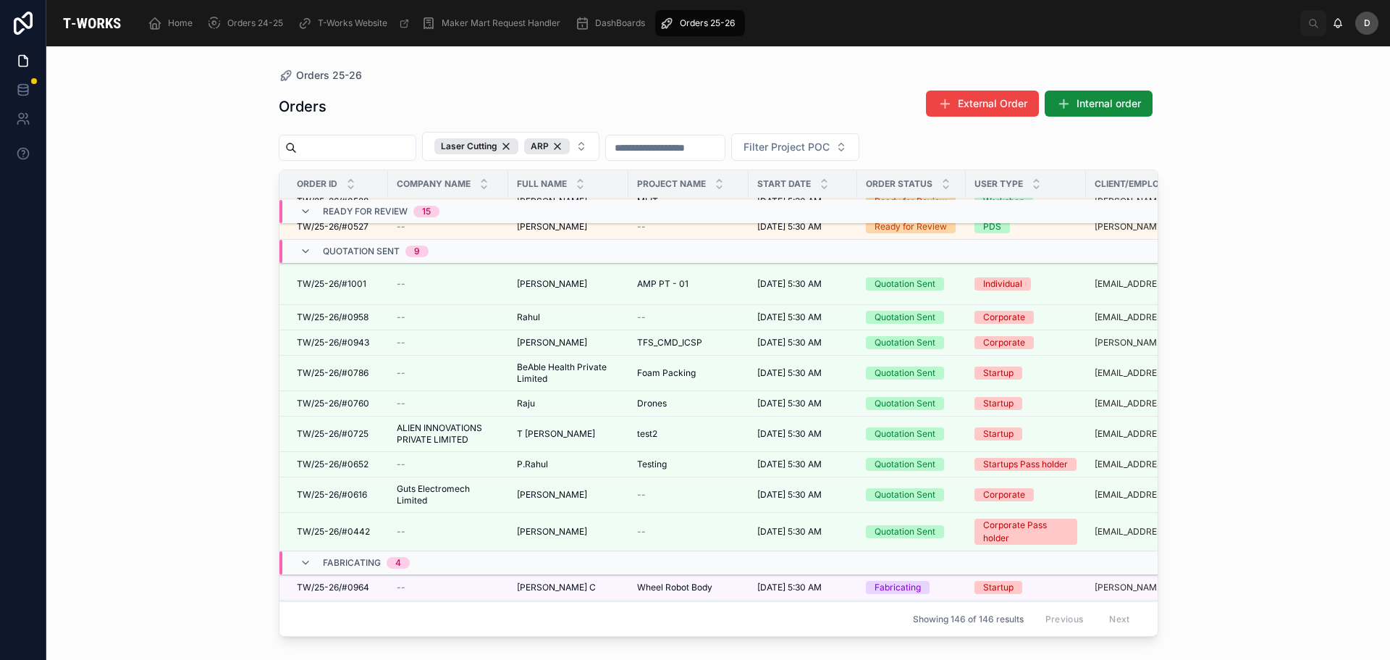
scroll to position [1001, 0]
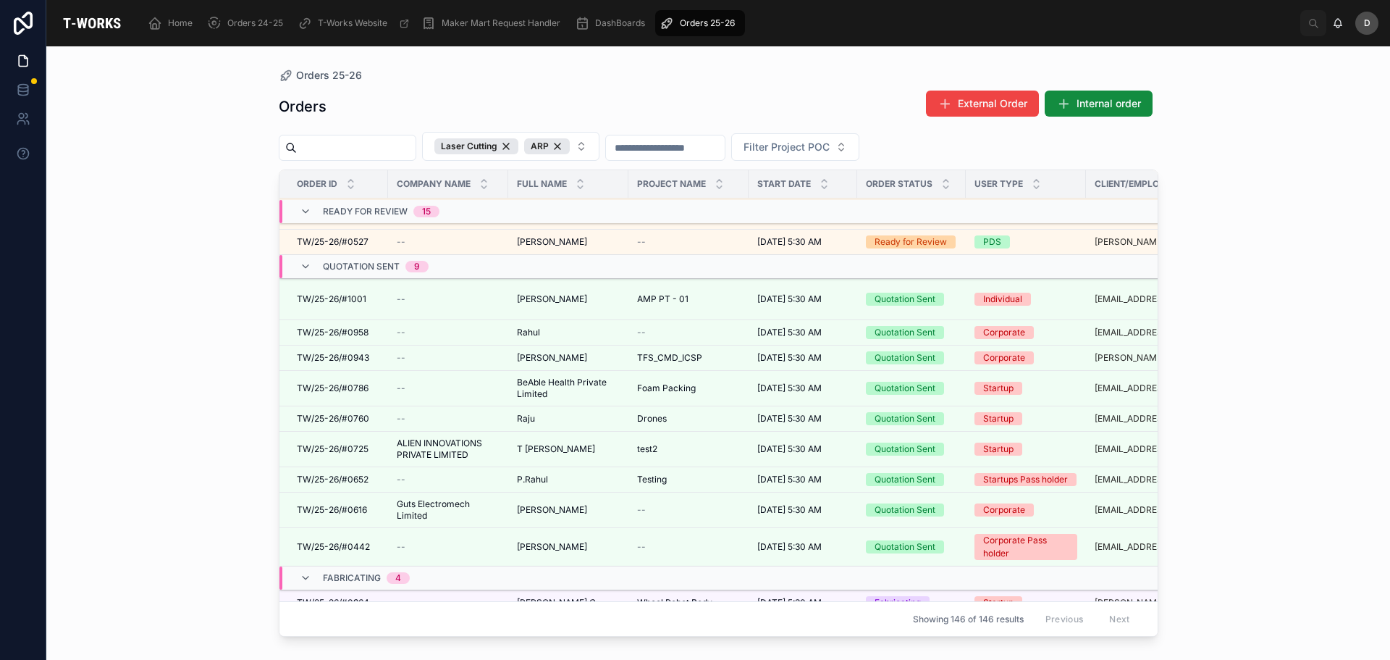
click at [616, 293] on div "[PERSON_NAME]" at bounding box center [568, 299] width 103 height 12
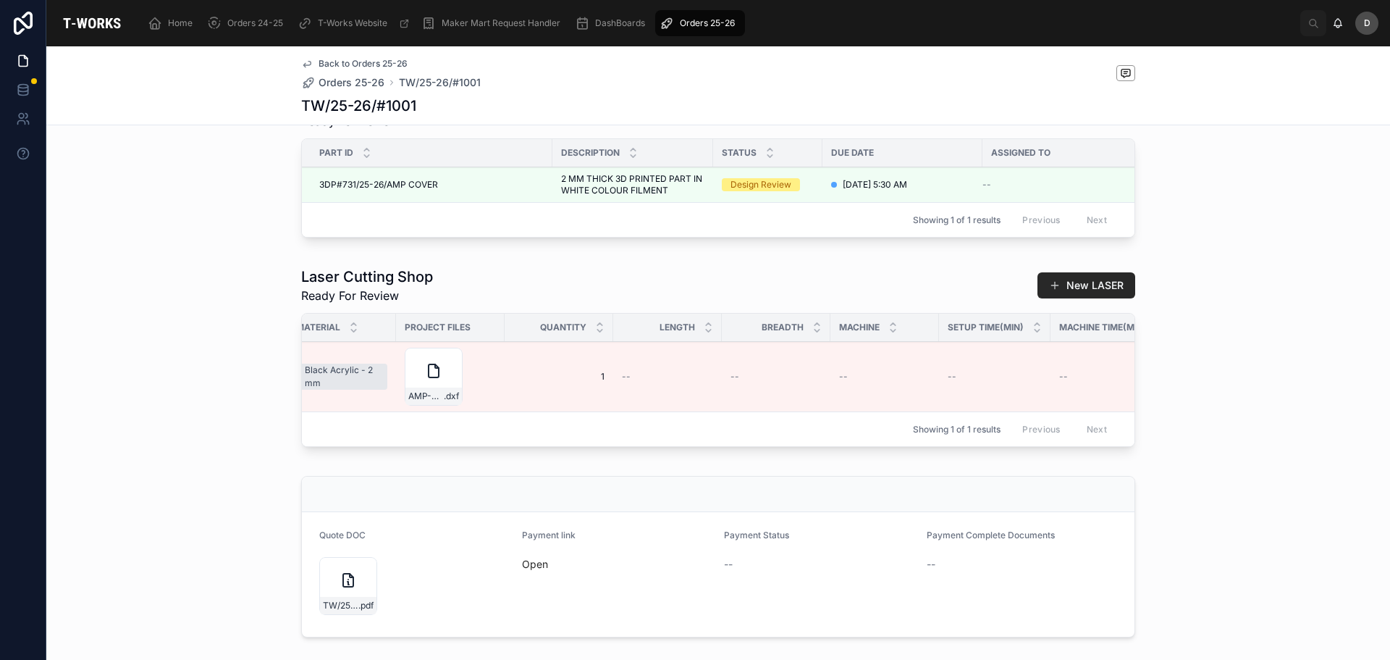
scroll to position [0, 799]
click at [0, 0] on span "Edit Details" at bounding box center [0, 0] width 0 height 0
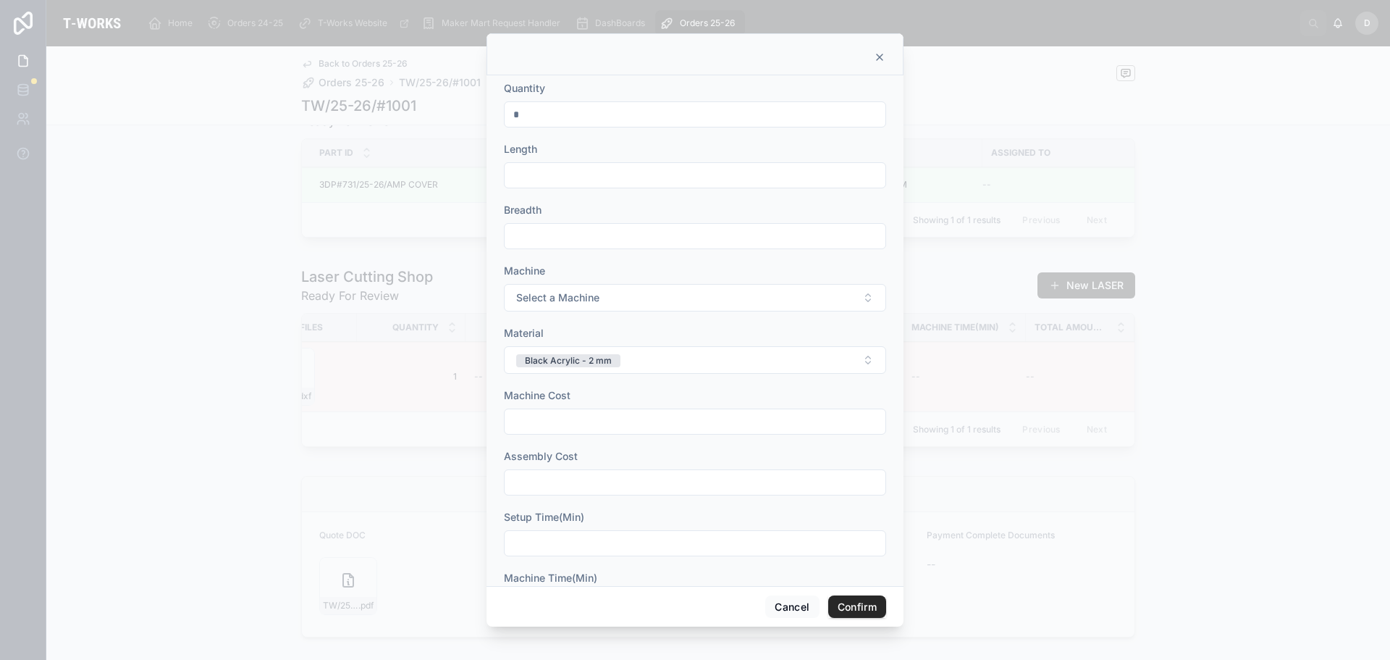
click at [578, 177] on input "text" at bounding box center [695, 175] width 381 height 20
click at [590, 182] on input "text" at bounding box center [695, 175] width 381 height 20
type input "******"
click at [574, 243] on input "text" at bounding box center [695, 236] width 381 height 20
type input "******"
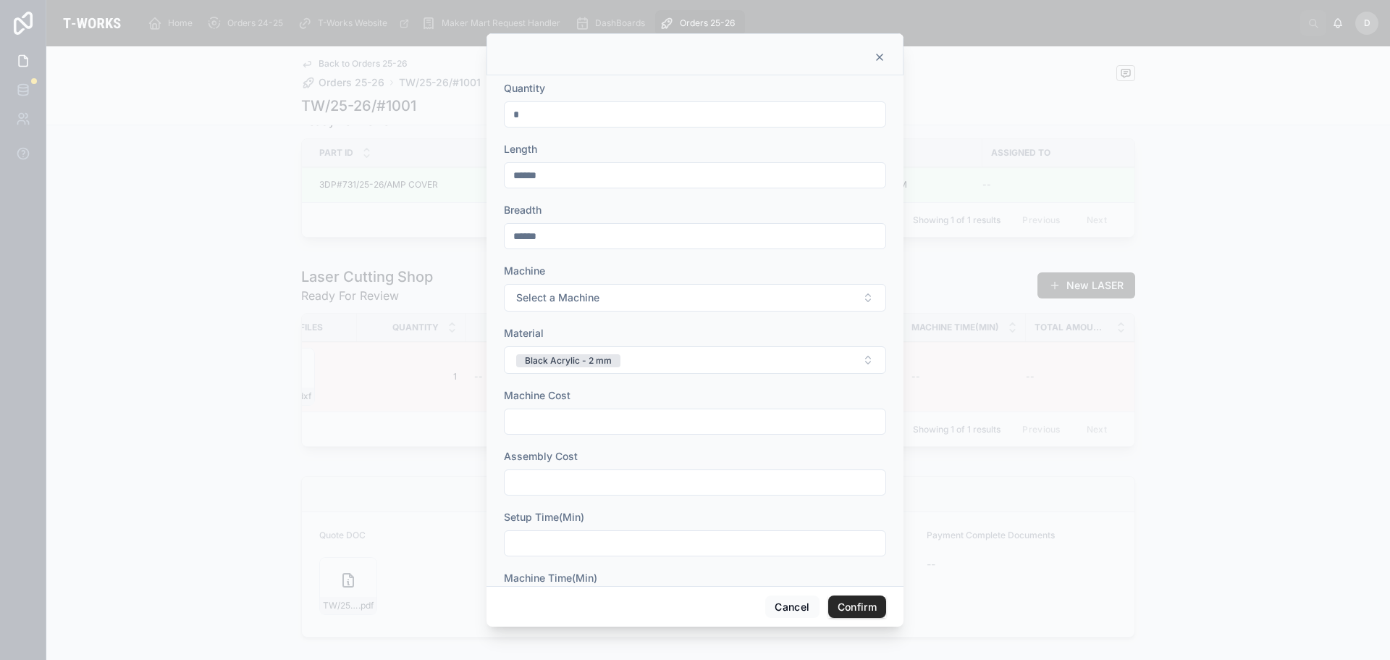
click at [581, 288] on button "Select a Machine" at bounding box center [695, 298] width 382 height 28
click at [613, 353] on div "Sill" at bounding box center [610, 355] width 12 height 13
click at [588, 416] on input "text" at bounding box center [695, 421] width 381 height 20
type input "*"
click at [628, 480] on input "text" at bounding box center [695, 482] width 381 height 20
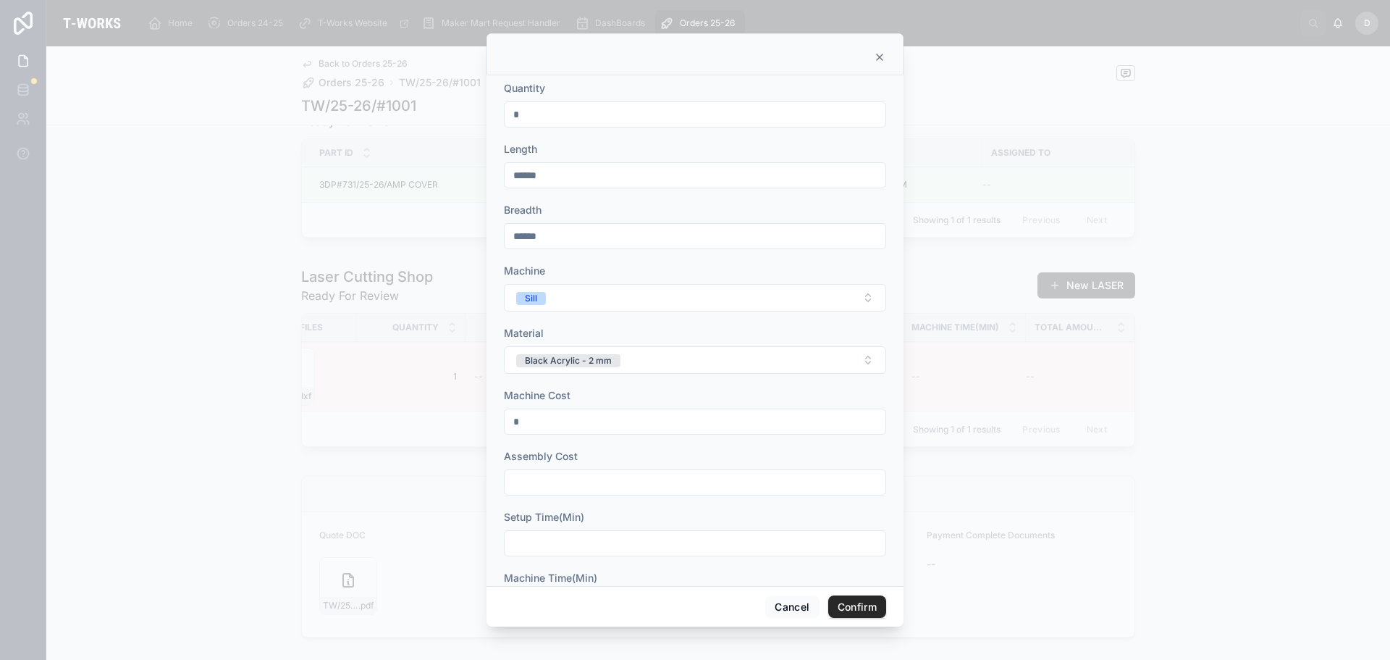
type input "*"
click at [609, 529] on div "Setup Time(Min)" at bounding box center [695, 533] width 382 height 46
click at [615, 542] on input "text" at bounding box center [695, 543] width 381 height 20
type input "**"
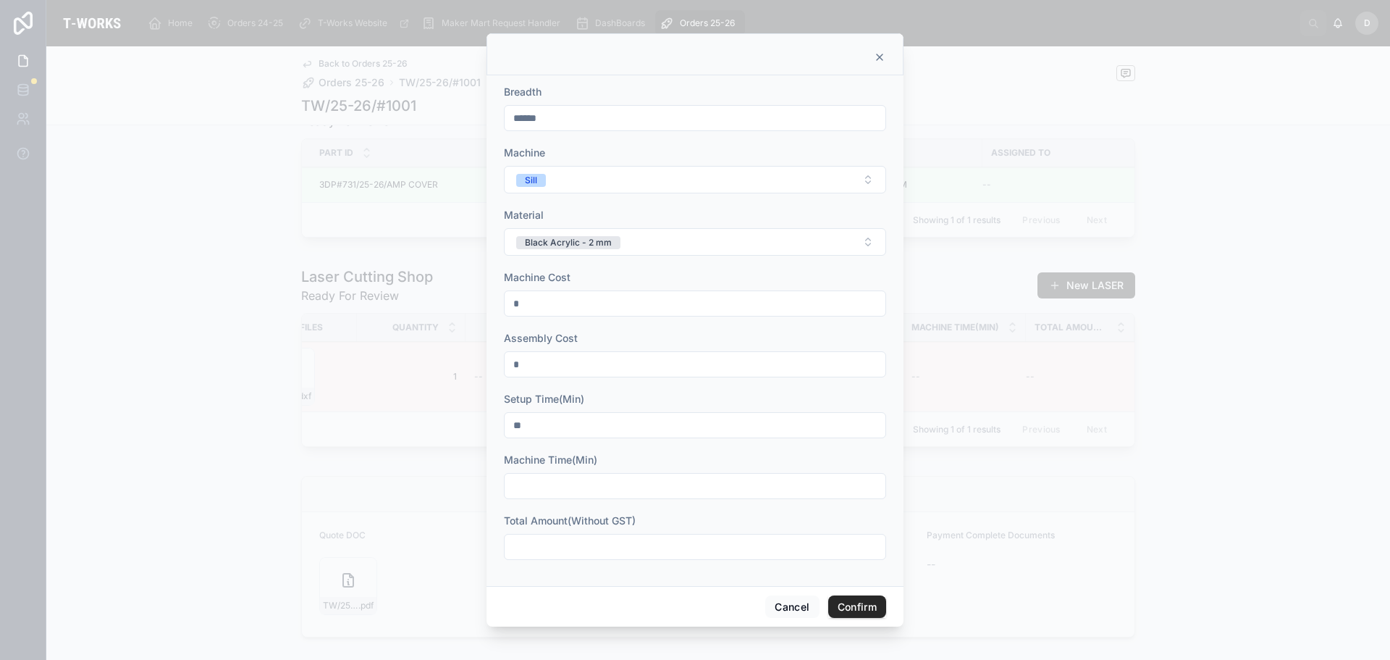
click at [632, 488] on input "text" at bounding box center [695, 486] width 381 height 20
type input "*"
click at [618, 556] on input "text" at bounding box center [695, 547] width 381 height 20
click at [598, 547] on input "text" at bounding box center [695, 547] width 381 height 20
type input "****"
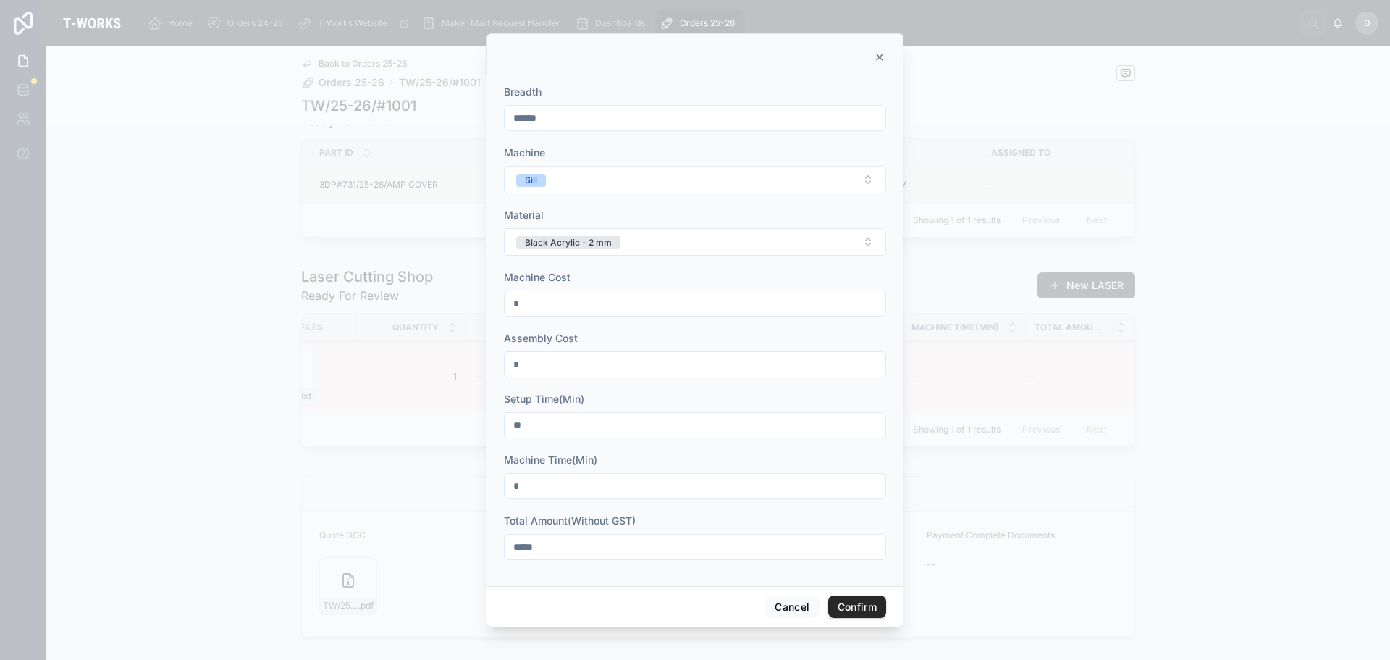
type input "****"
type input "******"
click at [852, 611] on button "Confirm" at bounding box center [857, 606] width 58 height 23
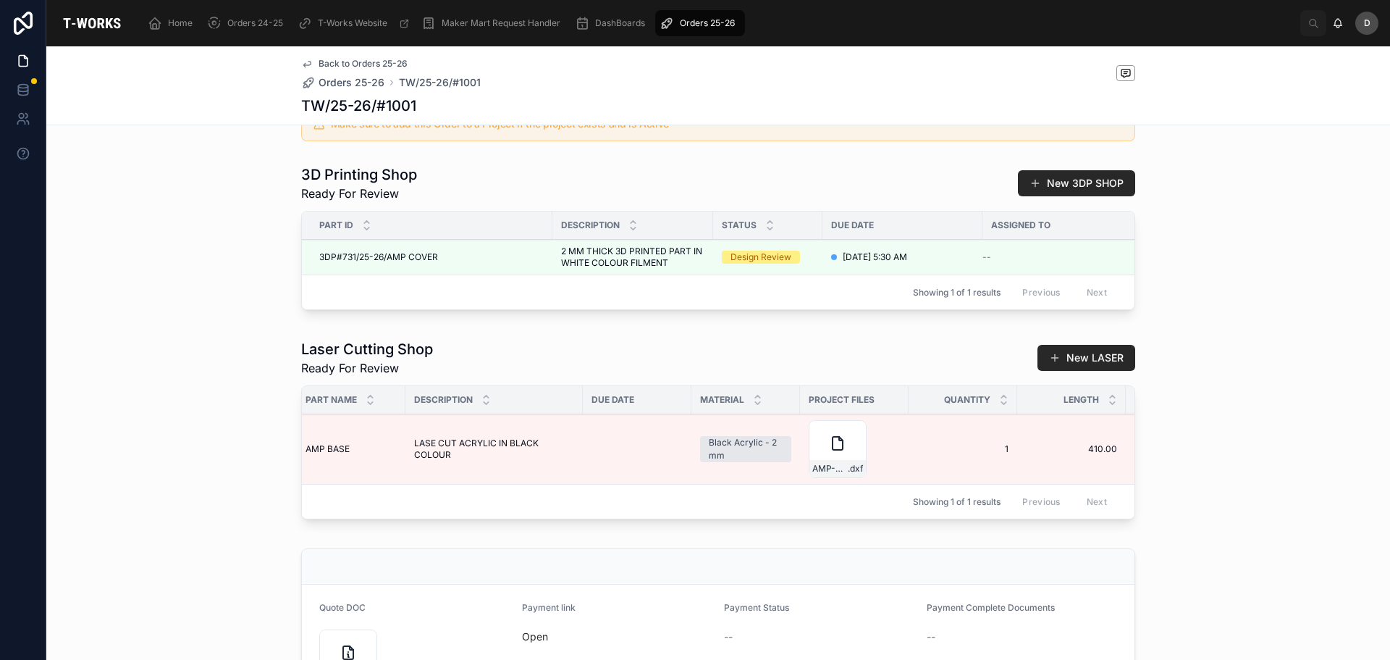
scroll to position [0, 0]
